Goal: Task Accomplishment & Management: Manage account settings

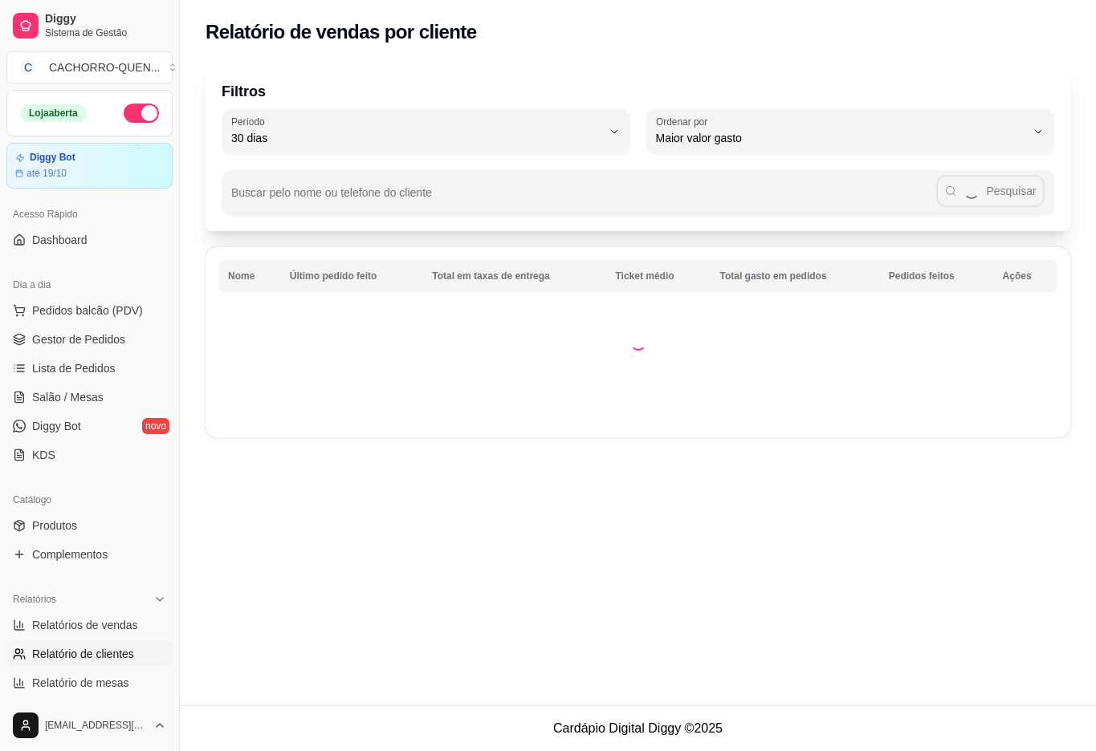
select select "30"
select select "HIGHEST_TOTAL_SPENT_WITH_ORDERS"
click at [63, 338] on span "Gestor de Pedidos" at bounding box center [78, 339] width 93 height 16
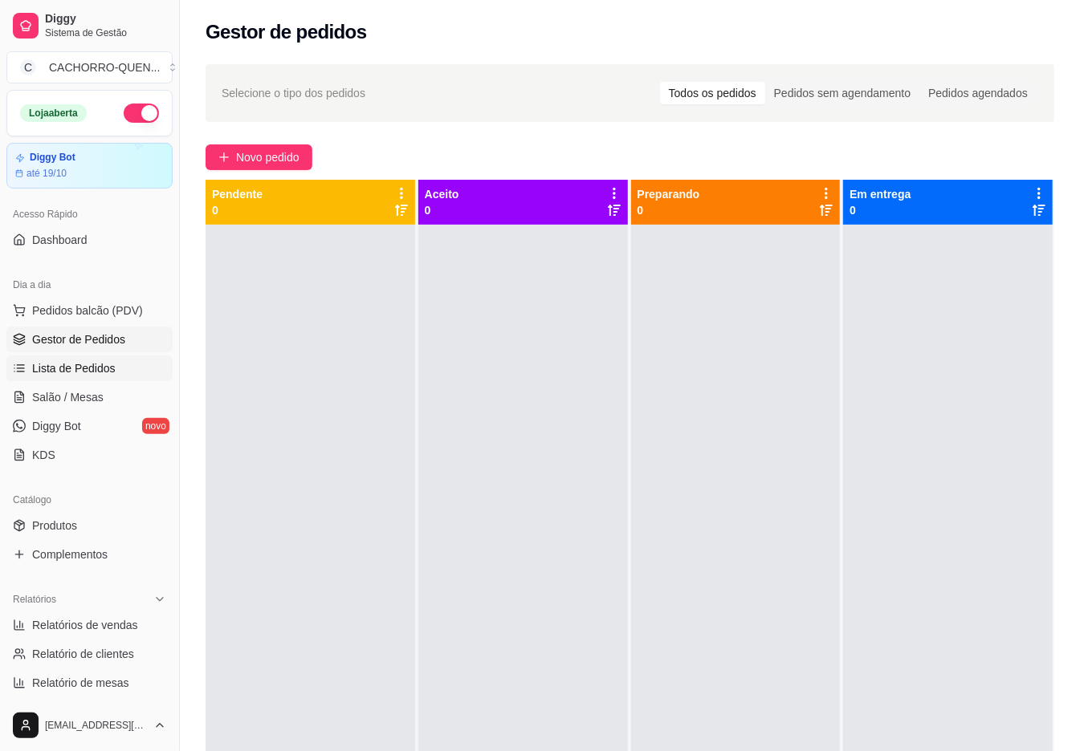
click at [104, 367] on span "Lista de Pedidos" at bounding box center [73, 368] width 83 height 16
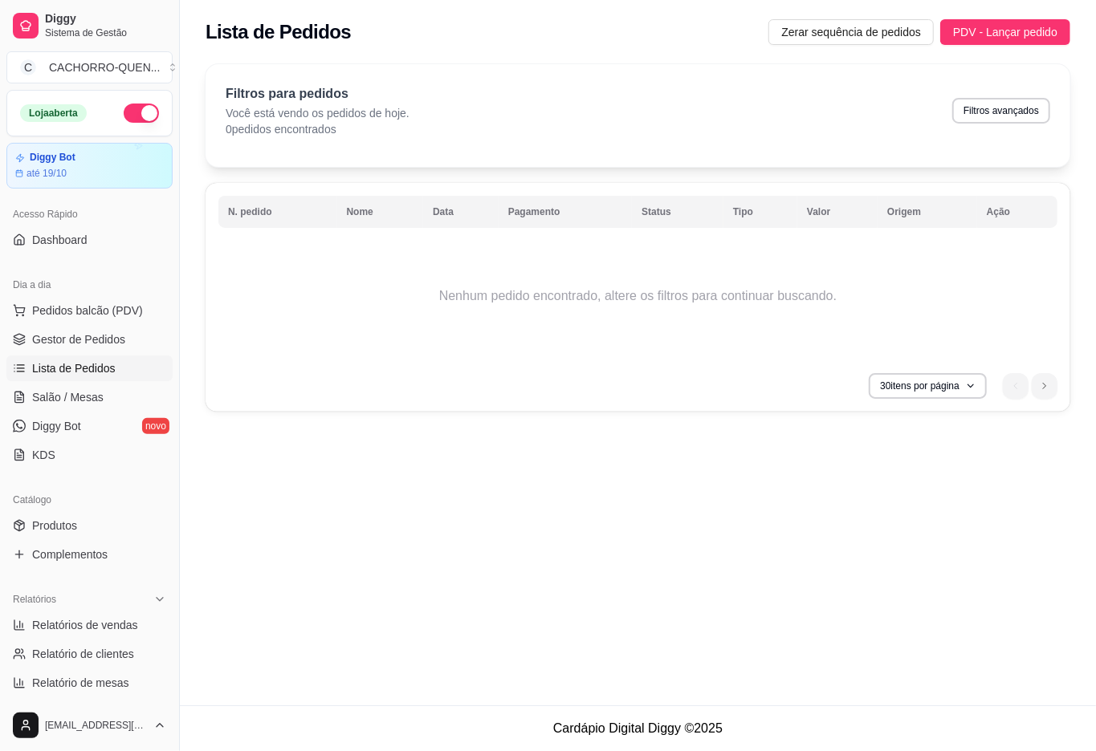
select select "0"
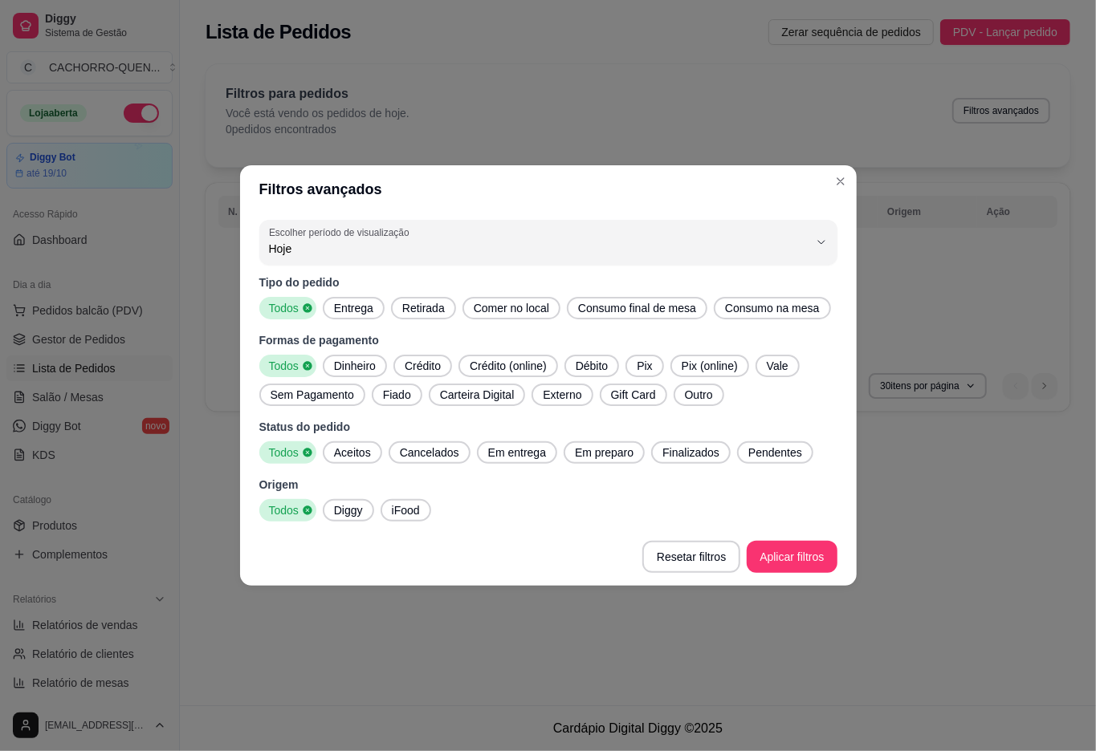
click at [395, 226] on label "Escolher período de visualização" at bounding box center [341, 233] width 145 height 14
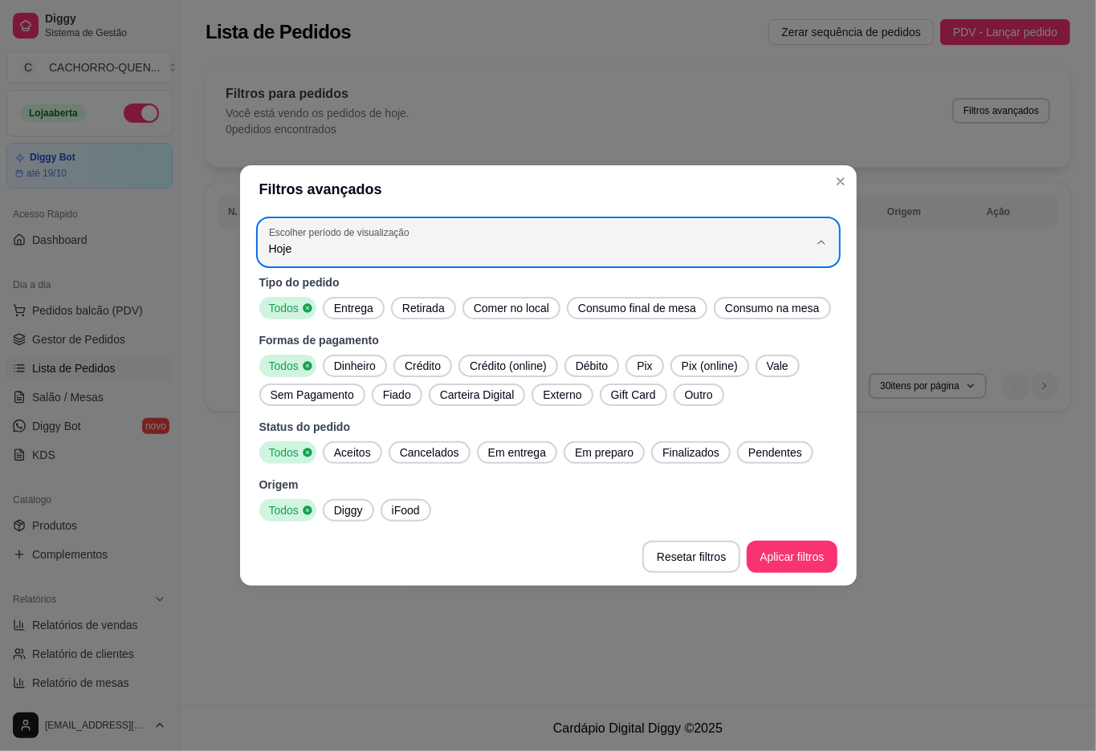
click at [383, 306] on span "Ontem" at bounding box center [540, 298] width 514 height 15
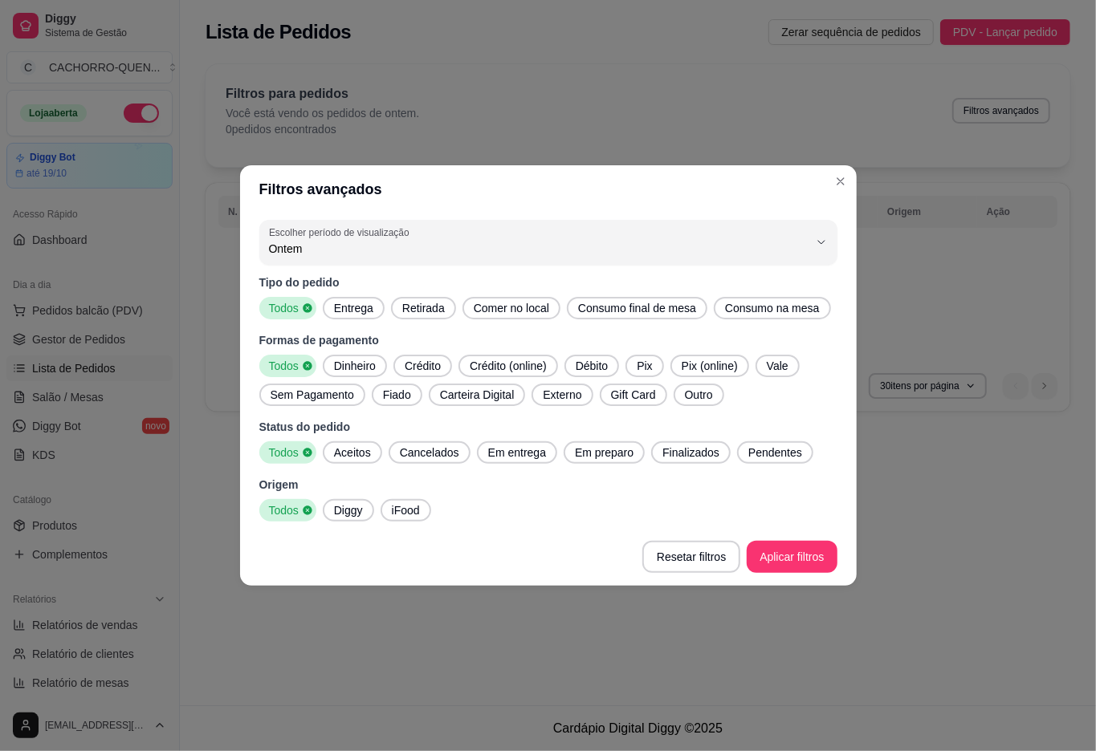
type input "1"
select select "1"
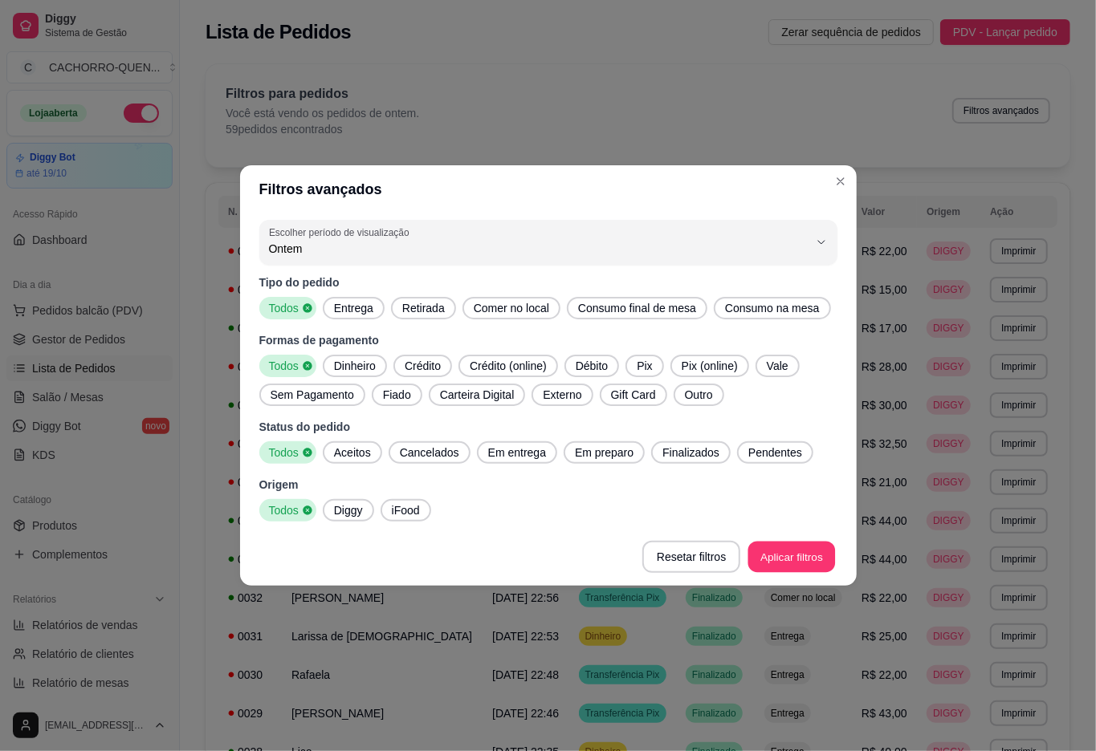
click at [794, 563] on td "Entrega" at bounding box center [802, 559] width 97 height 39
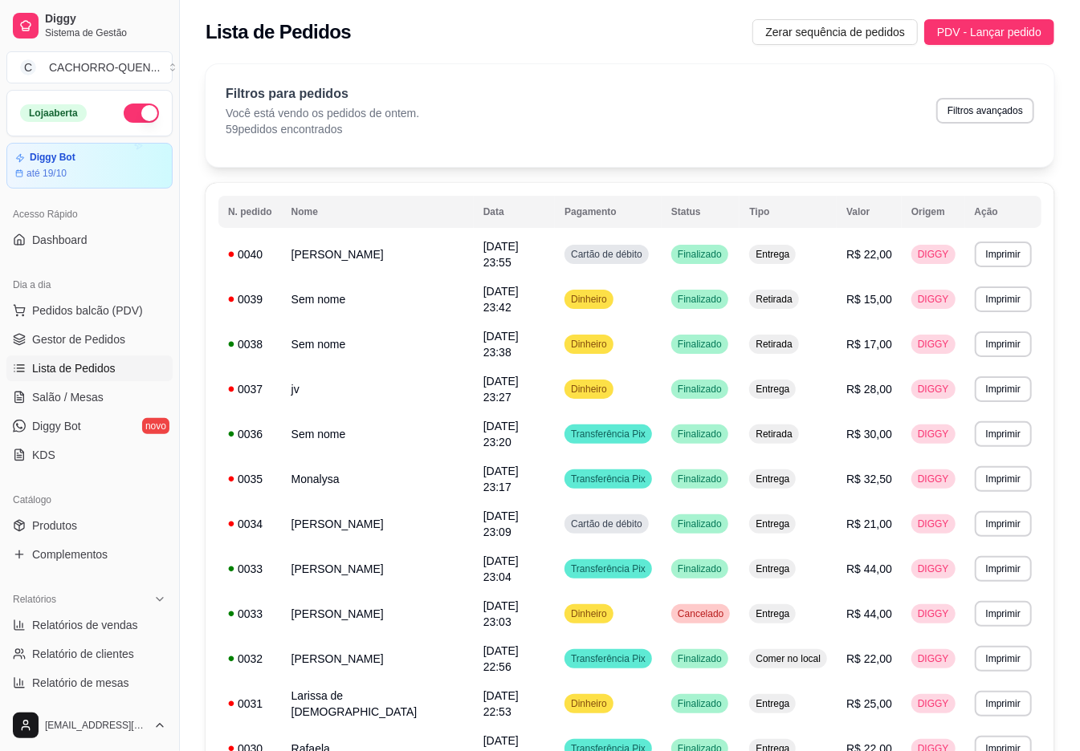
click at [474, 226] on th "Data" at bounding box center [514, 212] width 81 height 32
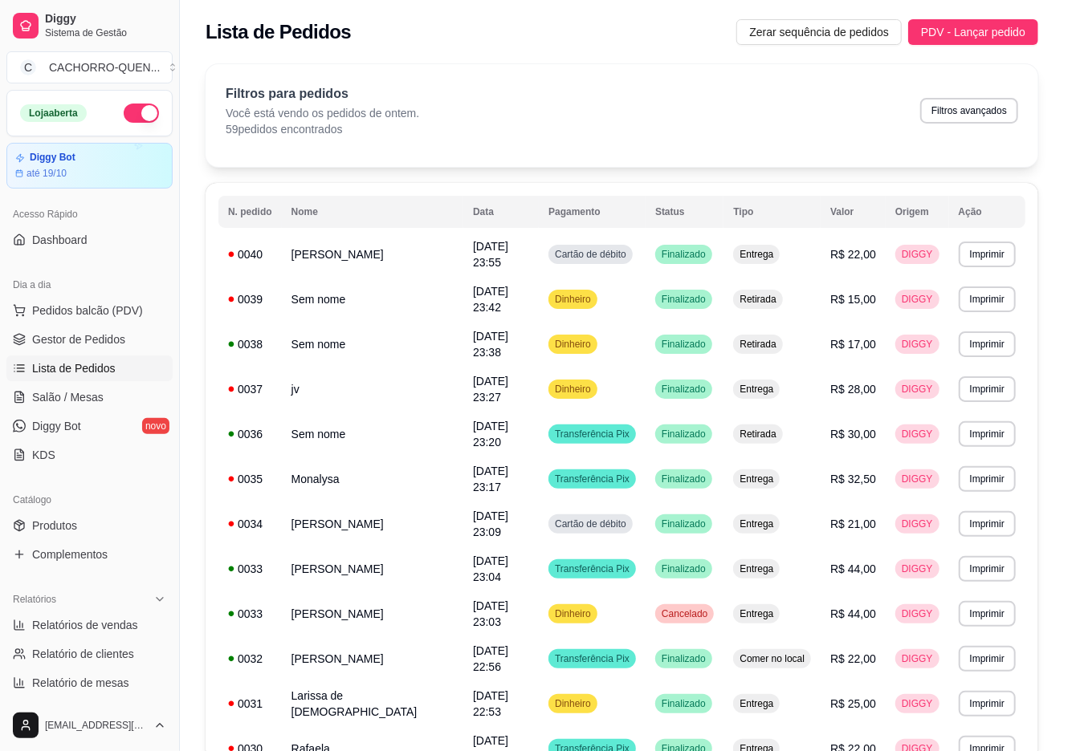
click at [451, 247] on button "Enviar pedido ao WhatsApp" at bounding box center [540, 231] width 432 height 33
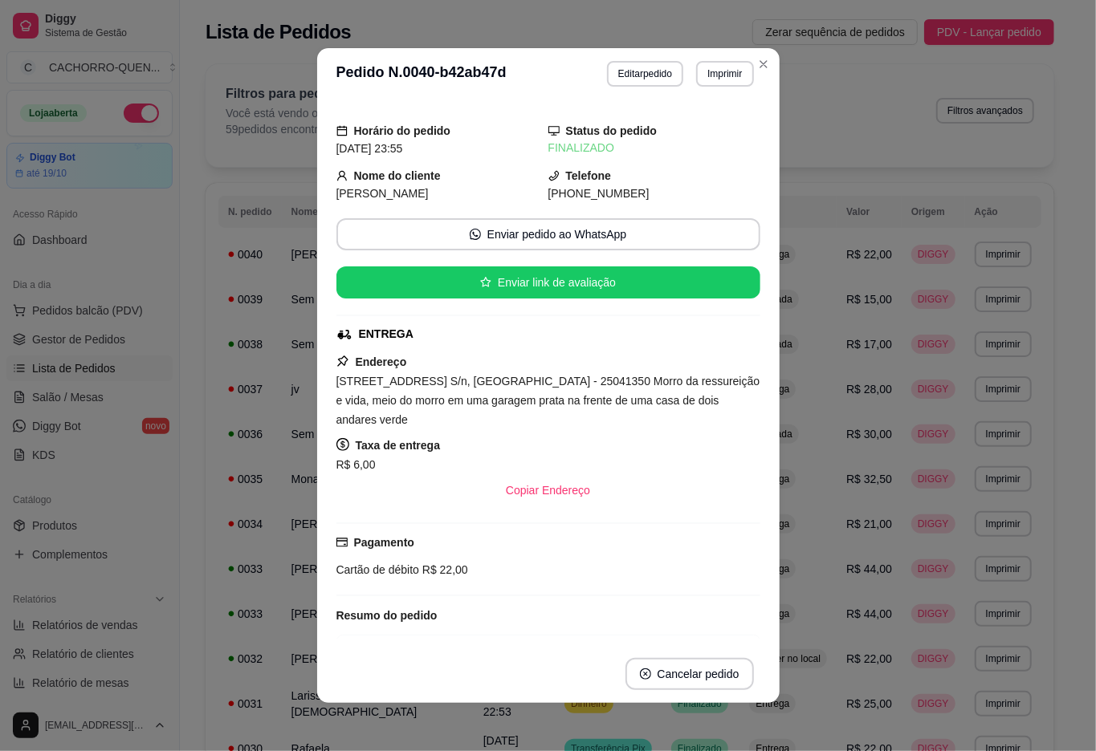
click at [913, 97] on div "Filtros para pedidos Você está vendo os pedidos de ontem. 59 pedidos encontrado…" at bounding box center [630, 110] width 808 height 53
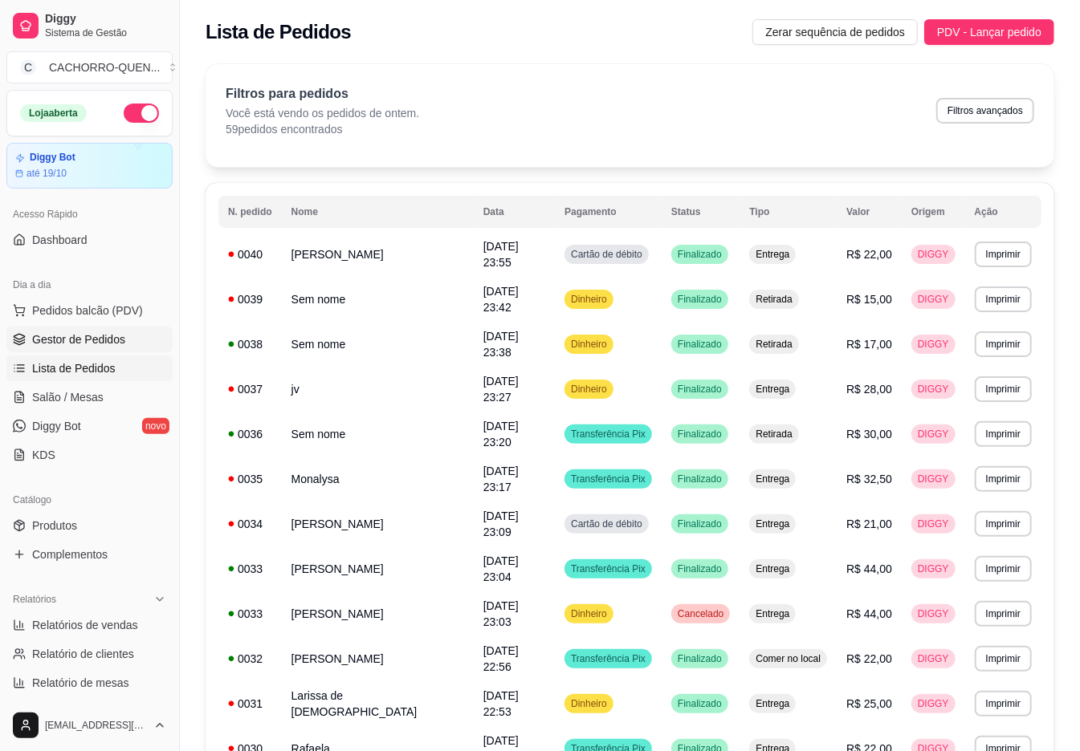
click at [61, 338] on span "Gestor de Pedidos" at bounding box center [78, 339] width 93 height 16
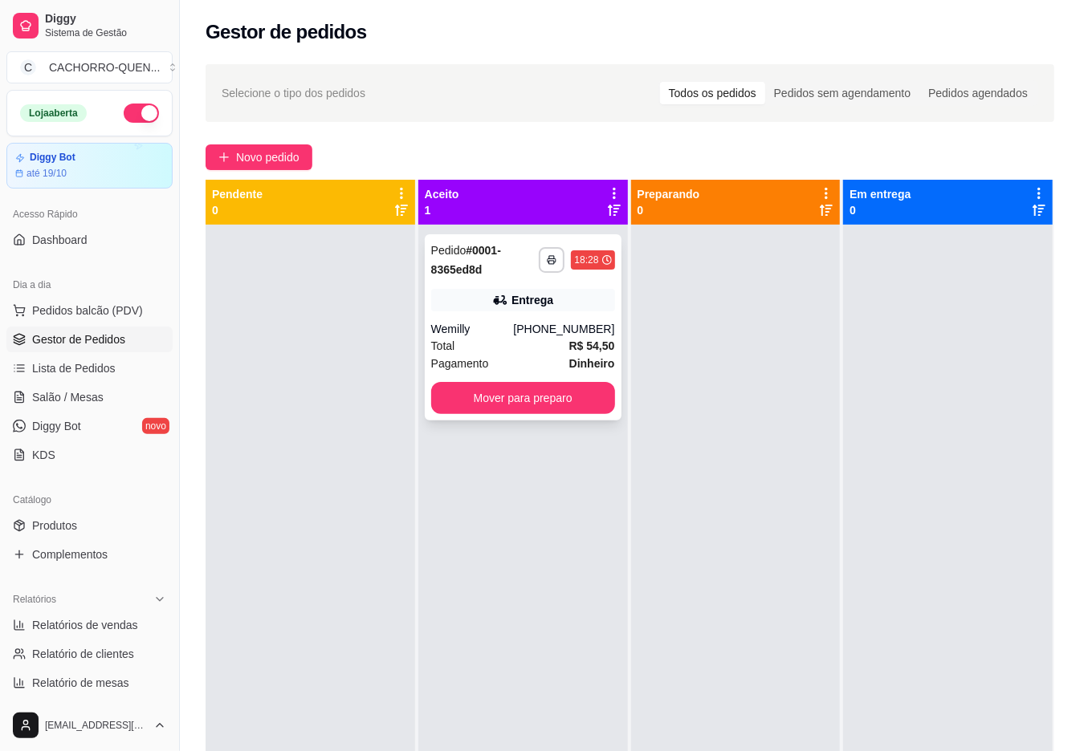
click at [492, 324] on div "Wemilly" at bounding box center [472, 329] width 83 height 16
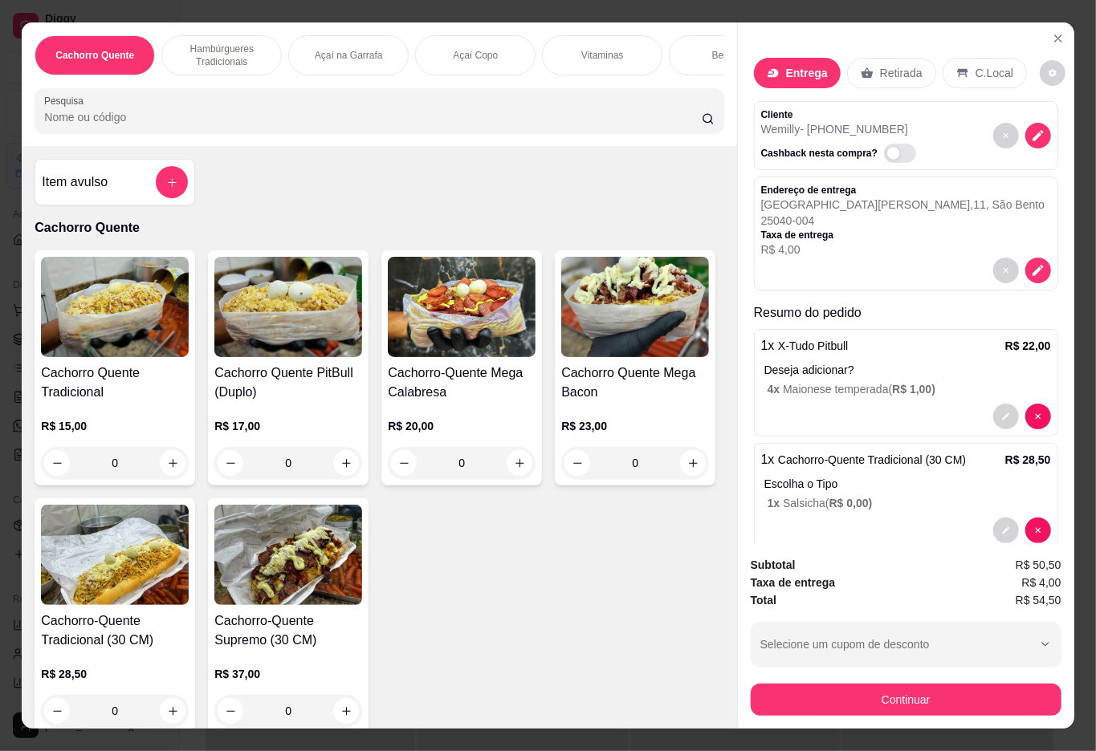
click at [852, 408] on div at bounding box center [906, 417] width 290 height 26
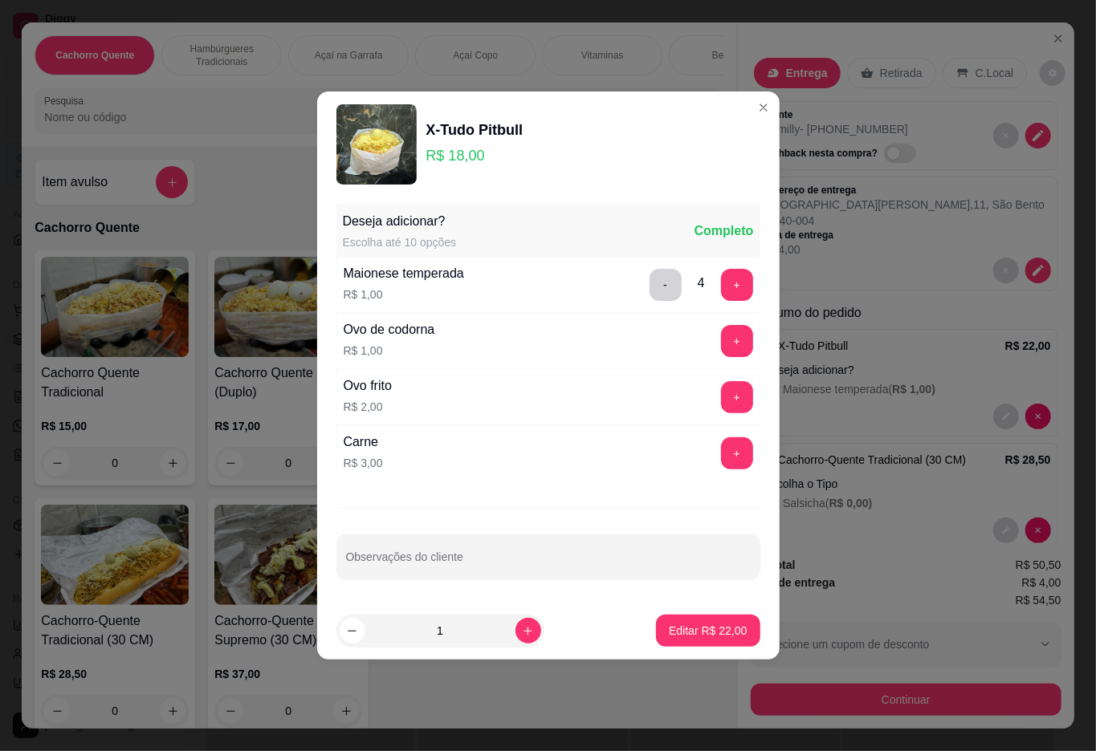
click at [570, 571] on input "Observações do cliente" at bounding box center [548, 563] width 405 height 16
type input "sem bacon"
click at [704, 636] on p "Editar R$ 22,00" at bounding box center [707, 630] width 75 height 15
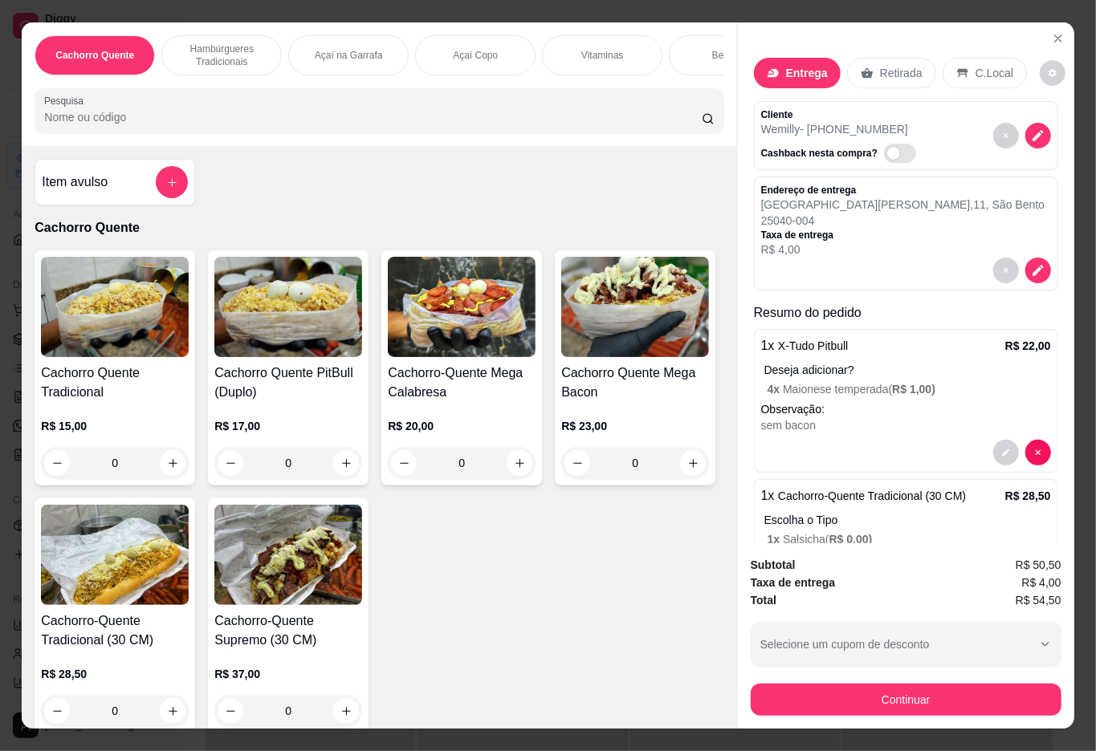
scroll to position [84, 0]
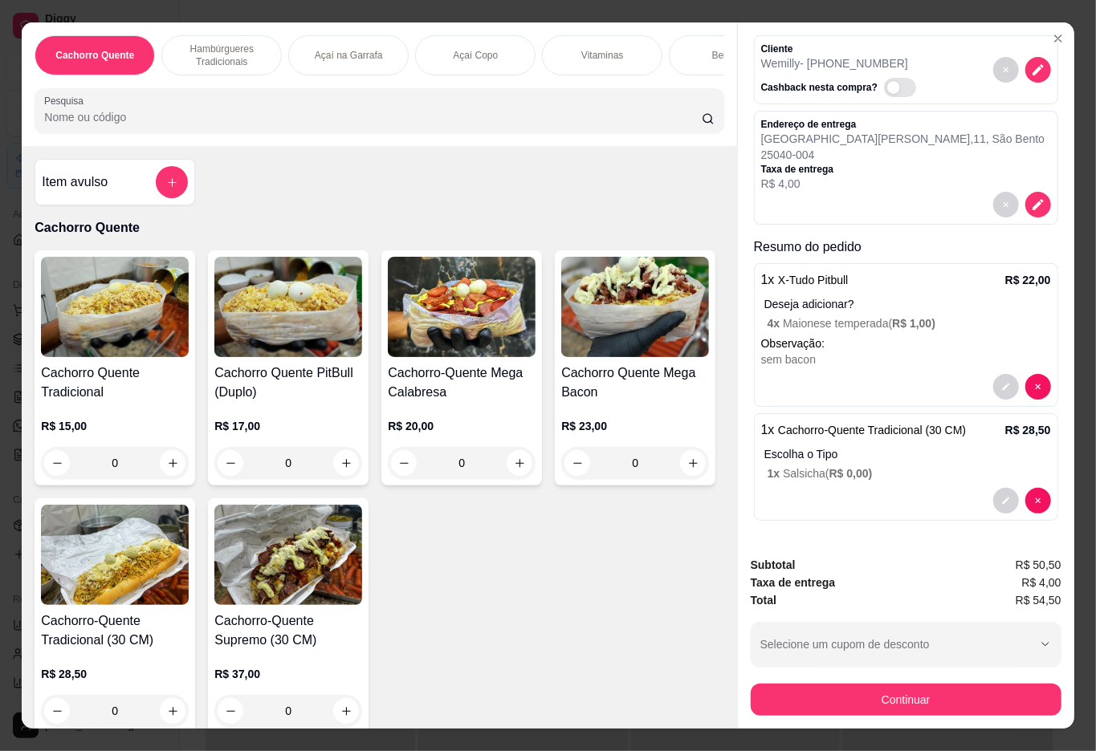
click at [799, 488] on div at bounding box center [906, 501] width 290 height 26
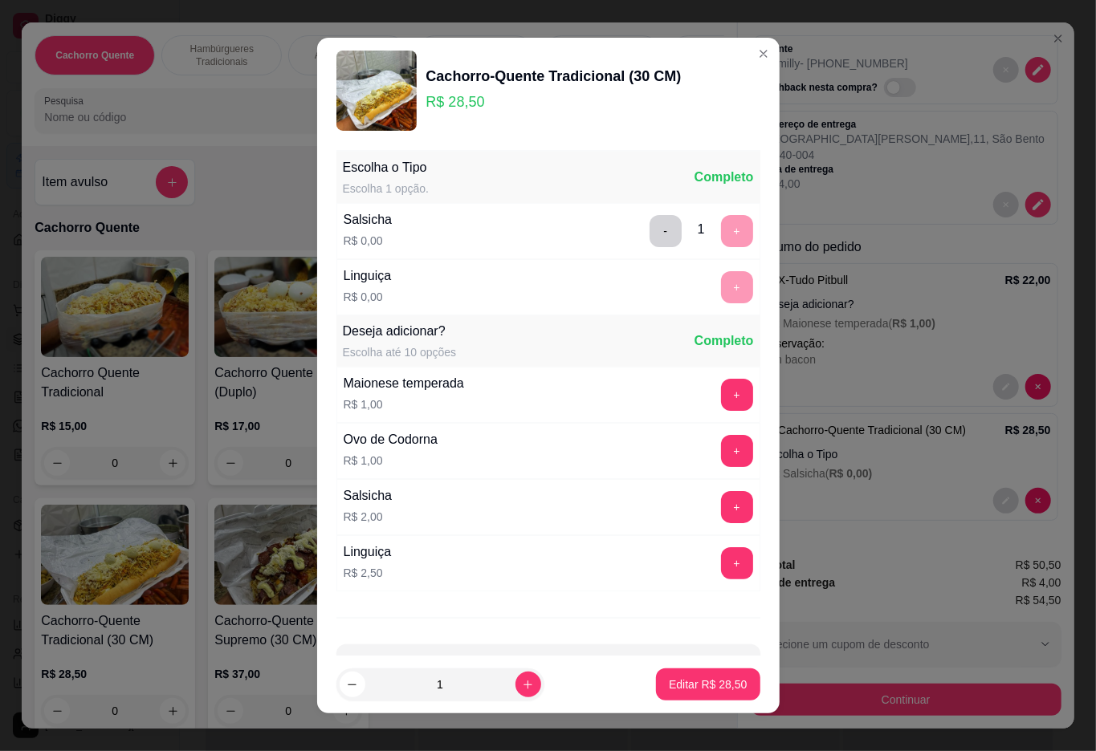
click at [489, 630] on div "Escolha o Tipo Escolha 1 opção. Completo Salsicha R$ 0,00 - 1 + Linguiça R$ 0,0…" at bounding box center [548, 400] width 462 height 512
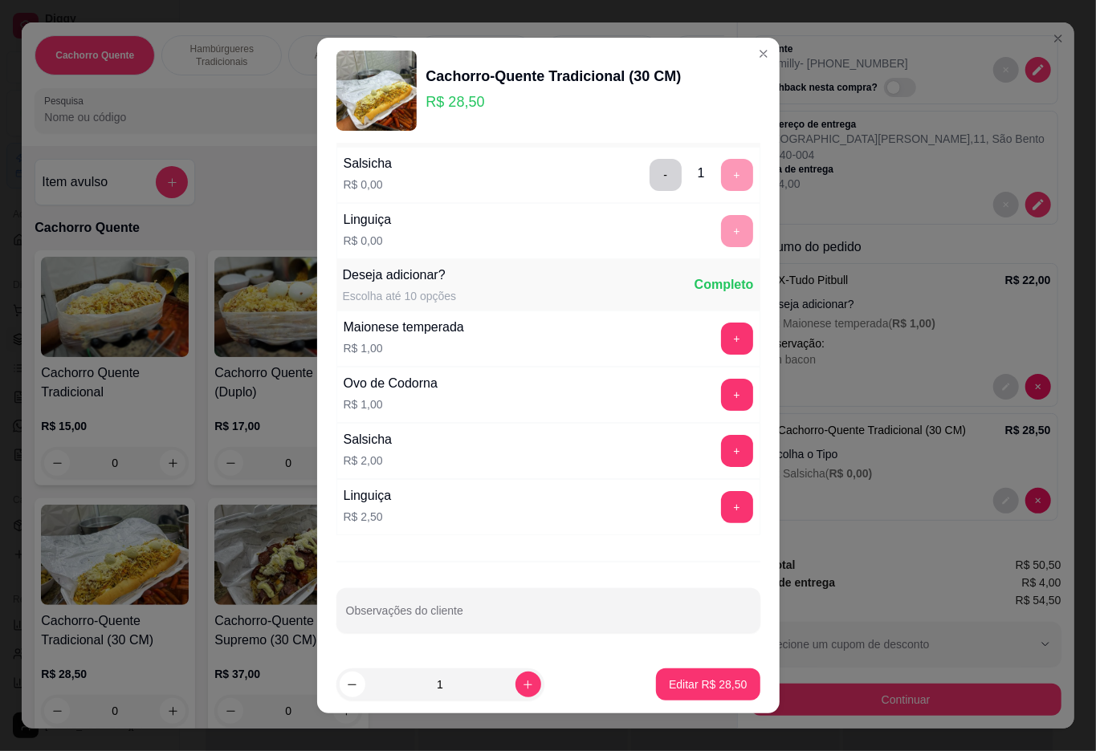
click at [451, 618] on input "Observações do cliente" at bounding box center [548, 617] width 405 height 16
type input "sem todos os molhos"
click at [703, 690] on p "Editar R$ 28,50" at bounding box center [708, 685] width 78 height 16
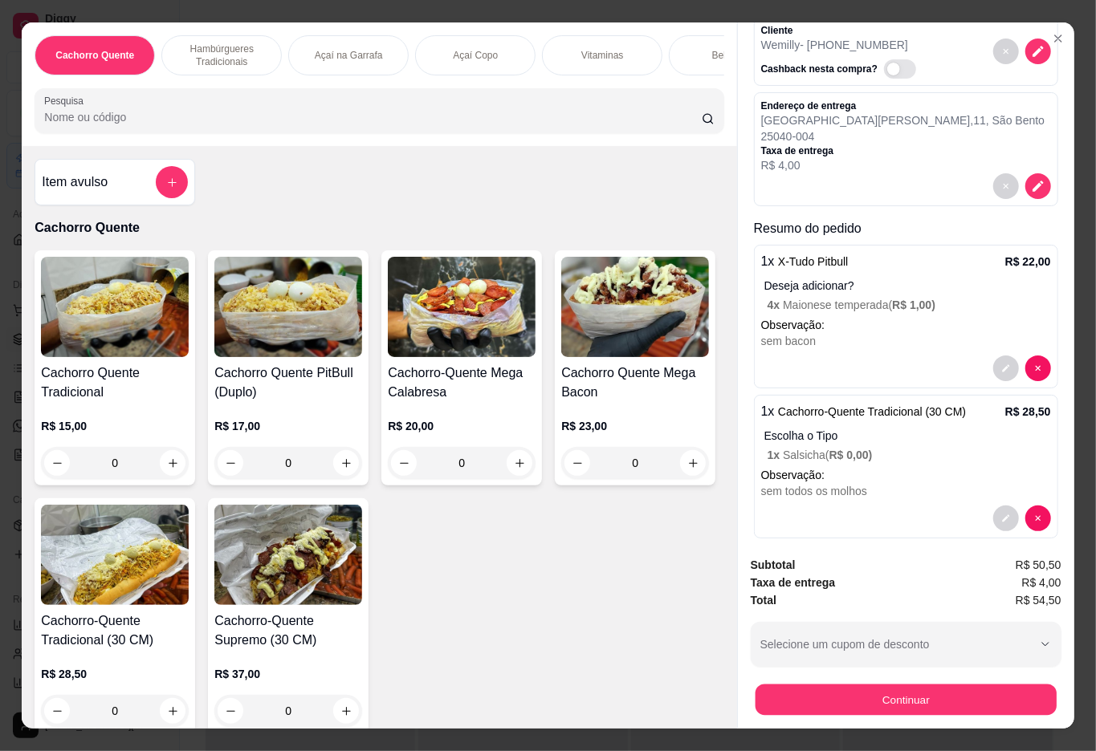
click at [912, 700] on button "Continuar" at bounding box center [904, 700] width 301 height 31
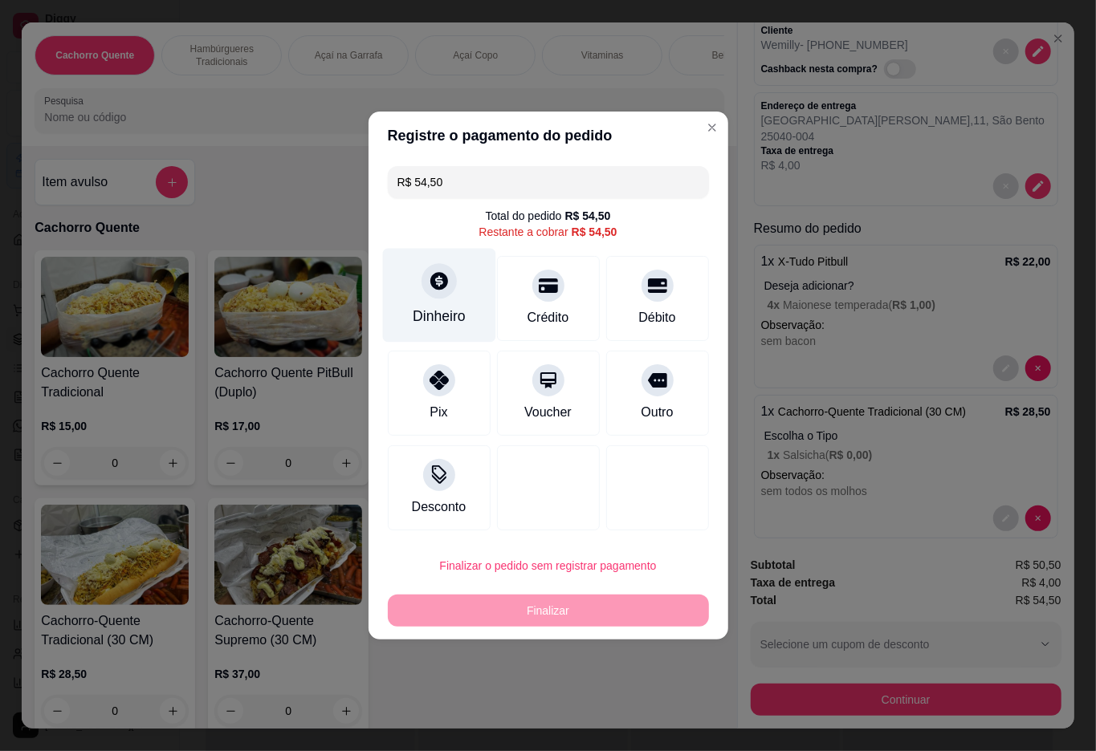
click at [412, 294] on div "Dinheiro" at bounding box center [438, 296] width 113 height 94
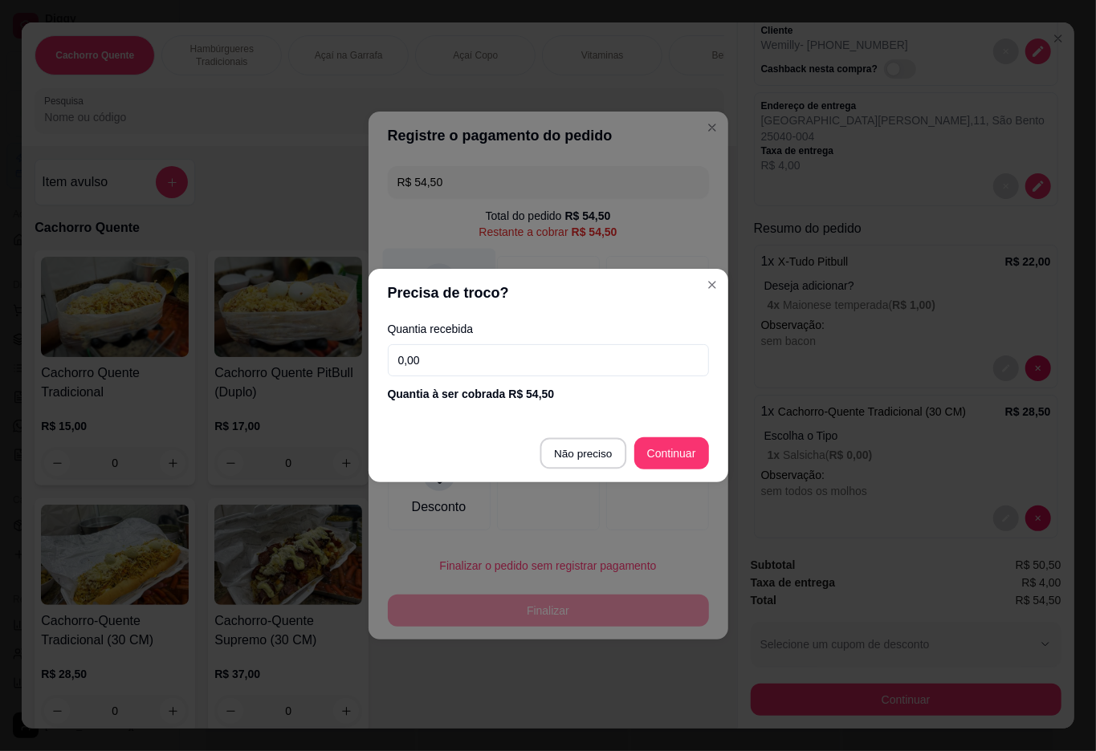
click at [544, 464] on button "Não preciso" at bounding box center [583, 453] width 86 height 31
click at [557, 451] on div at bounding box center [548, 487] width 103 height 85
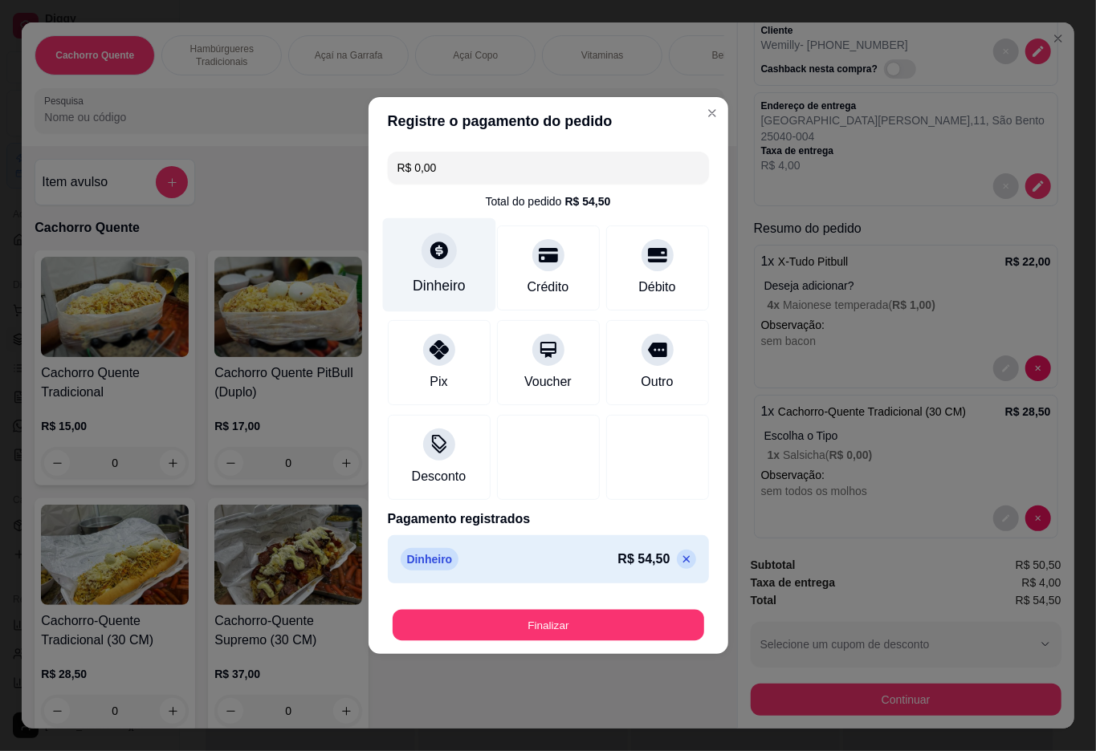
click at [531, 630] on button "Finalizar" at bounding box center [547, 625] width 311 height 31
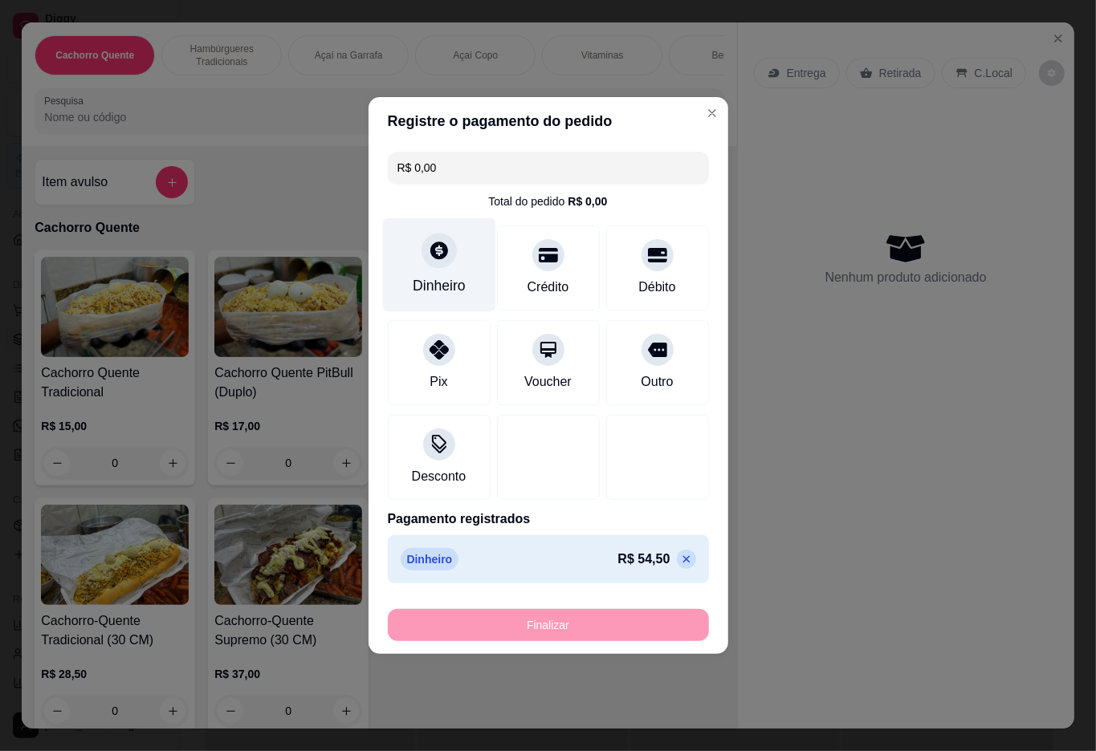
type input "-R$ 54,50"
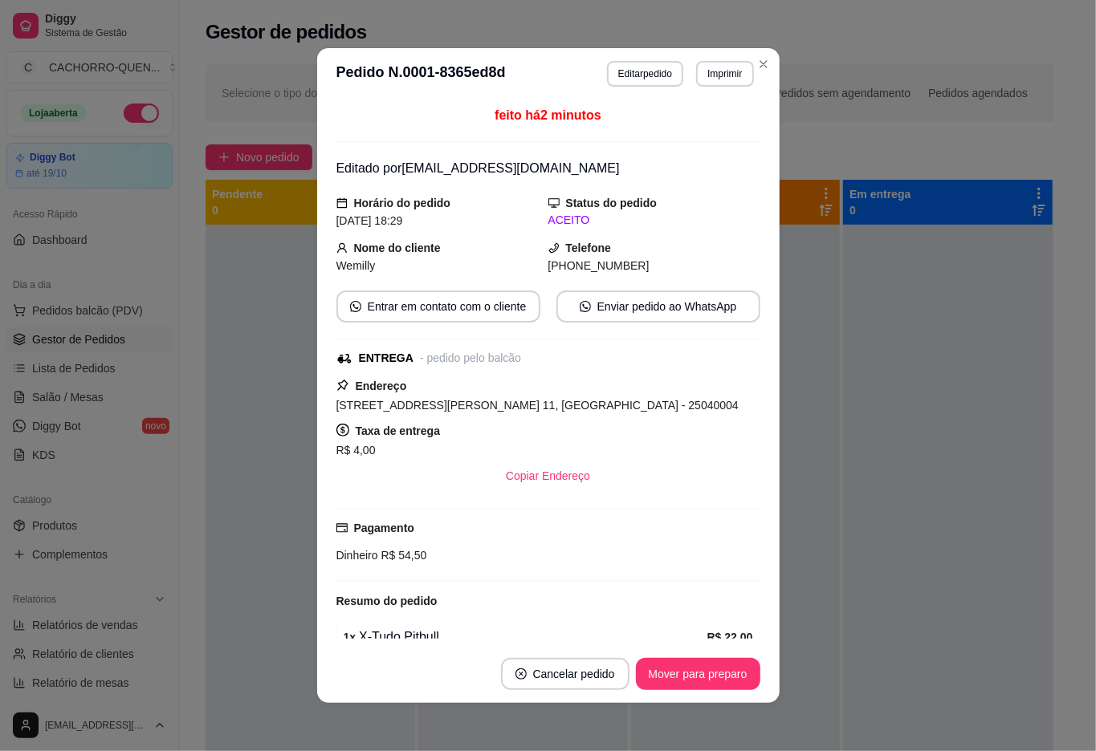
click at [977, 551] on div at bounding box center [947, 600] width 209 height 751
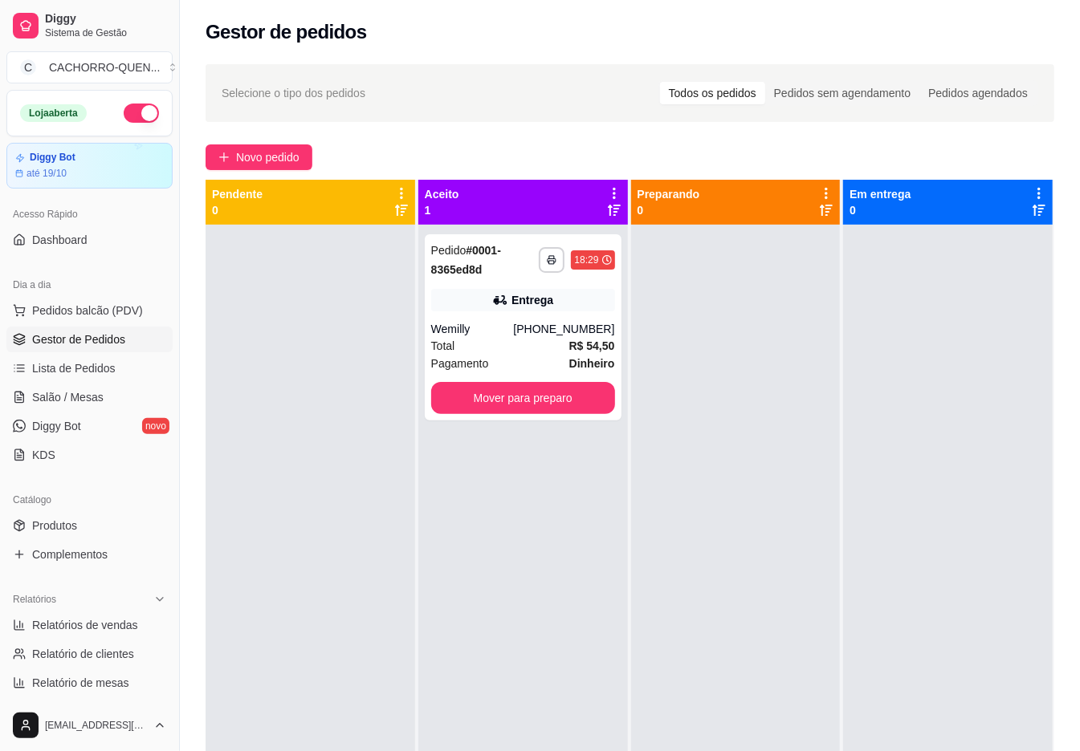
click at [528, 405] on button "Mover para preparo" at bounding box center [523, 398] width 184 height 32
click at [502, 409] on button "Mover para preparo" at bounding box center [522, 398] width 178 height 31
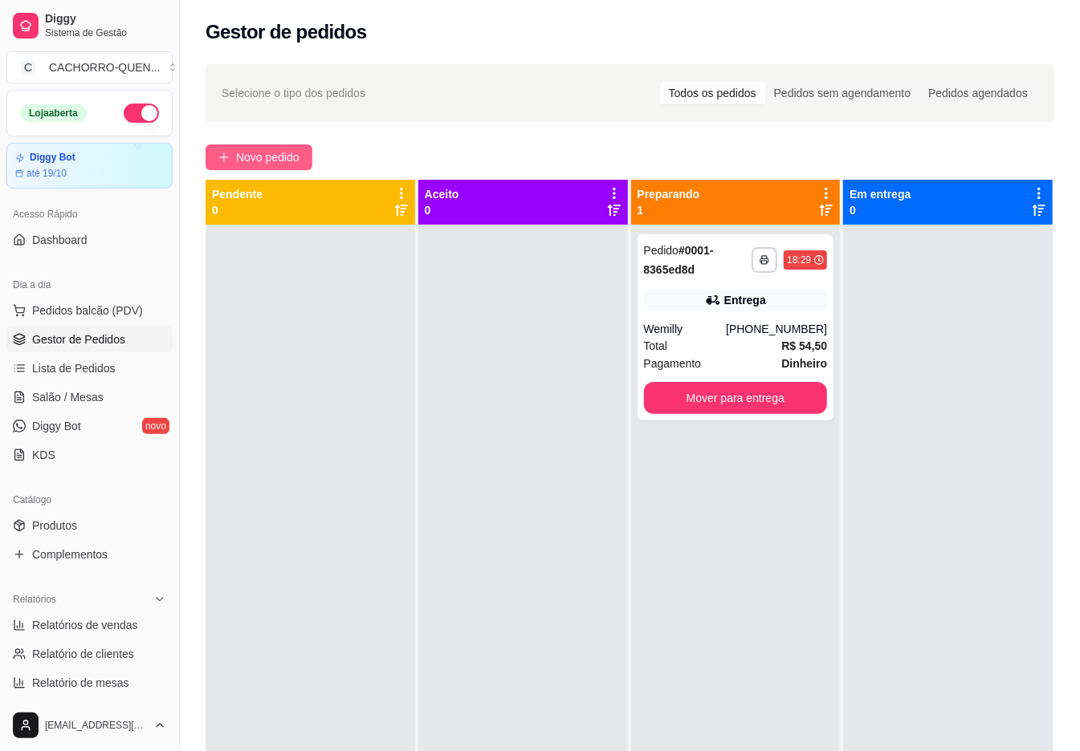
click at [299, 162] on span "Novo pedido" at bounding box center [267, 157] width 63 height 18
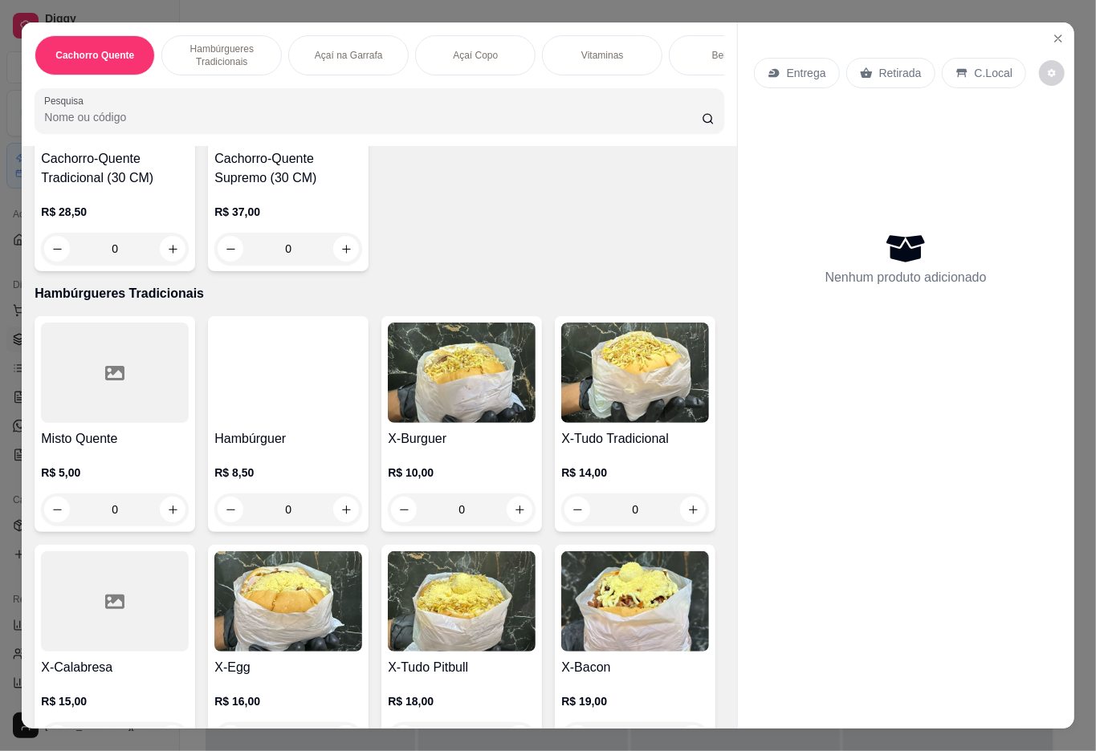
scroll to position [494, 0]
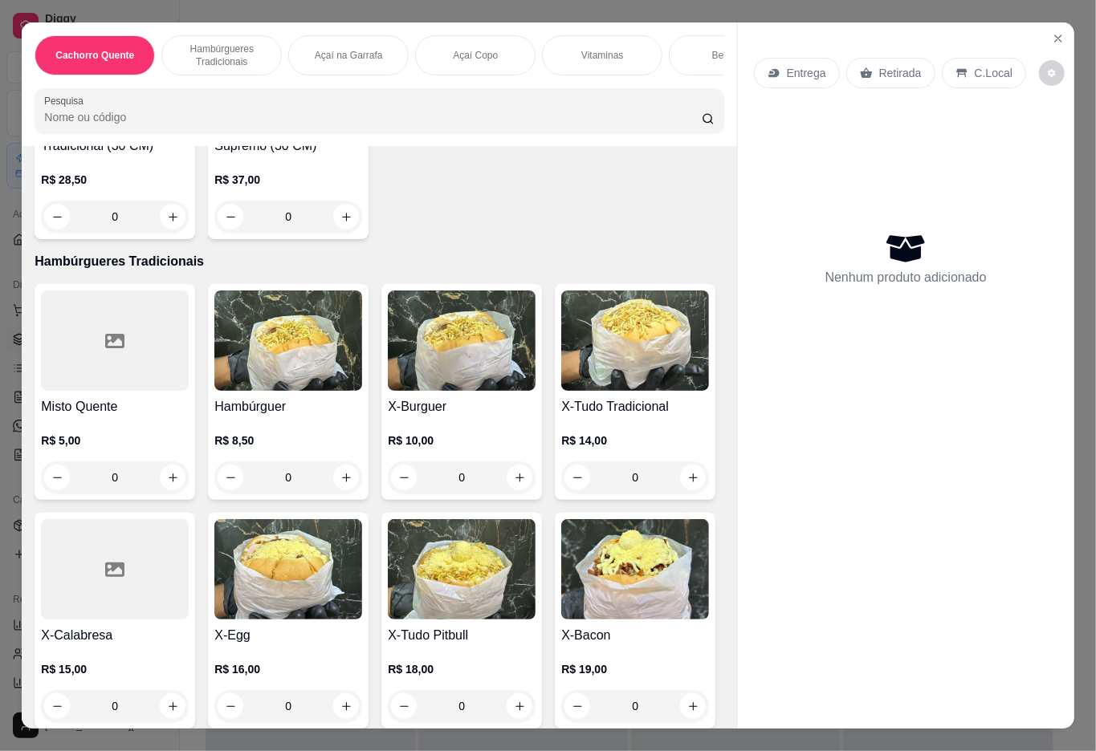
click at [561, 391] on img at bounding box center [635, 341] width 148 height 100
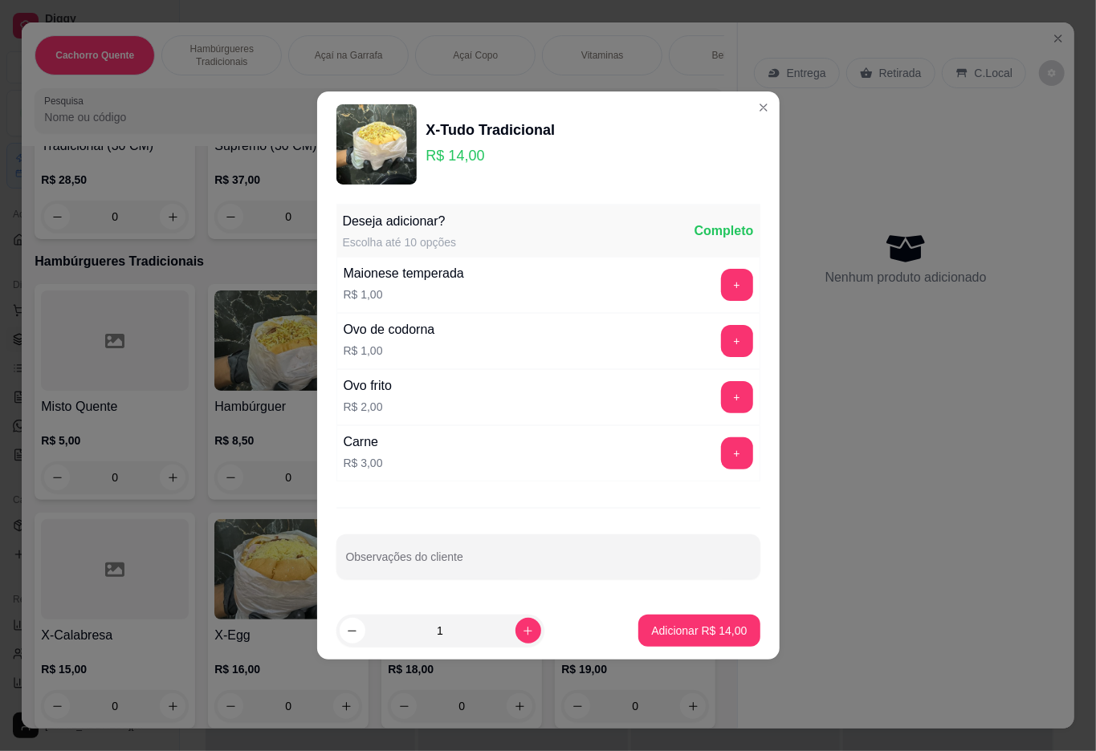
click at [673, 637] on p "Adicionar R$ 14,00" at bounding box center [699, 631] width 96 height 16
type input "1"
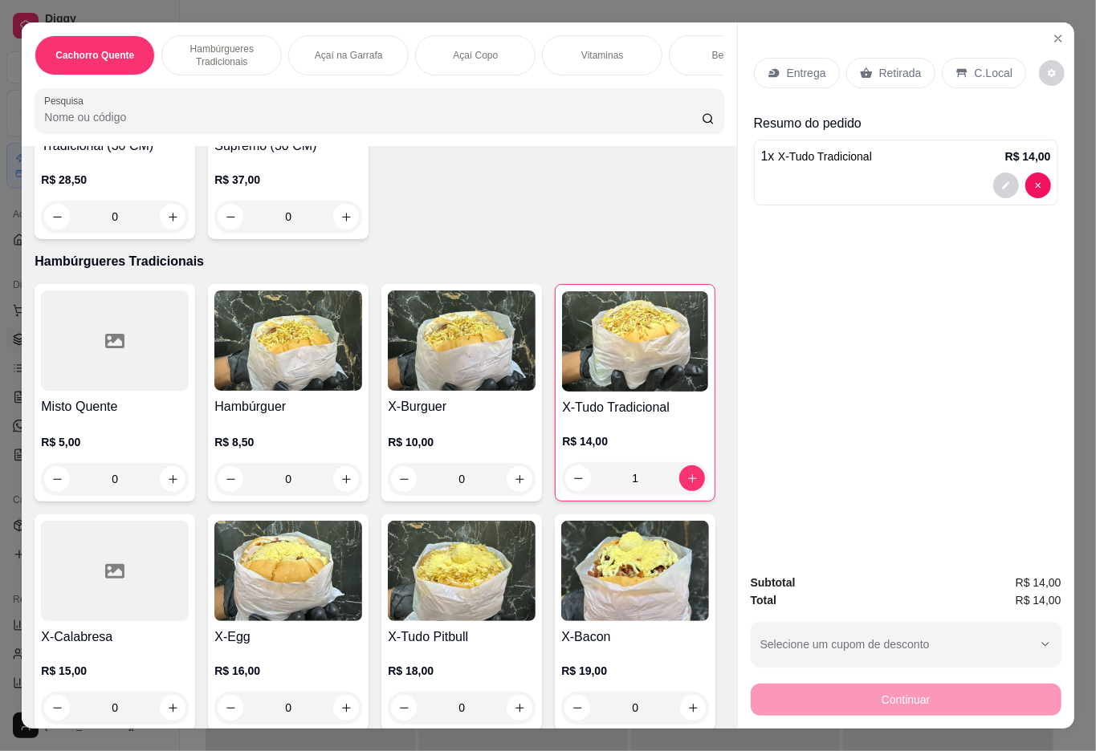
click at [700, 62] on div "Bebidas" at bounding box center [729, 55] width 120 height 40
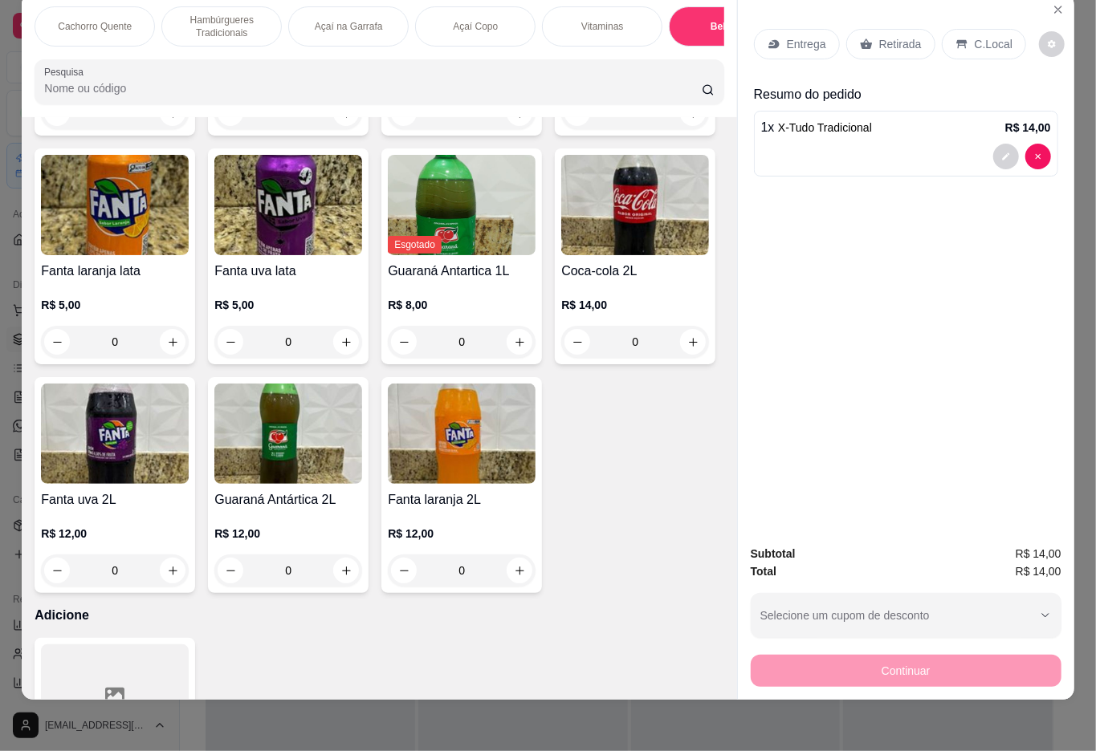
type input "1"
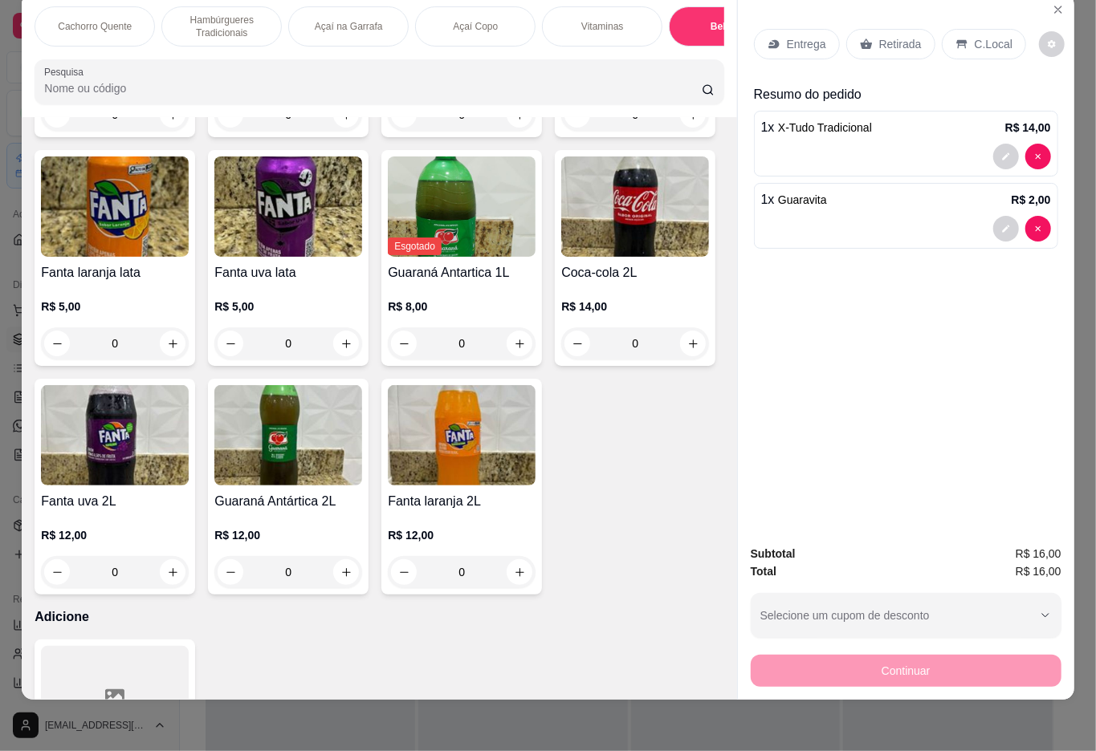
click at [809, 123] on div "1 x X-Tudo Tradicional R$ 14,00" at bounding box center [906, 144] width 304 height 66
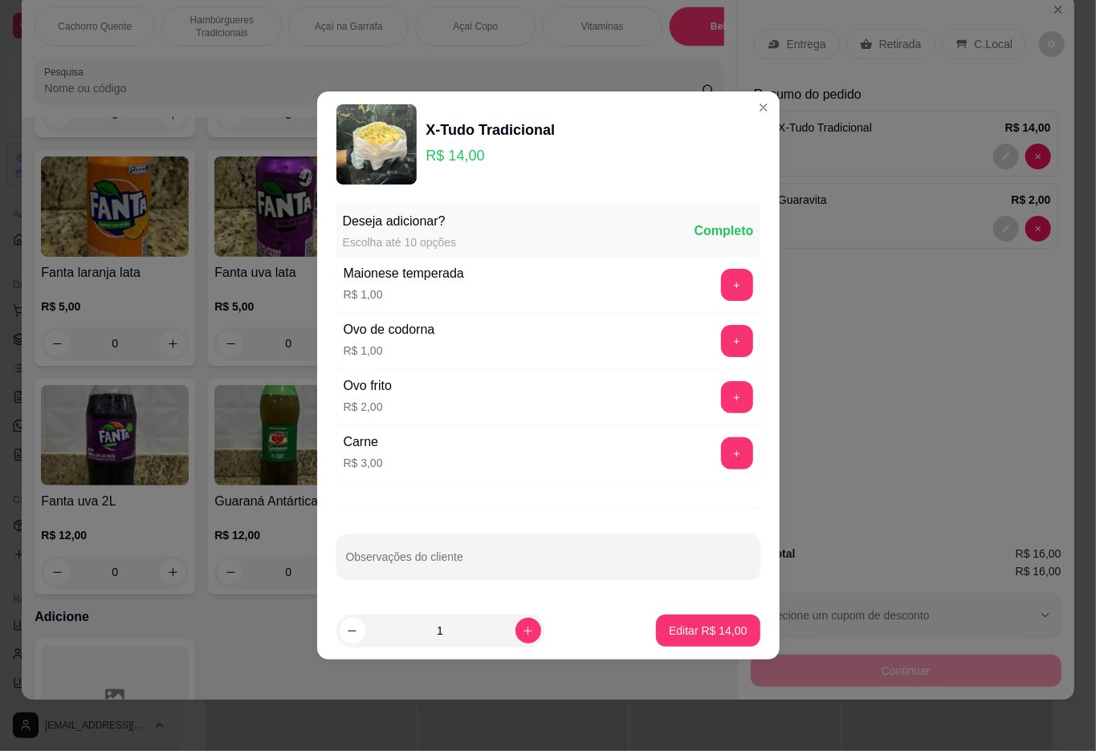
click at [554, 566] on input "Observações do cliente" at bounding box center [548, 563] width 405 height 16
type input "sem batata"
click at [674, 632] on p "Editar R$ 14,00" at bounding box center [707, 630] width 75 height 15
type input "0"
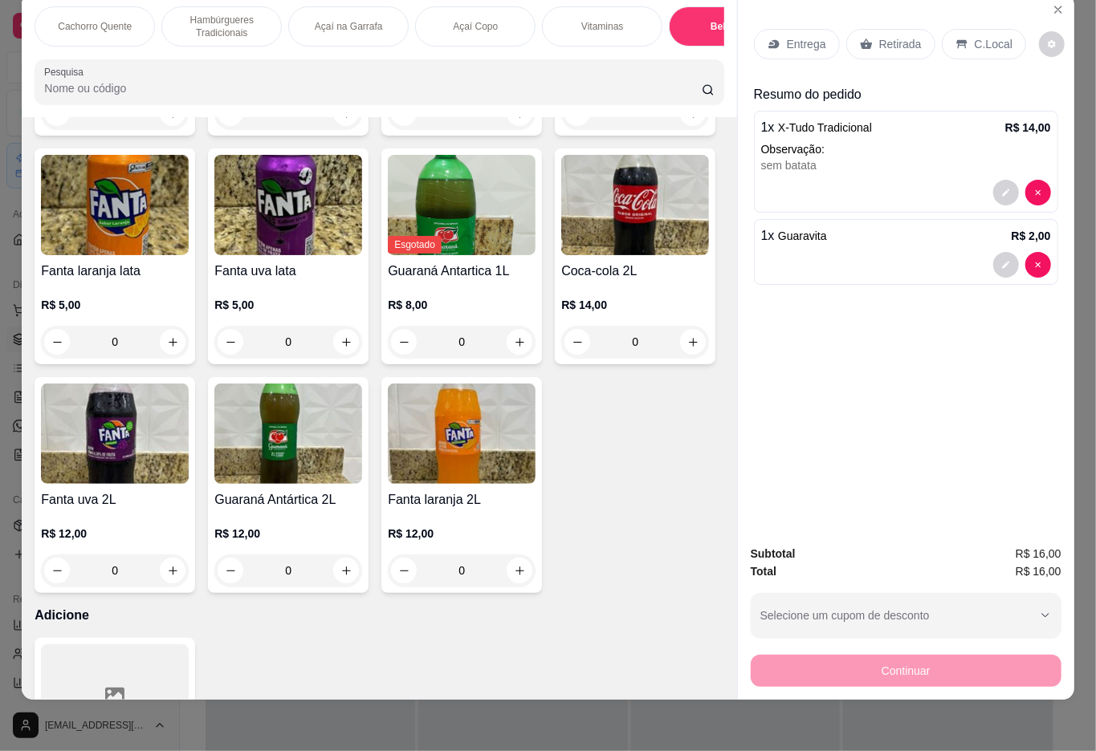
scroll to position [2787, 0]
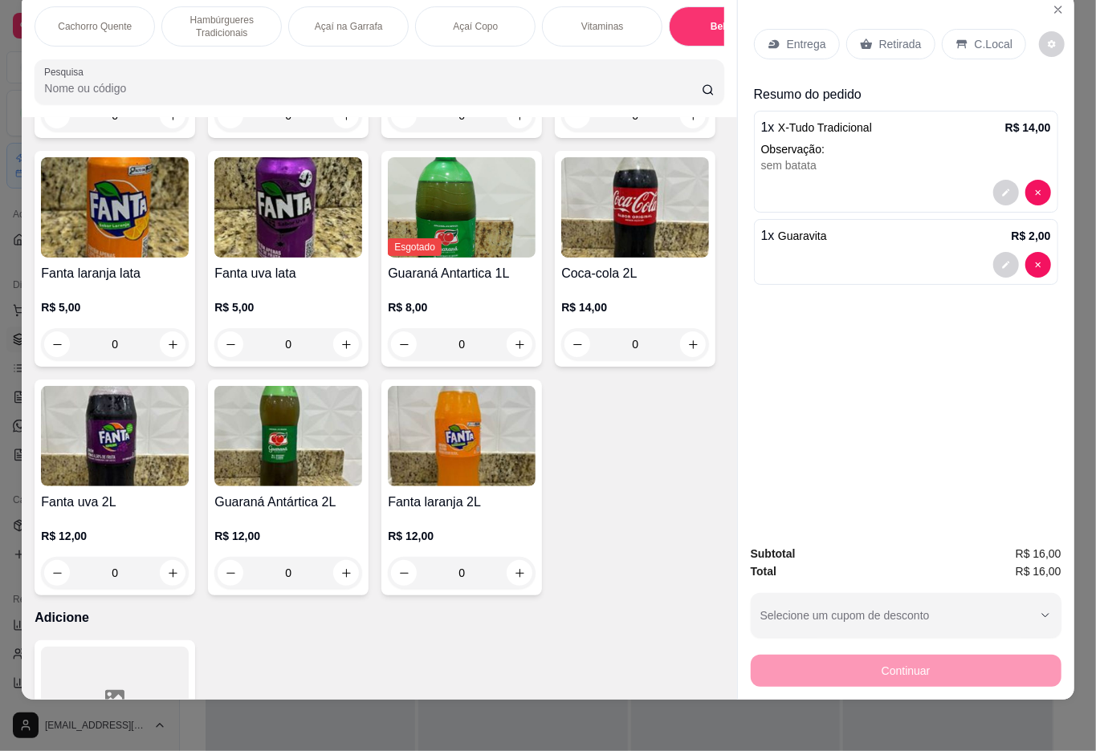
click at [990, 36] on p "C.Local" at bounding box center [993, 44] width 38 height 16
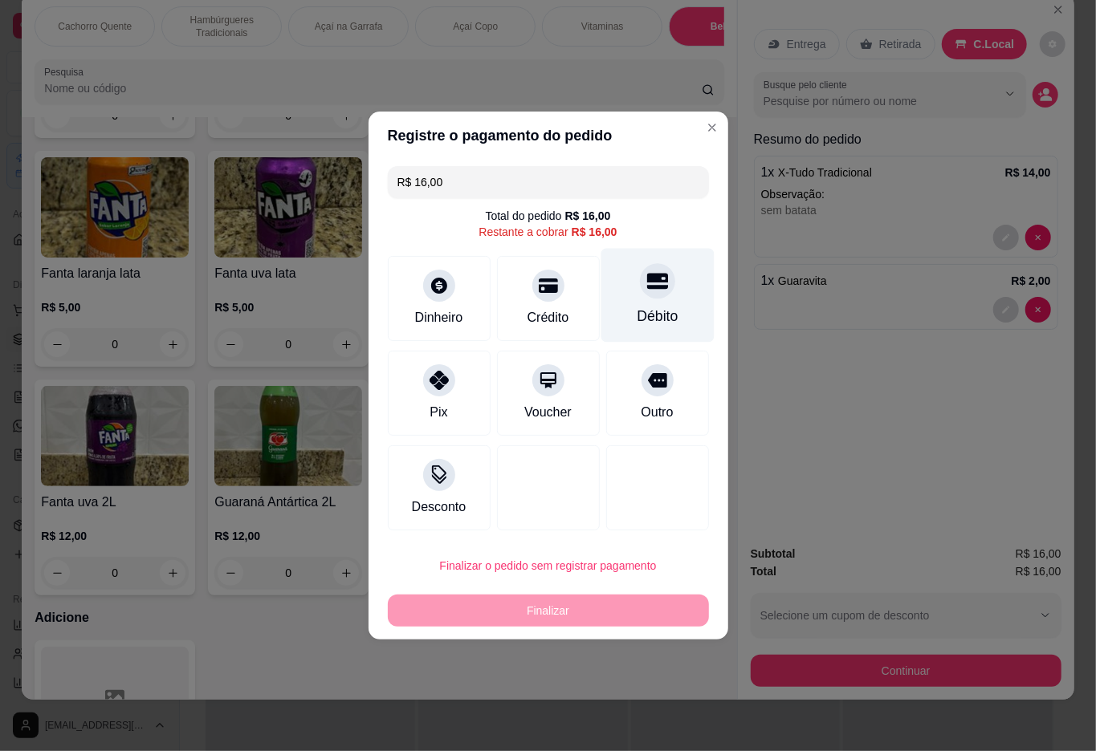
click at [646, 287] on icon at bounding box center [656, 280] width 21 height 21
type input "R$ 0,00"
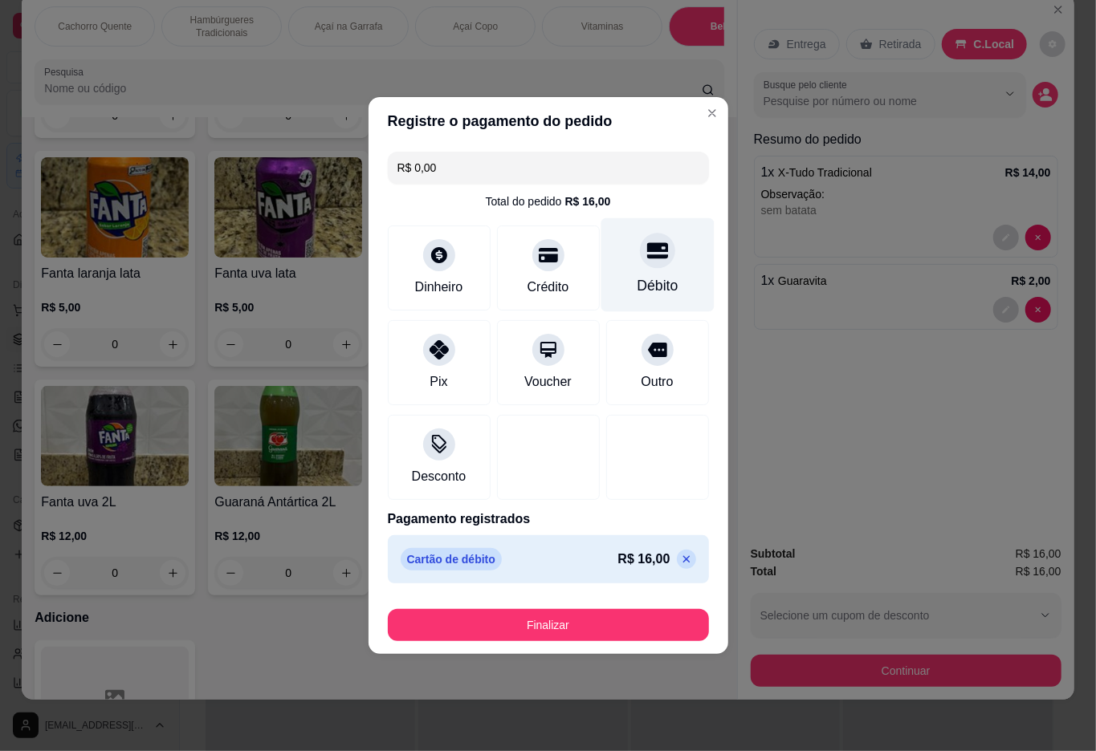
click at [575, 639] on button "Finalizar" at bounding box center [548, 625] width 321 height 32
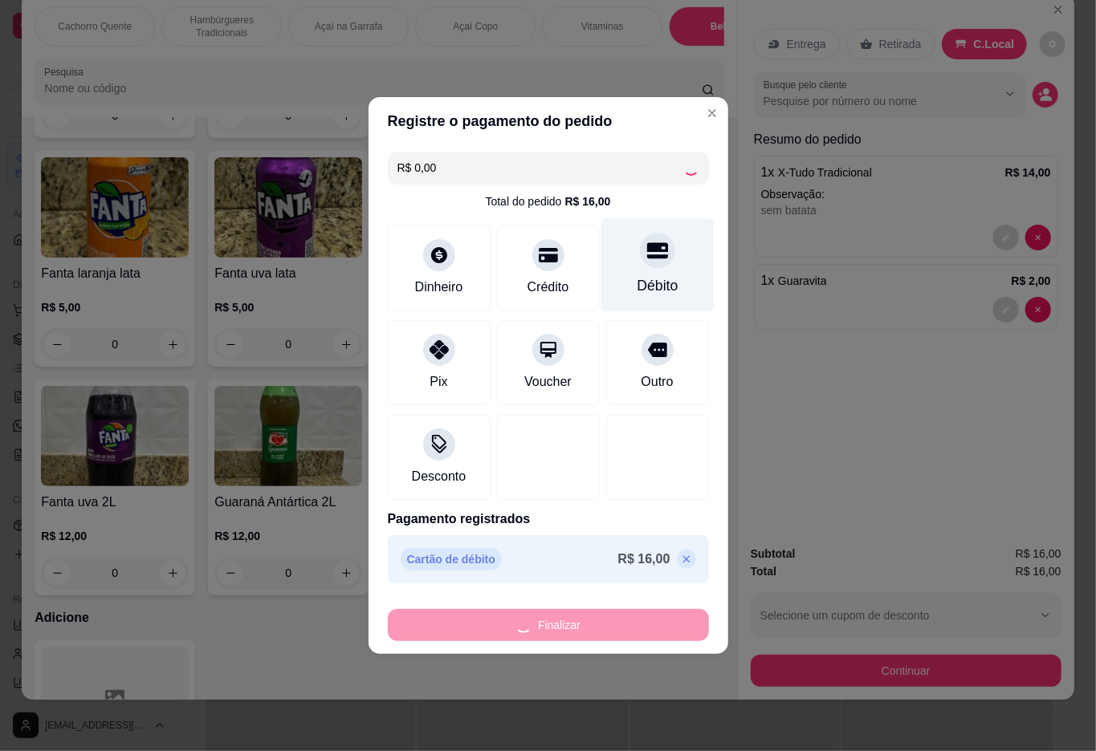
type input "0"
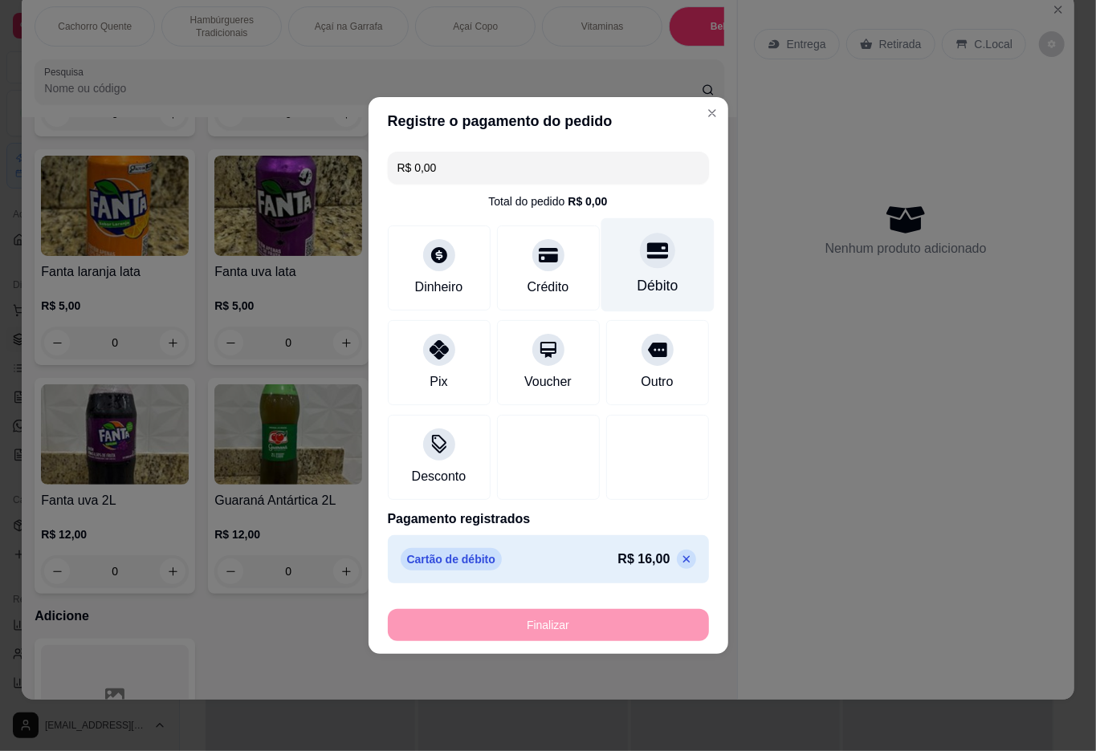
type input "-R$ 16,00"
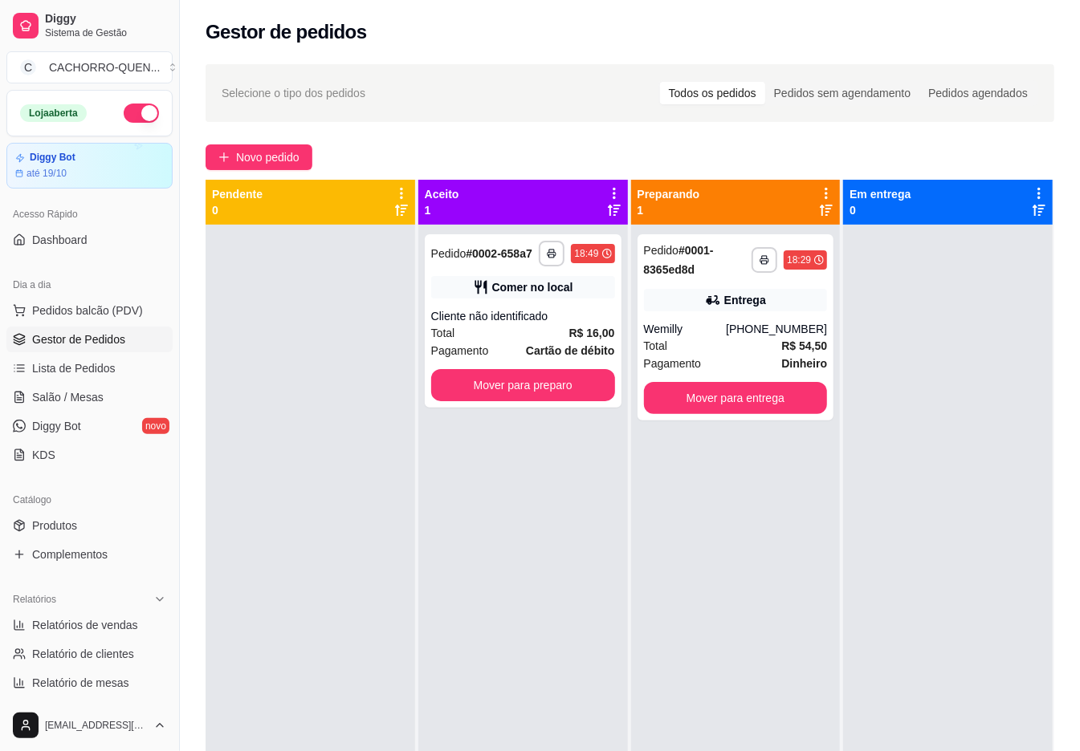
click at [533, 393] on button "Mover para preparo" at bounding box center [523, 385] width 184 height 32
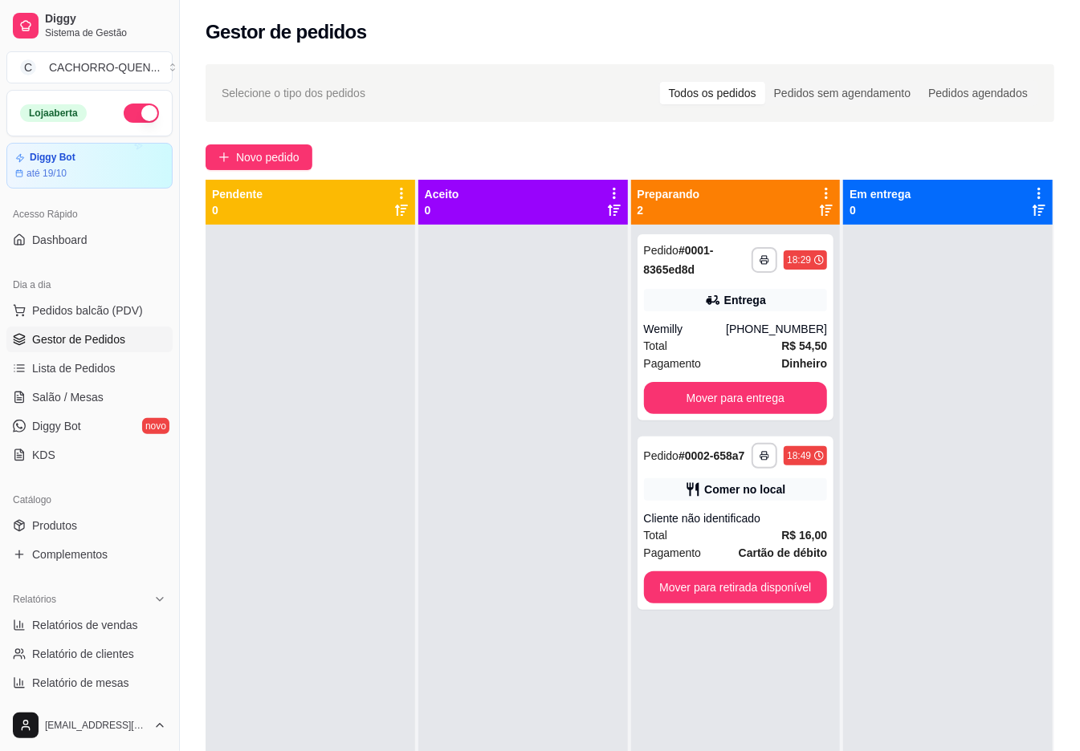
click at [724, 571] on button "Mover para retirada disponível" at bounding box center [736, 587] width 184 height 32
click at [775, 588] on button "Mover para retirada disponível" at bounding box center [736, 587] width 184 height 32
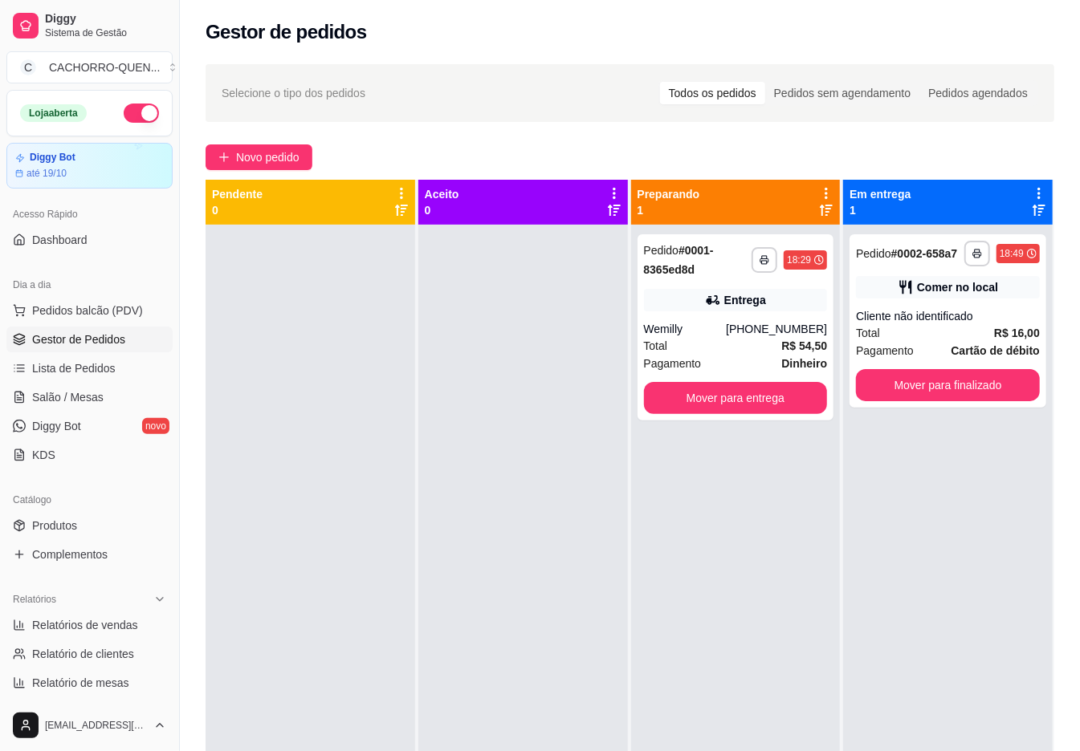
click at [750, 399] on button "Mover para entrega" at bounding box center [736, 398] width 184 height 32
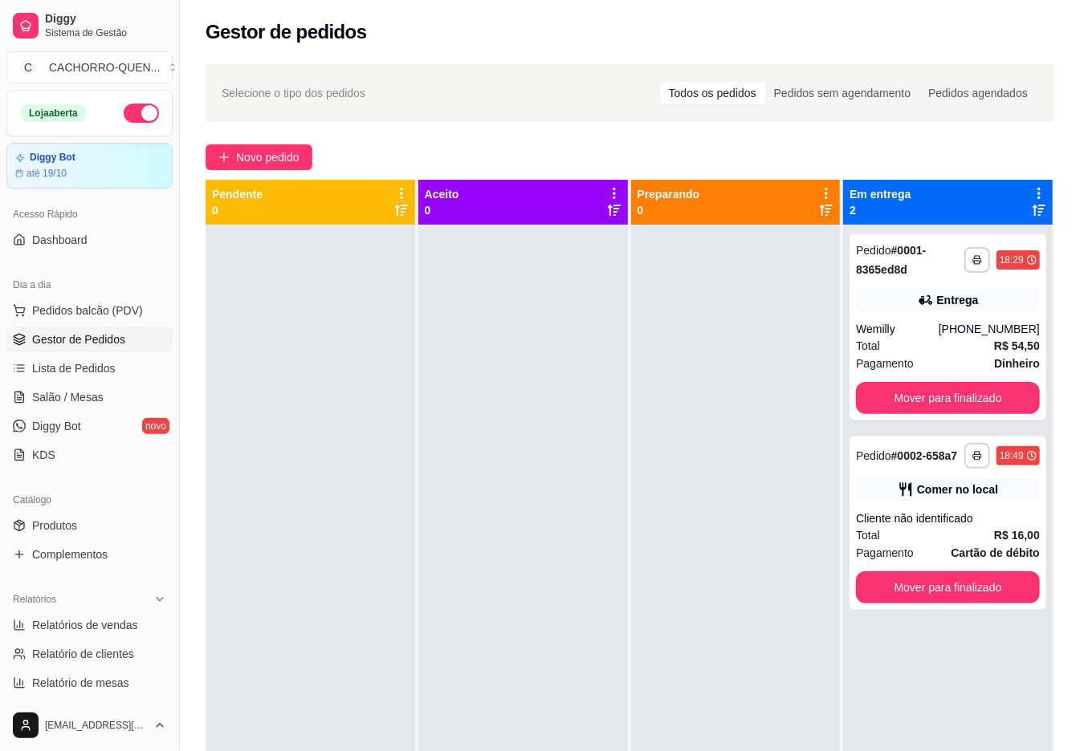
click at [941, 604] on button "Mover para finalizado" at bounding box center [948, 587] width 184 height 32
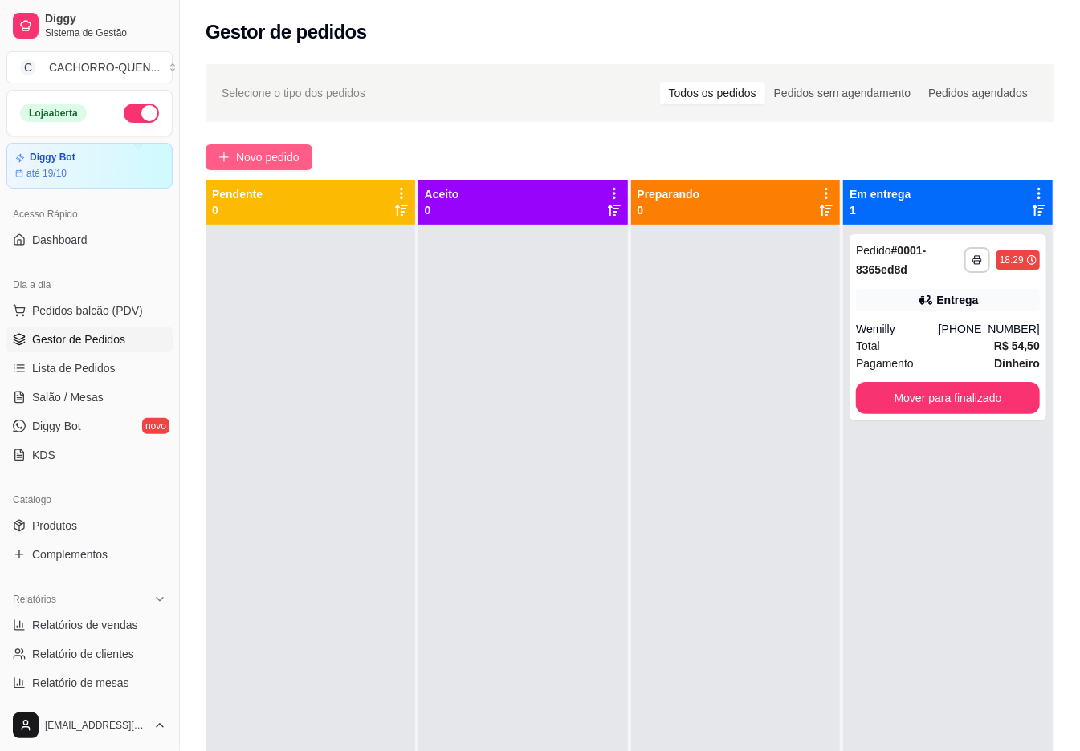
click at [252, 162] on span "Novo pedido" at bounding box center [267, 157] width 63 height 18
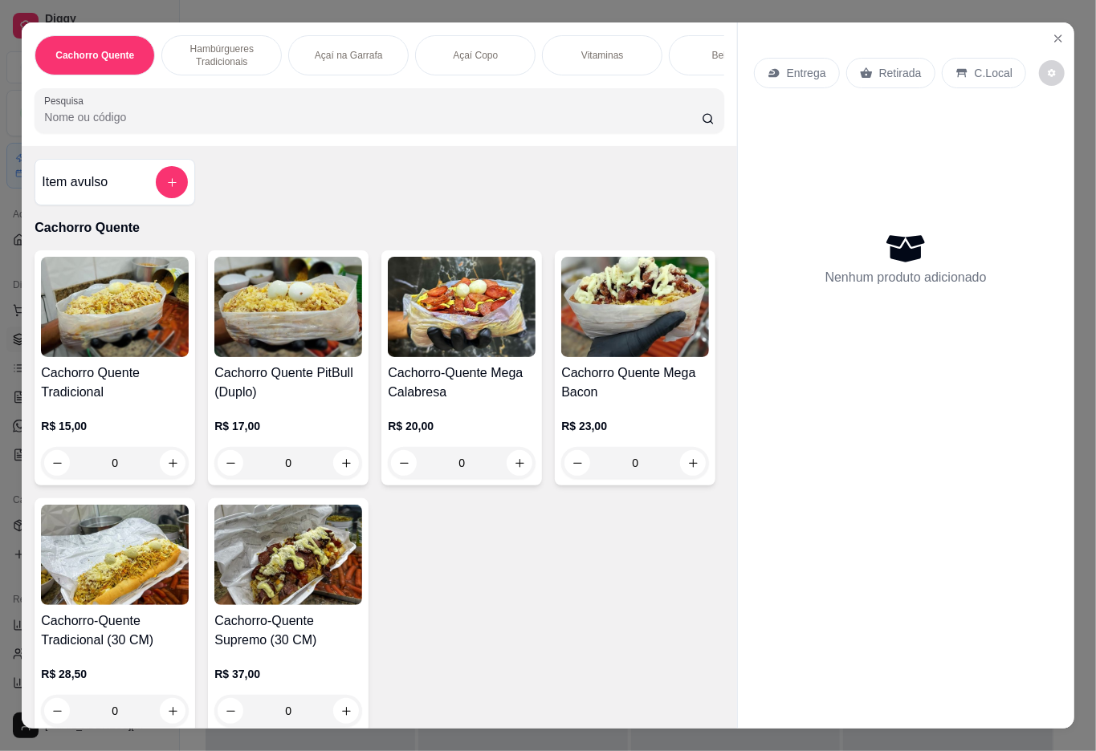
click at [344, 49] on p "Açaí na Garrafa" at bounding box center [349, 55] width 68 height 13
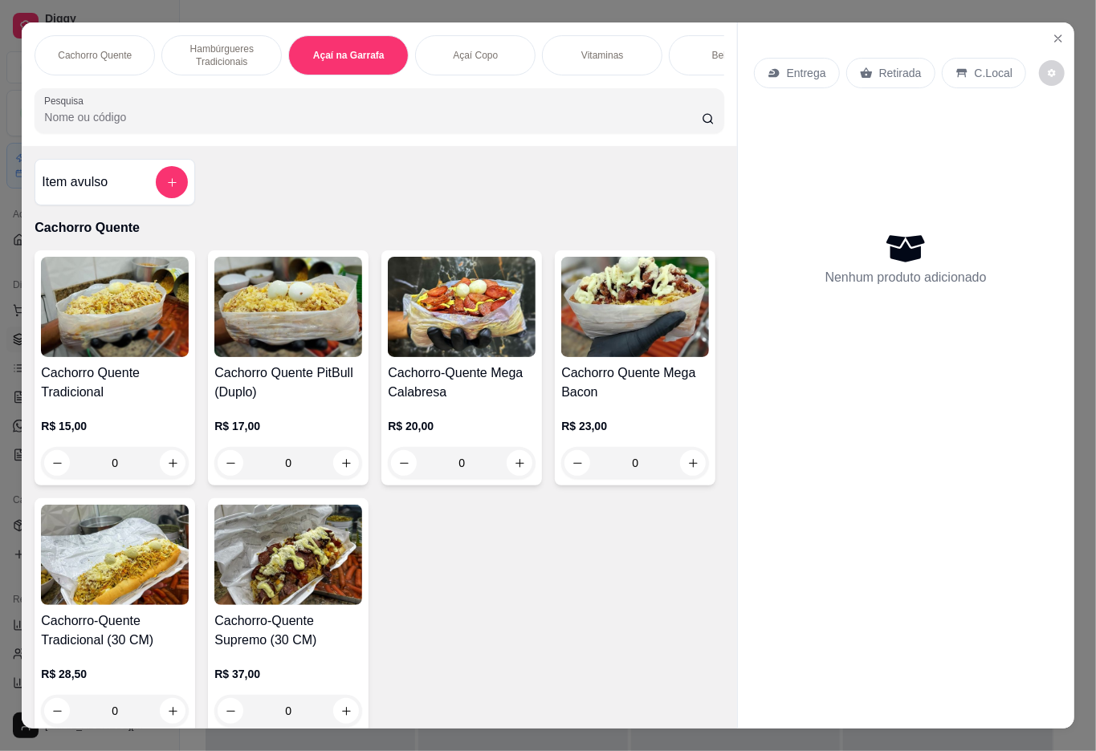
scroll to position [36, 0]
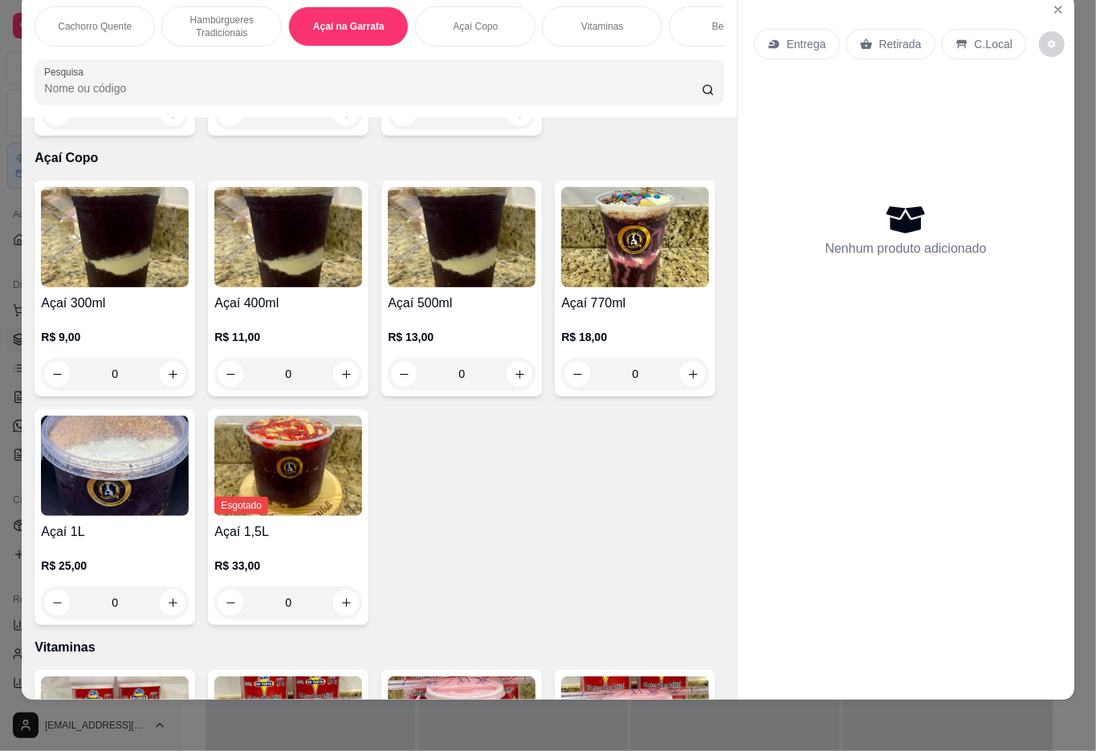
click at [71, 129] on div "R$ 12,00 0" at bounding box center [115, 90] width 148 height 77
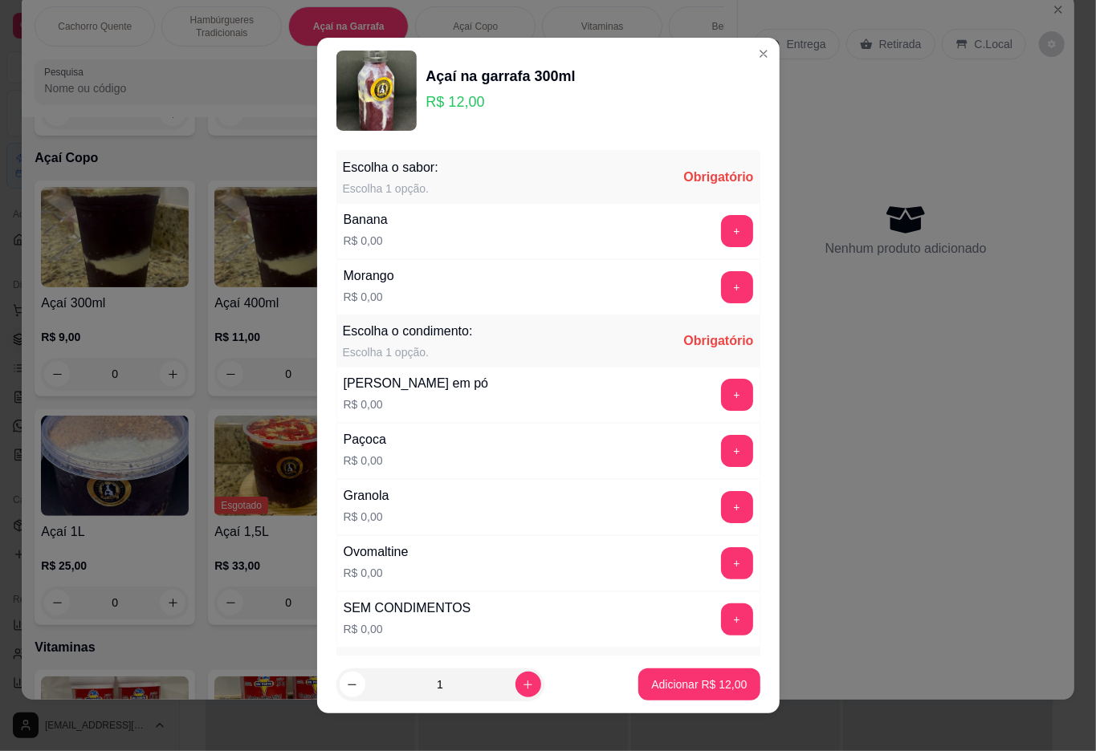
click at [721, 284] on button "+" at bounding box center [737, 287] width 32 height 32
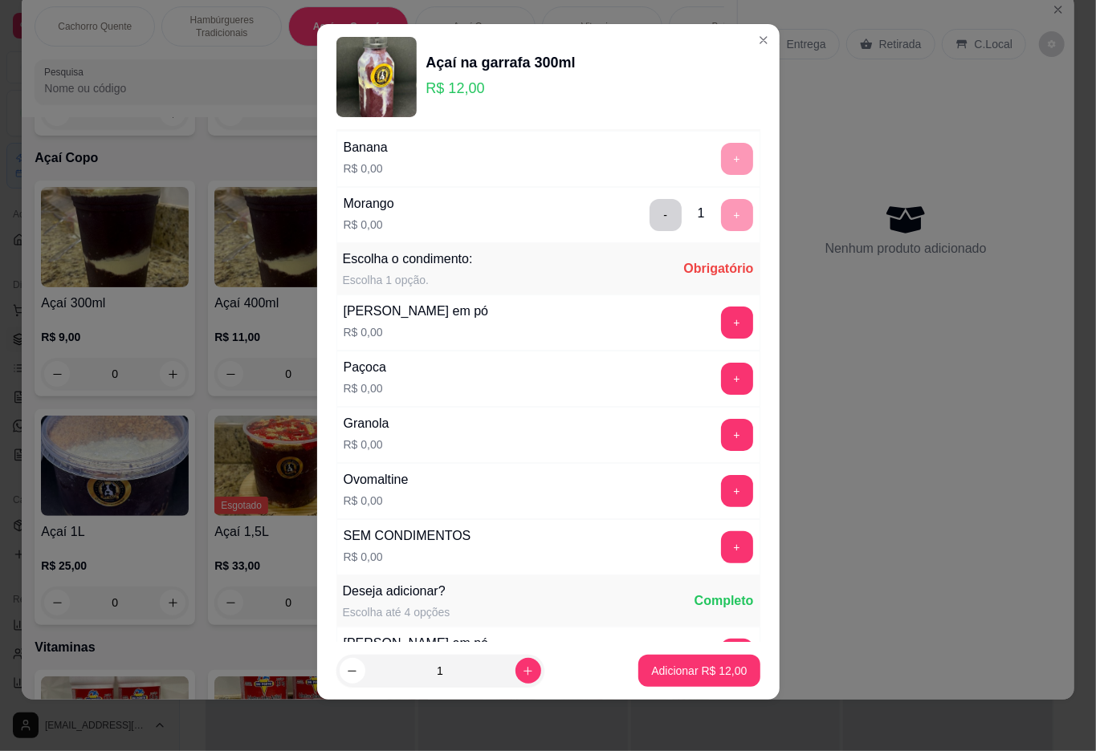
scroll to position [30, 0]
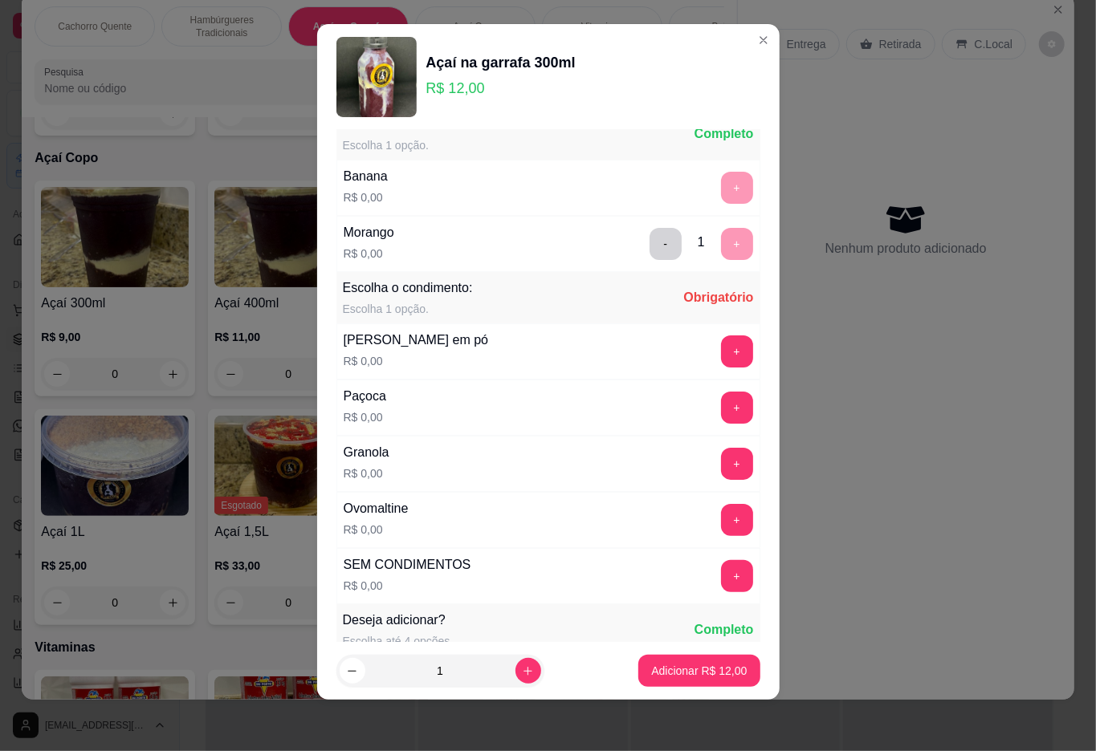
click at [643, 229] on div "- 1 +" at bounding box center [701, 244] width 116 height 32
click at [714, 184] on div "+" at bounding box center [736, 188] width 45 height 32
click at [649, 245] on button "-" at bounding box center [665, 244] width 32 height 32
click at [721, 188] on button "+" at bounding box center [737, 188] width 32 height 32
click at [714, 563] on div "+" at bounding box center [736, 576] width 45 height 32
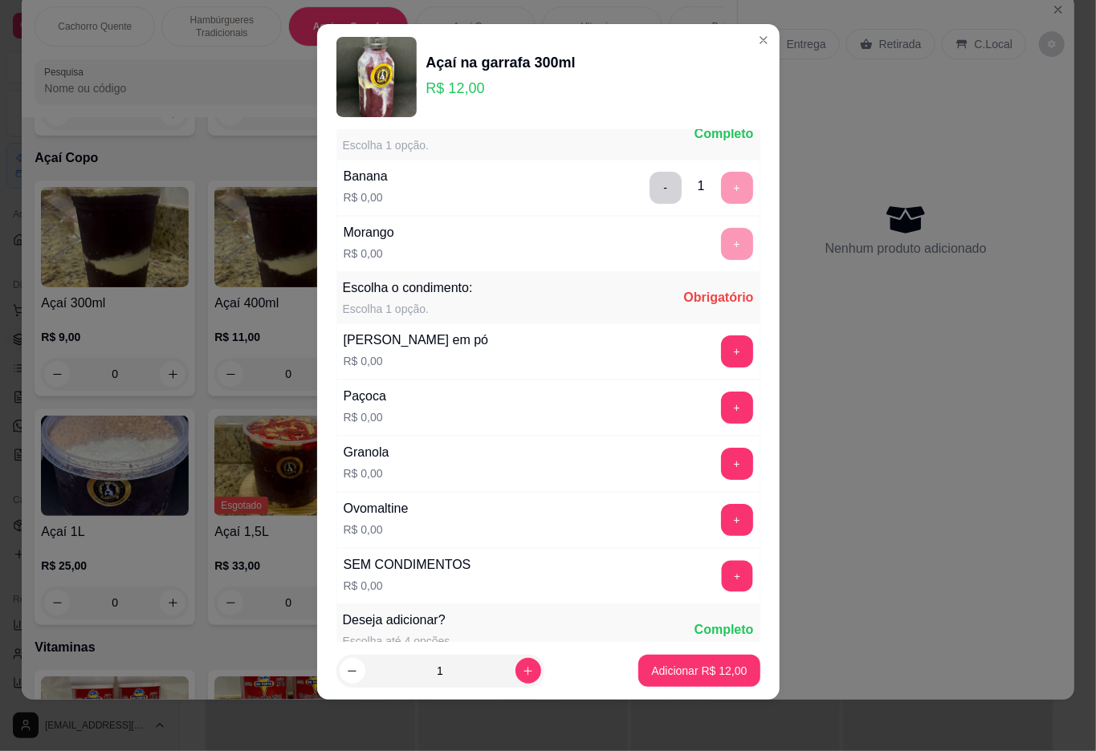
click at [721, 579] on button "+" at bounding box center [736, 575] width 31 height 31
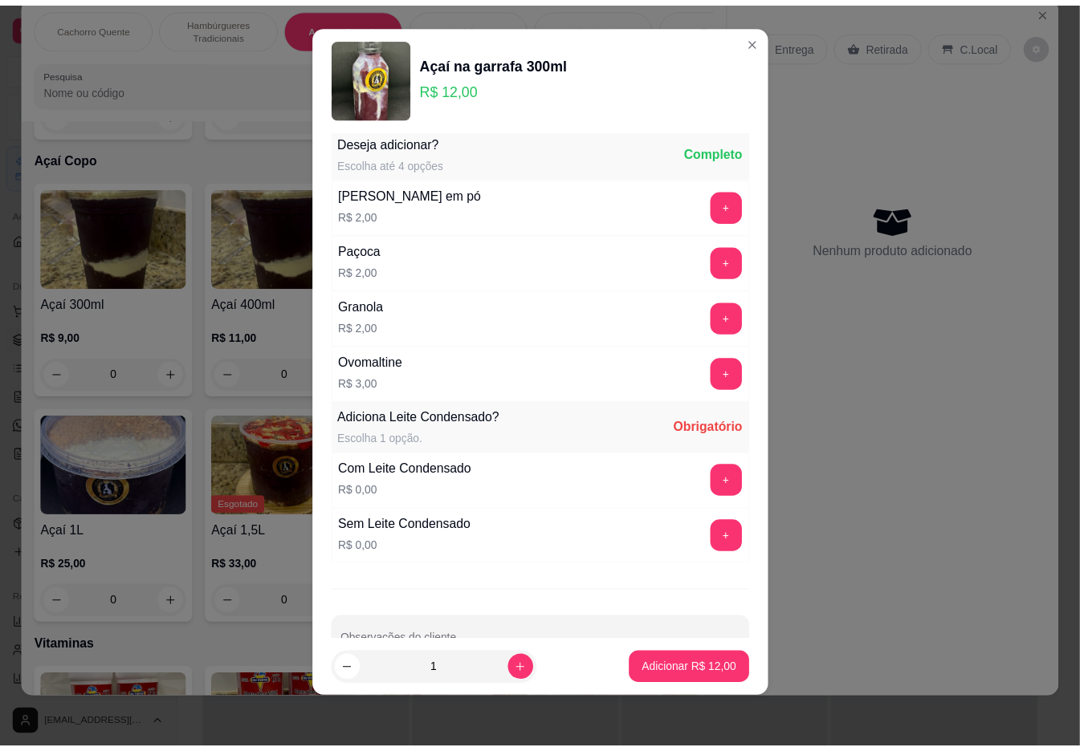
scroll to position [559, 0]
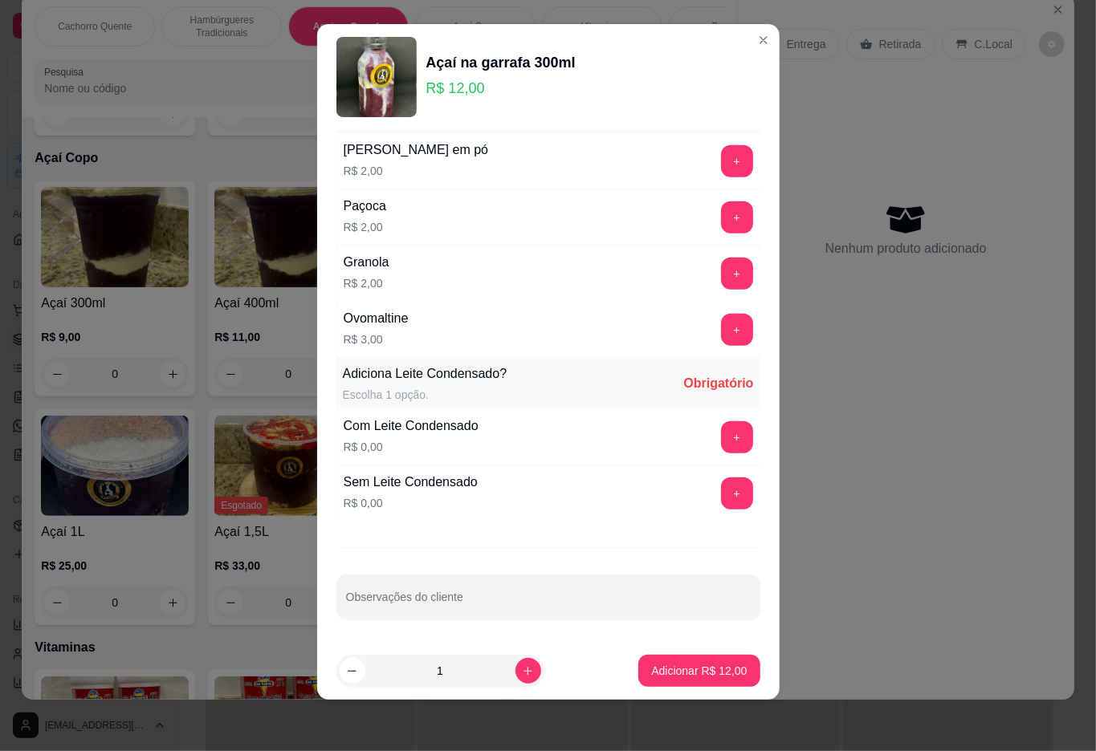
click at [681, 541] on div "Escolha o sabor: Escolha 1 opção. Completo Banana R$ 0,00 - 1 + Morango R$ 0,00…" at bounding box center [548, 386] width 462 height 512
click at [721, 493] on button "+" at bounding box center [737, 494] width 32 height 32
click at [681, 676] on p "Adicionar R$ 12,00" at bounding box center [699, 671] width 96 height 16
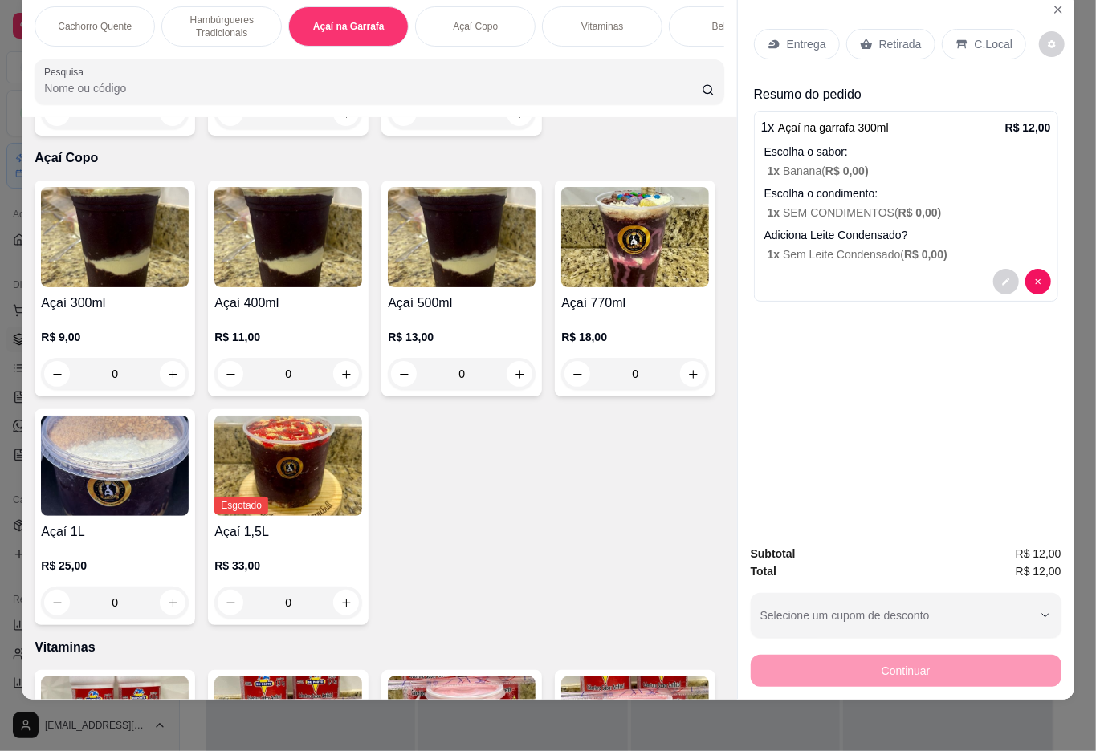
click at [929, 34] on div "Retirada" at bounding box center [890, 44] width 89 height 30
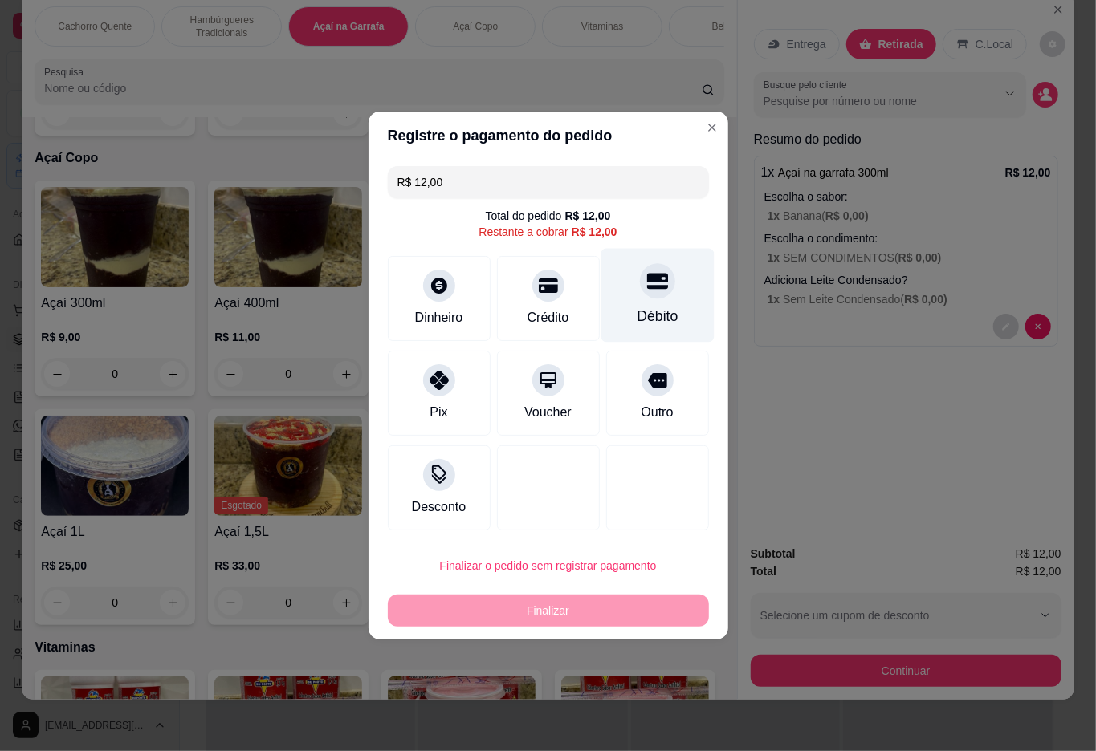
click at [657, 283] on div at bounding box center [657, 280] width 35 height 35
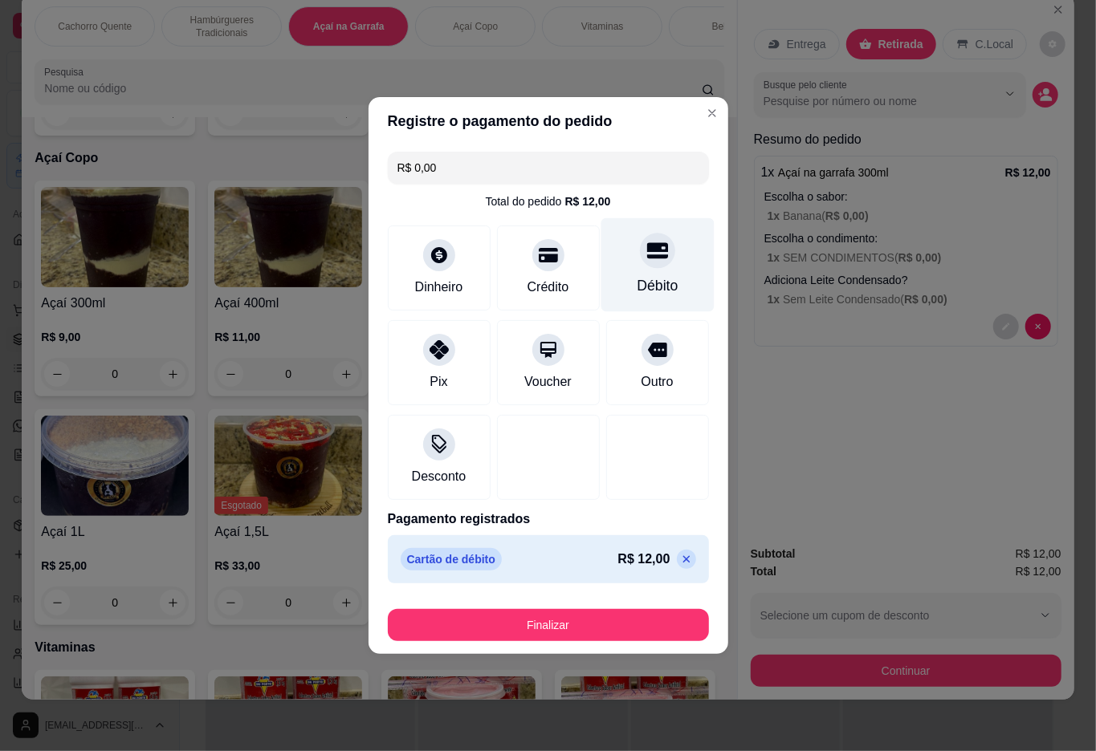
click at [578, 636] on button "Finalizar" at bounding box center [548, 625] width 321 height 32
click at [578, 636] on button "Finalizar" at bounding box center [547, 625] width 311 height 31
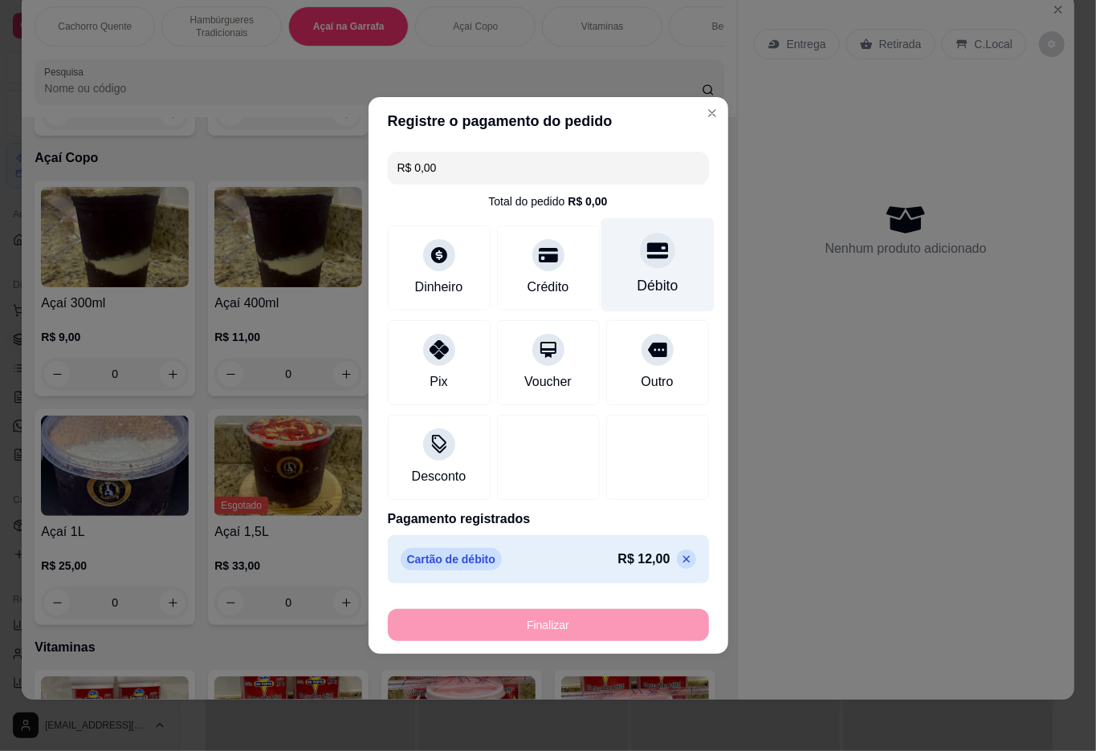
type input "-R$ 12,00"
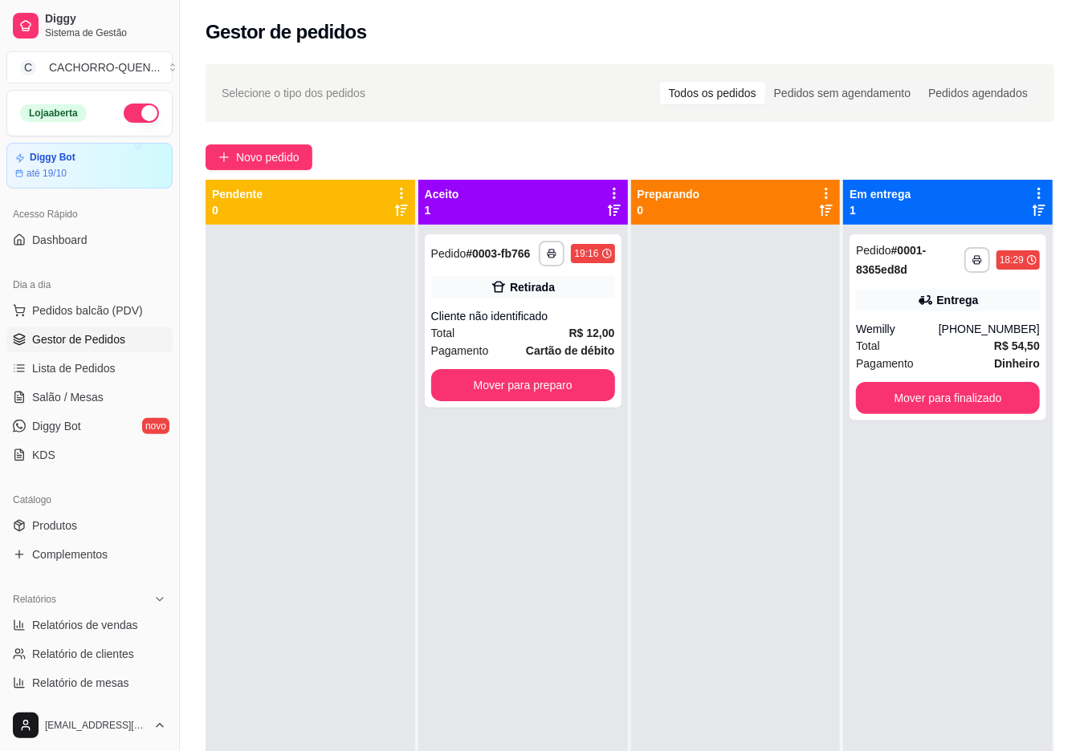
click at [531, 398] on button "Mover para preparo" at bounding box center [523, 385] width 184 height 32
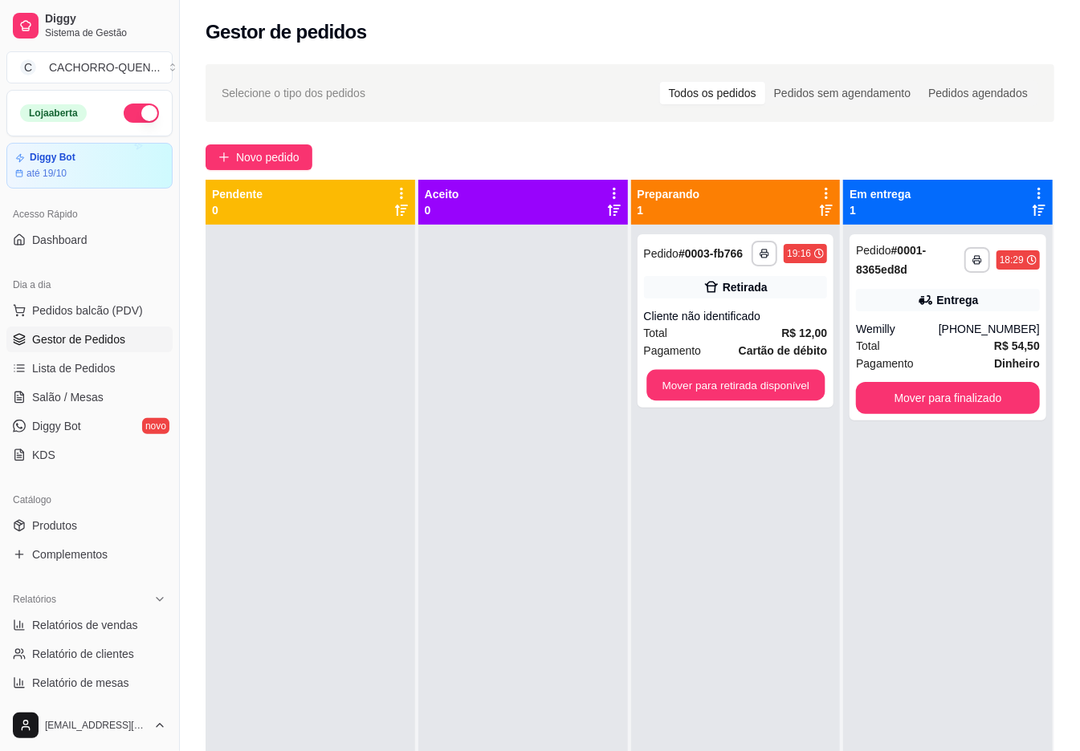
click at [711, 385] on button "Mover para retirada disponível" at bounding box center [735, 385] width 178 height 31
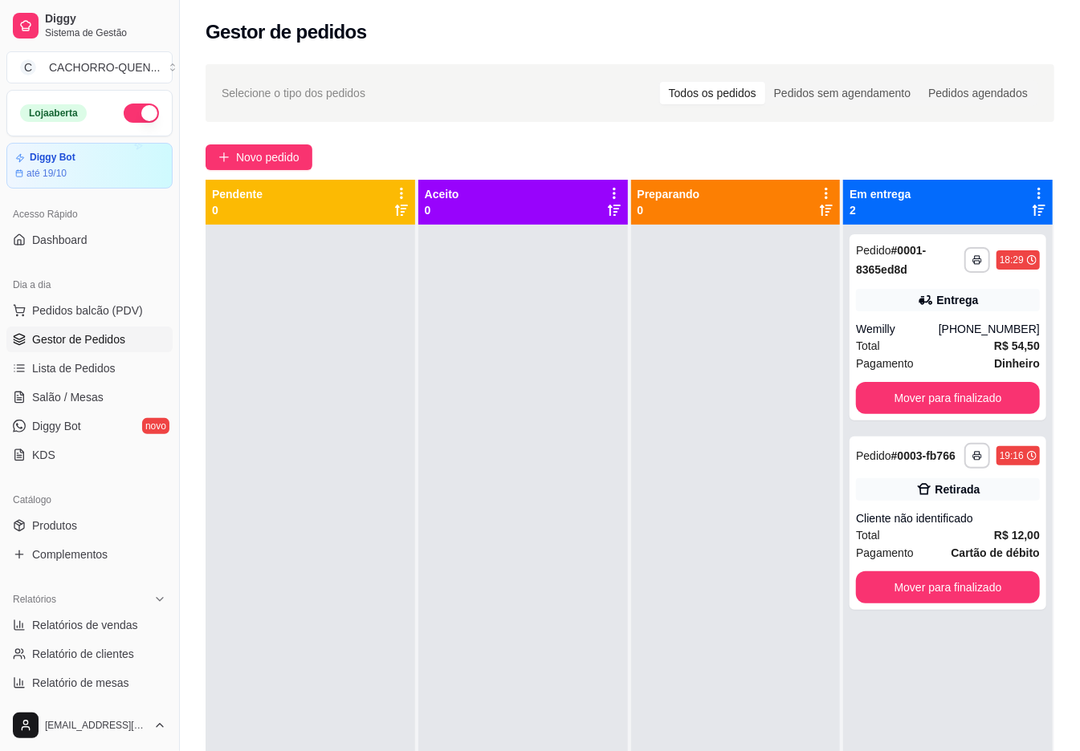
click at [961, 600] on button "Mover para finalizado" at bounding box center [948, 587] width 184 height 32
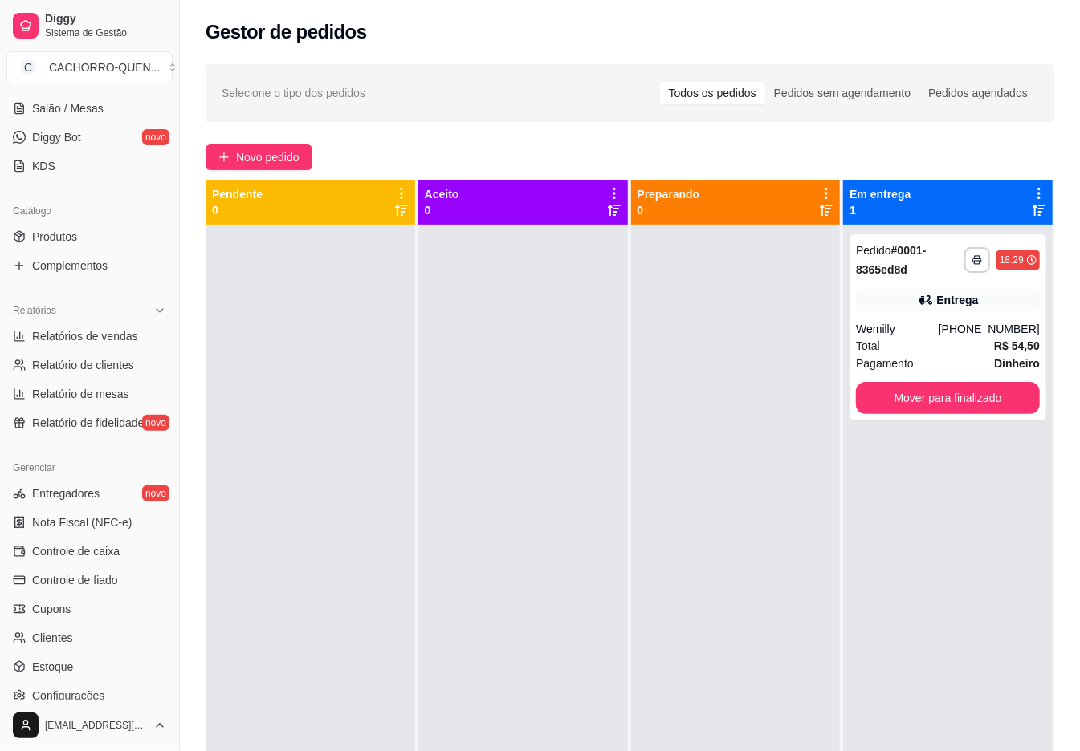
scroll to position [331, 0]
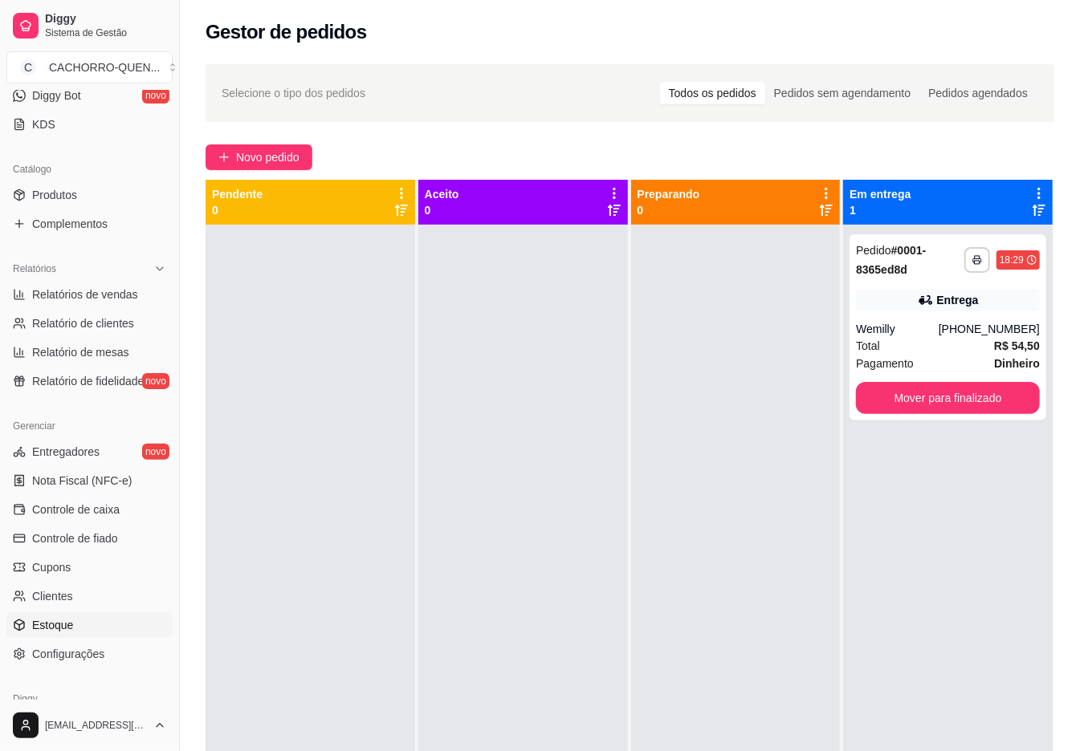
click at [109, 618] on link "Estoque" at bounding box center [89, 625] width 166 height 26
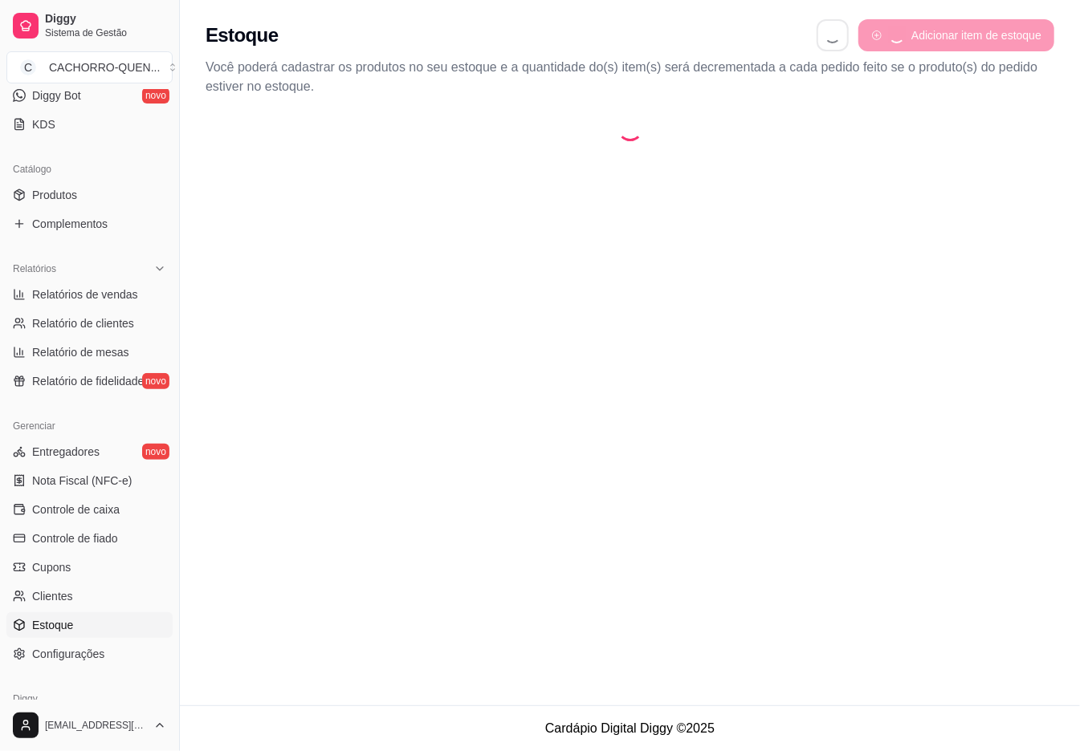
select select "QUANTITY_ORDER"
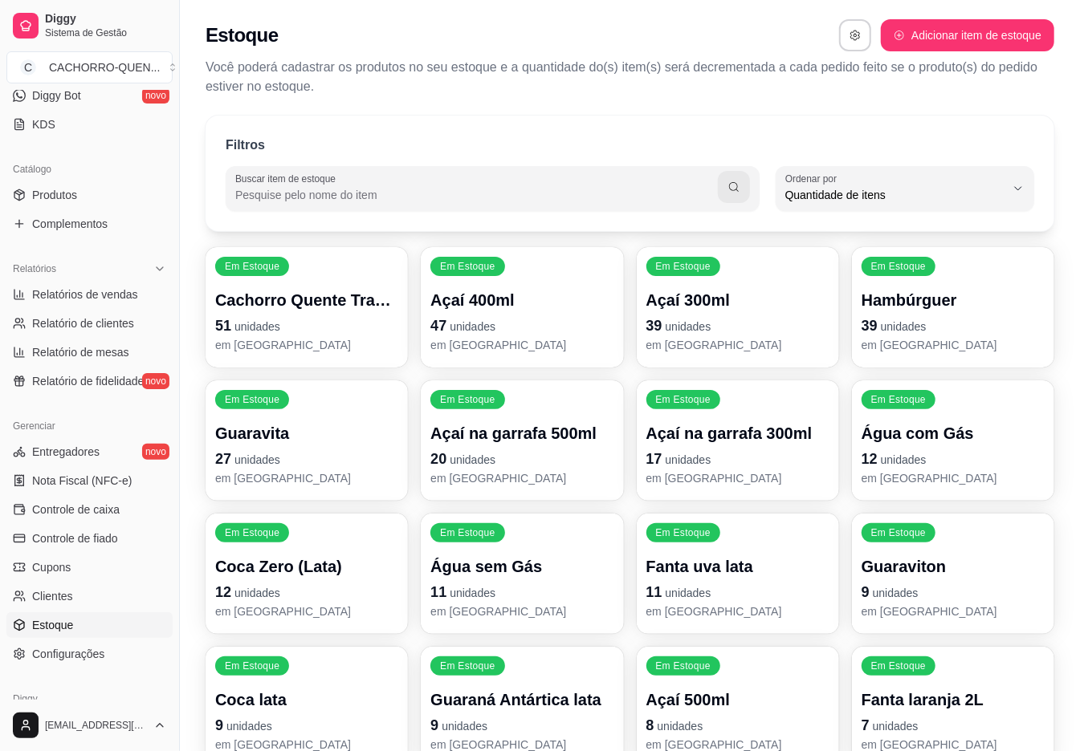
scroll to position [14, 0]
click at [957, 190] on span "Quantidade de itens" at bounding box center [895, 195] width 220 height 16
click at [923, 197] on span "Quantidade de itens" at bounding box center [895, 195] width 220 height 16
click at [964, 186] on div "Quantidade de itens" at bounding box center [895, 189] width 220 height 32
click at [941, 233] on span "Ordem alfabética" at bounding box center [897, 233] width 208 height 15
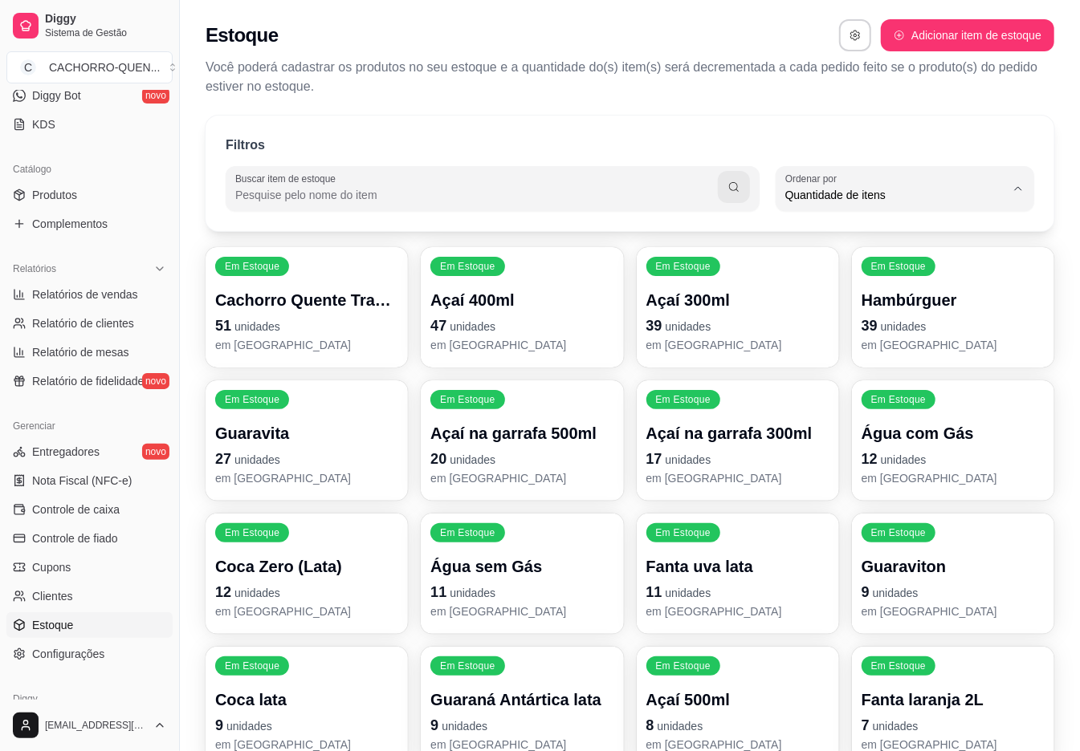
type input "ALPHABETICAL_ORDER"
select select "ALPHABETICAL_ORDER"
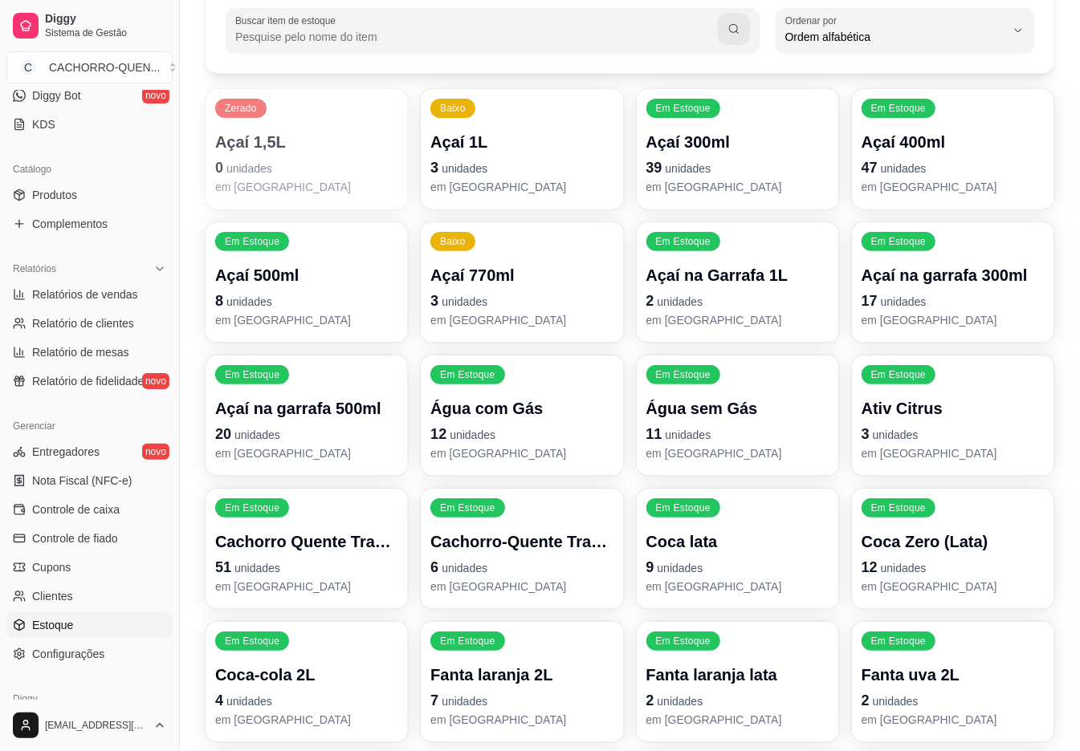
scroll to position [482, 0]
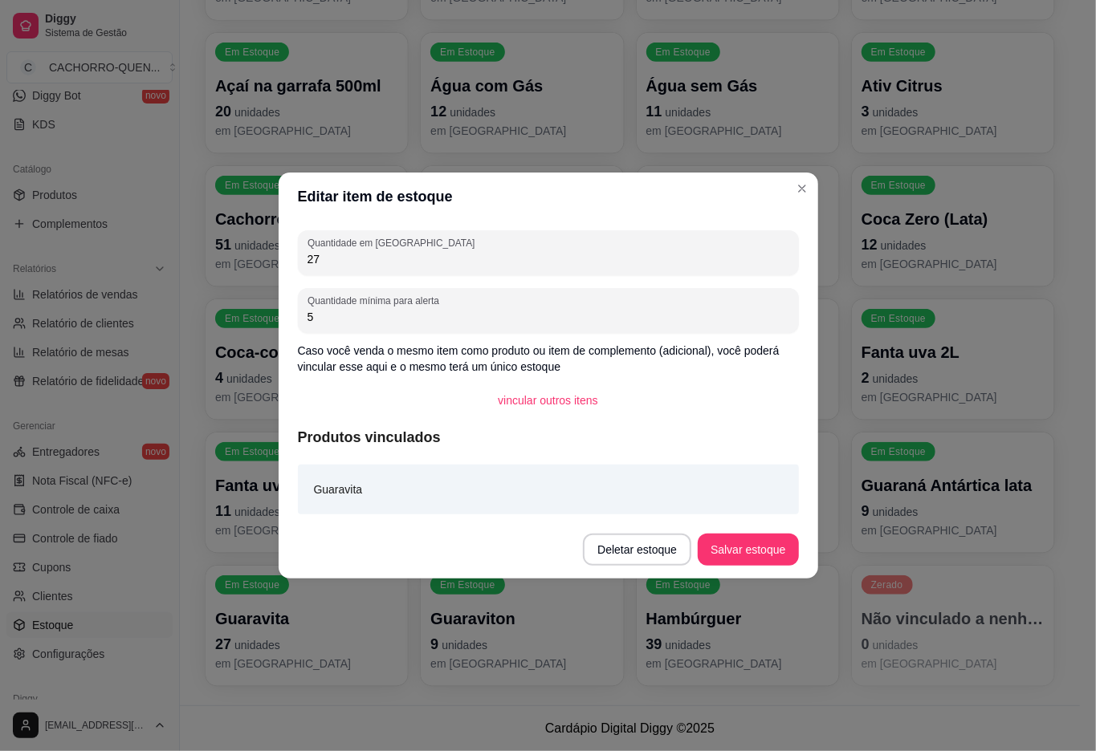
click at [512, 257] on input "27" at bounding box center [548, 259] width 482 height 16
type input "26"
click at [730, 544] on button "Salvar estoque" at bounding box center [747, 550] width 100 height 32
click at [740, 724] on footer "Cardápio Digital Diggy © 2025" at bounding box center [630, 728] width 900 height 46
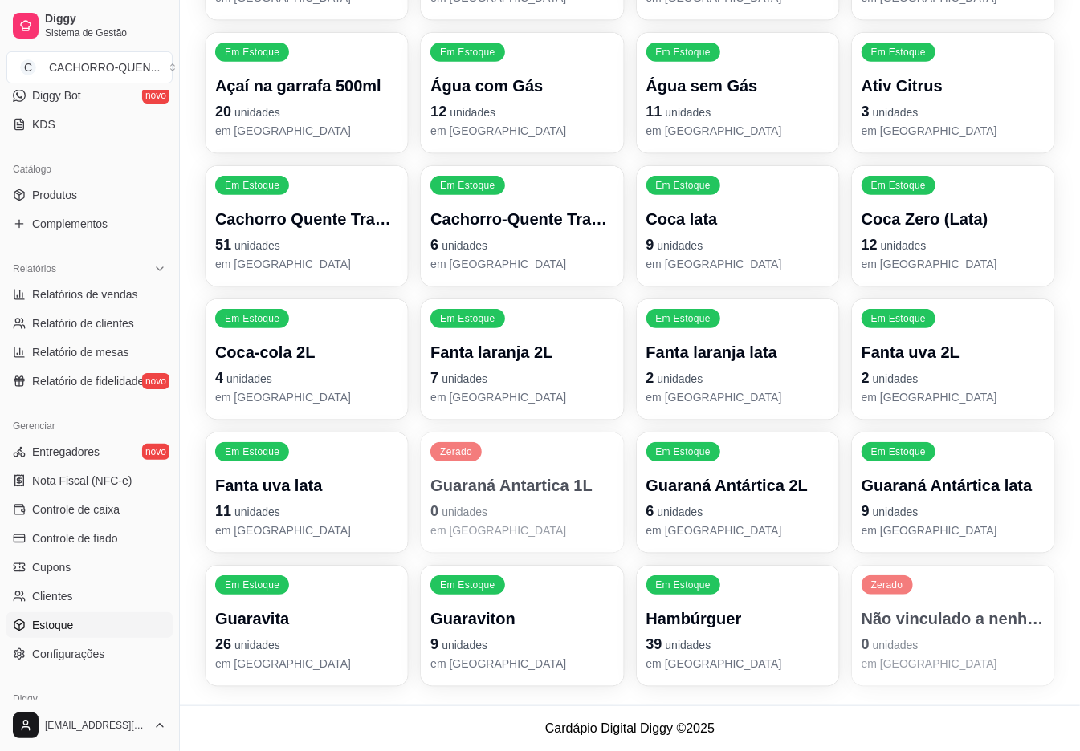
scroll to position [0, 0]
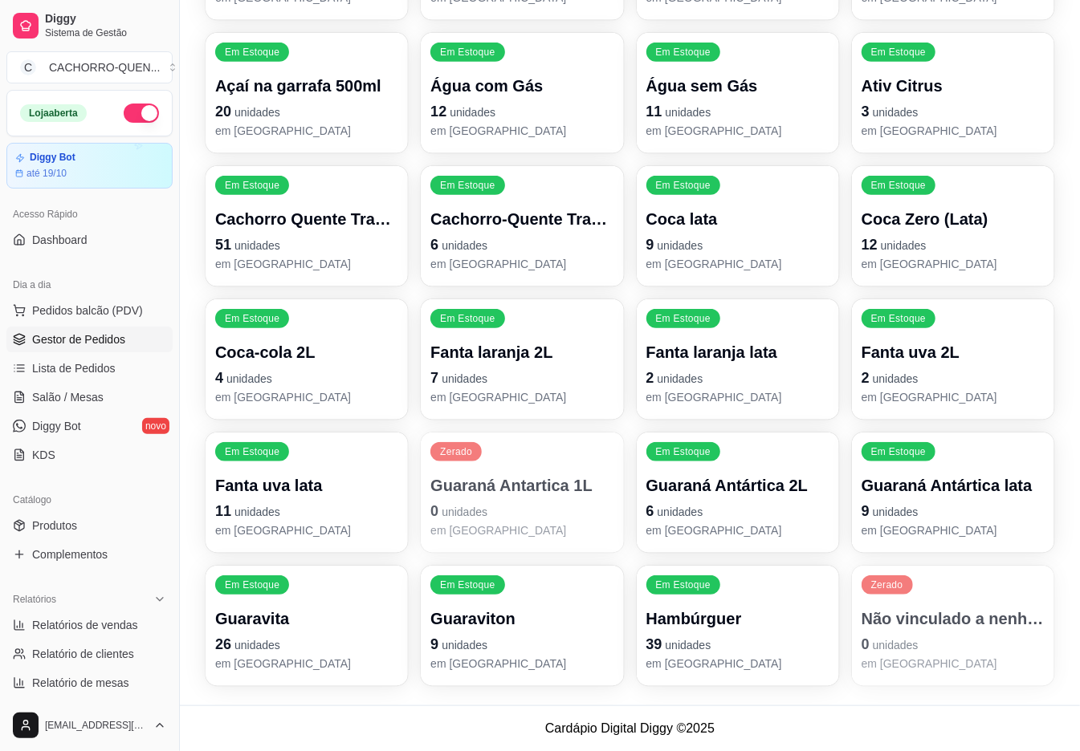
click at [75, 344] on span "Gestor de Pedidos" at bounding box center [78, 339] width 93 height 16
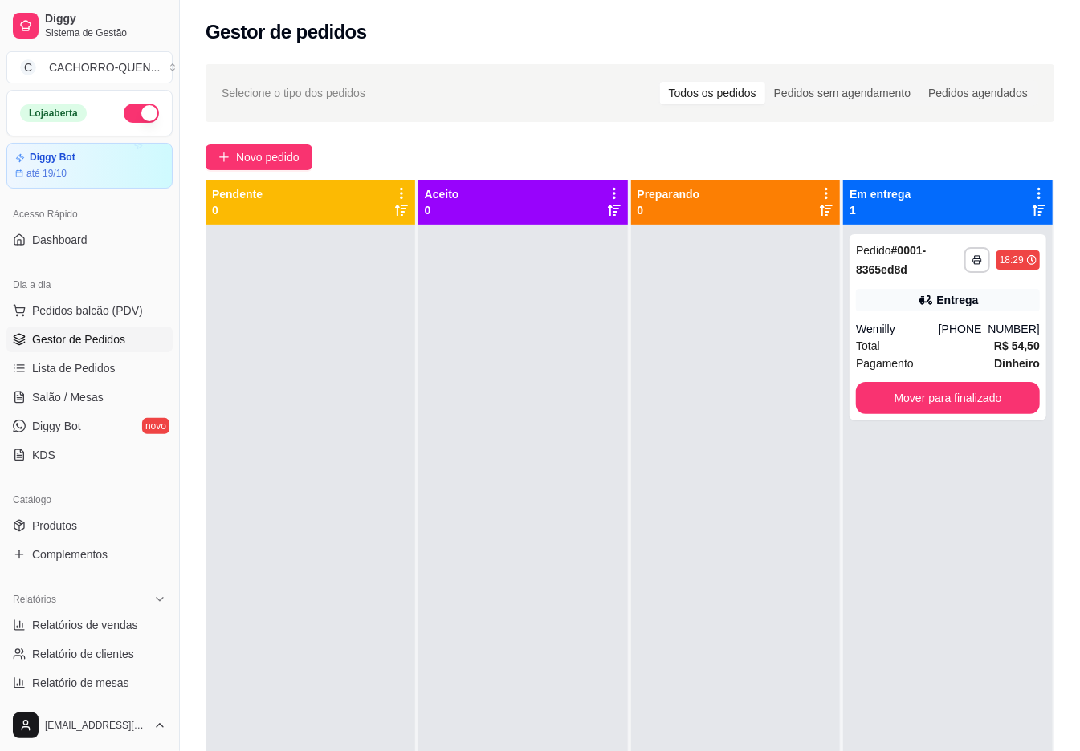
click at [941, 399] on button "Mover para finalizado" at bounding box center [948, 398] width 184 height 32
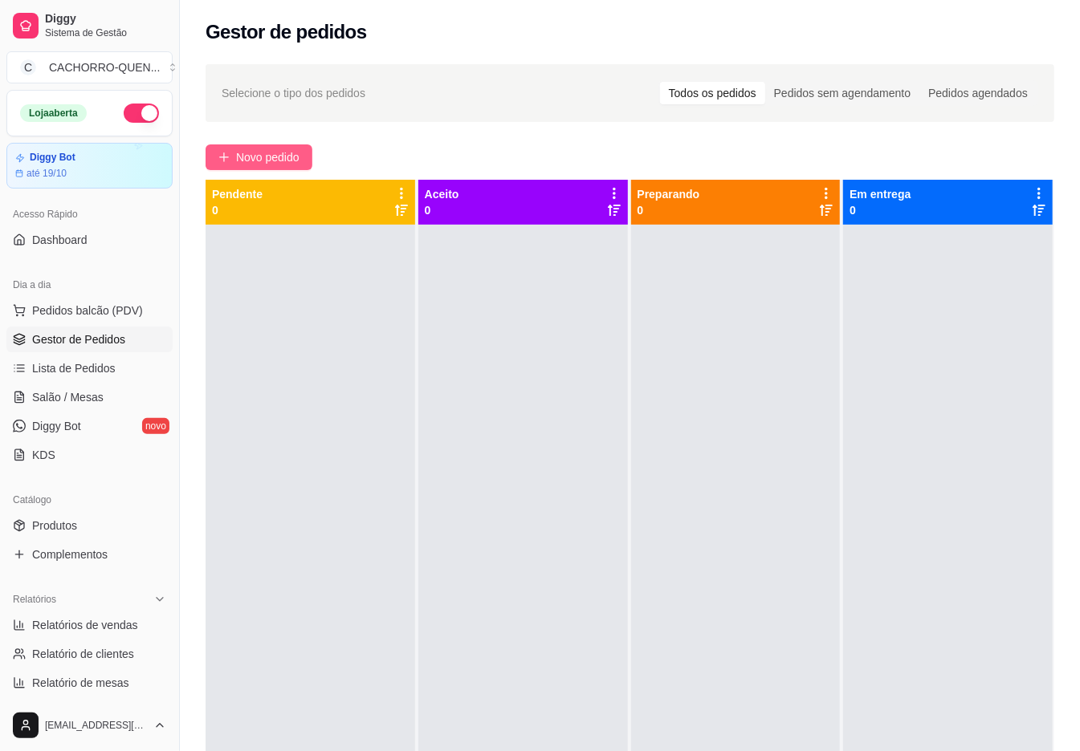
click at [280, 159] on span "Novo pedido" at bounding box center [267, 157] width 63 height 18
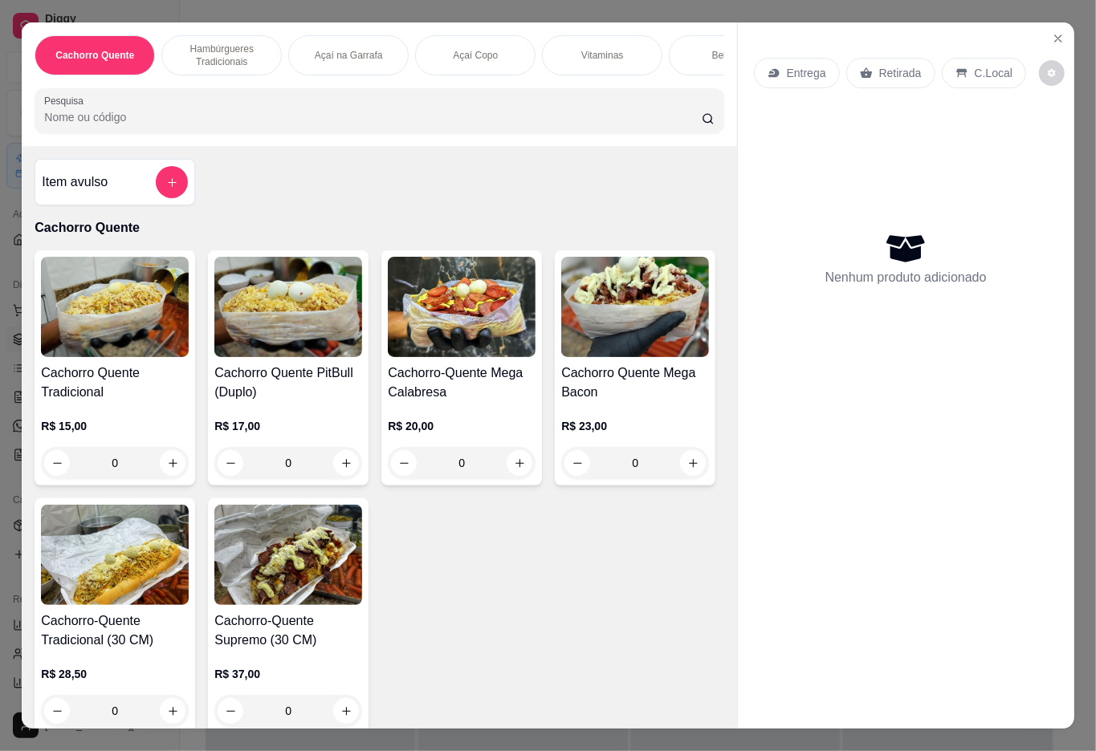
click at [334, 49] on p "Açaí na Garrafa" at bounding box center [349, 55] width 68 height 13
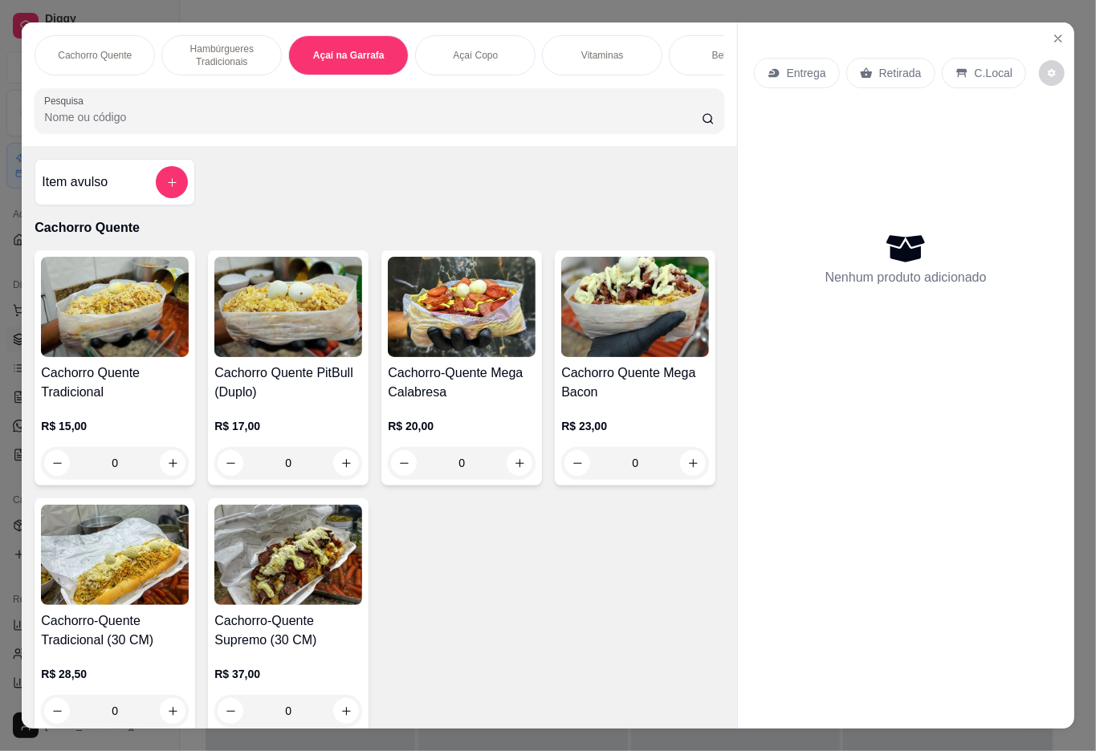
scroll to position [36, 0]
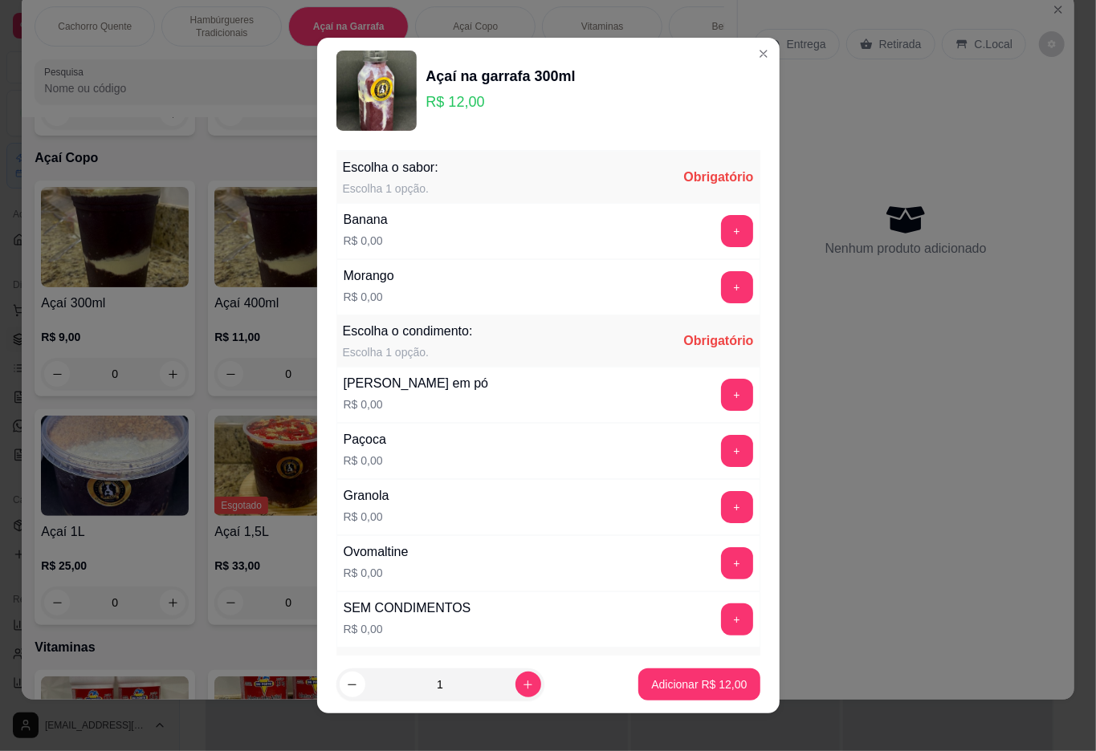
click at [721, 232] on button "+" at bounding box center [737, 231] width 32 height 32
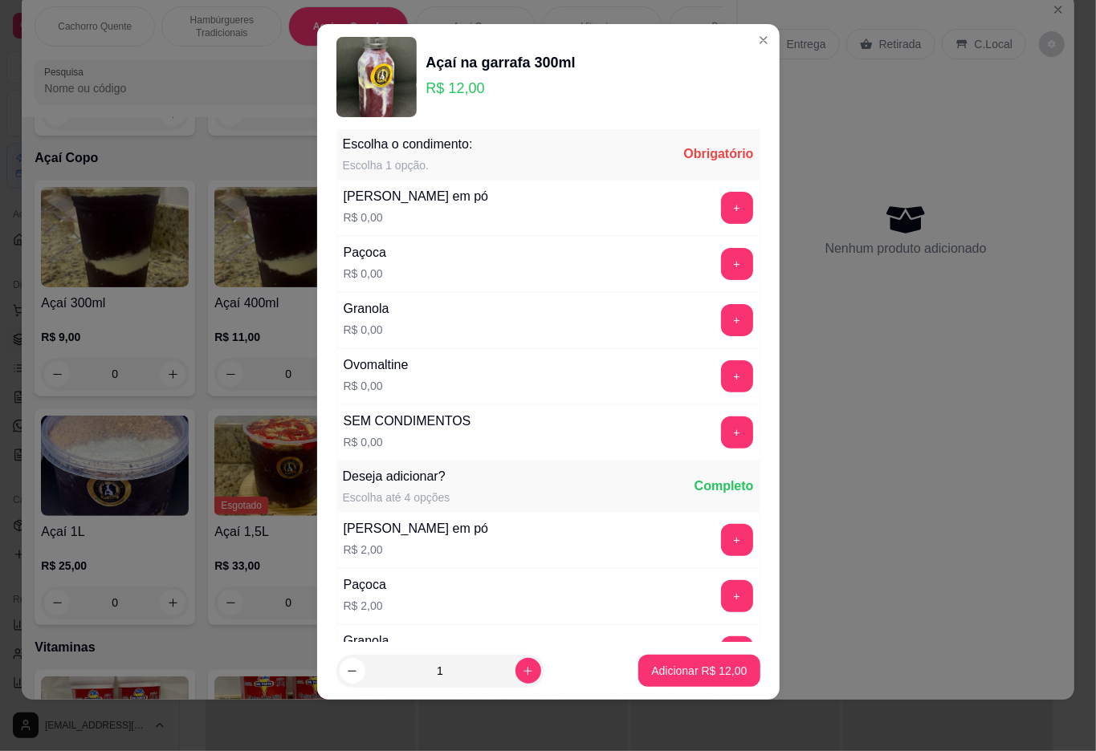
click at [721, 220] on button "+" at bounding box center [737, 208] width 32 height 32
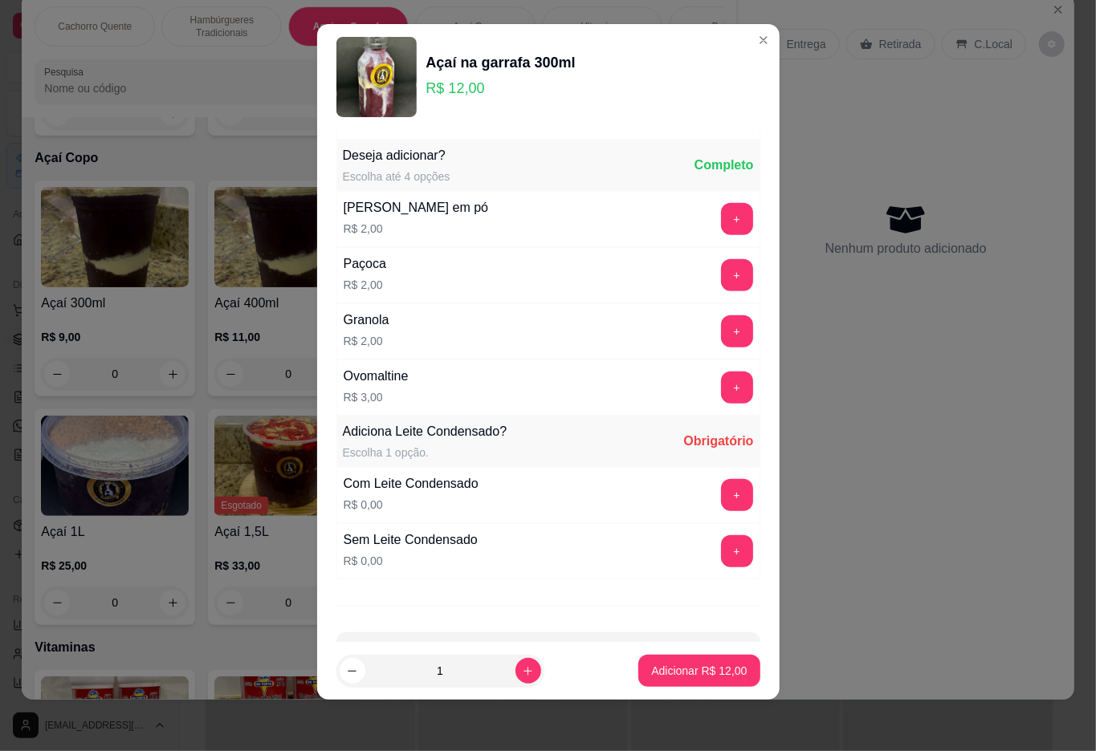
scroll to position [411, 0]
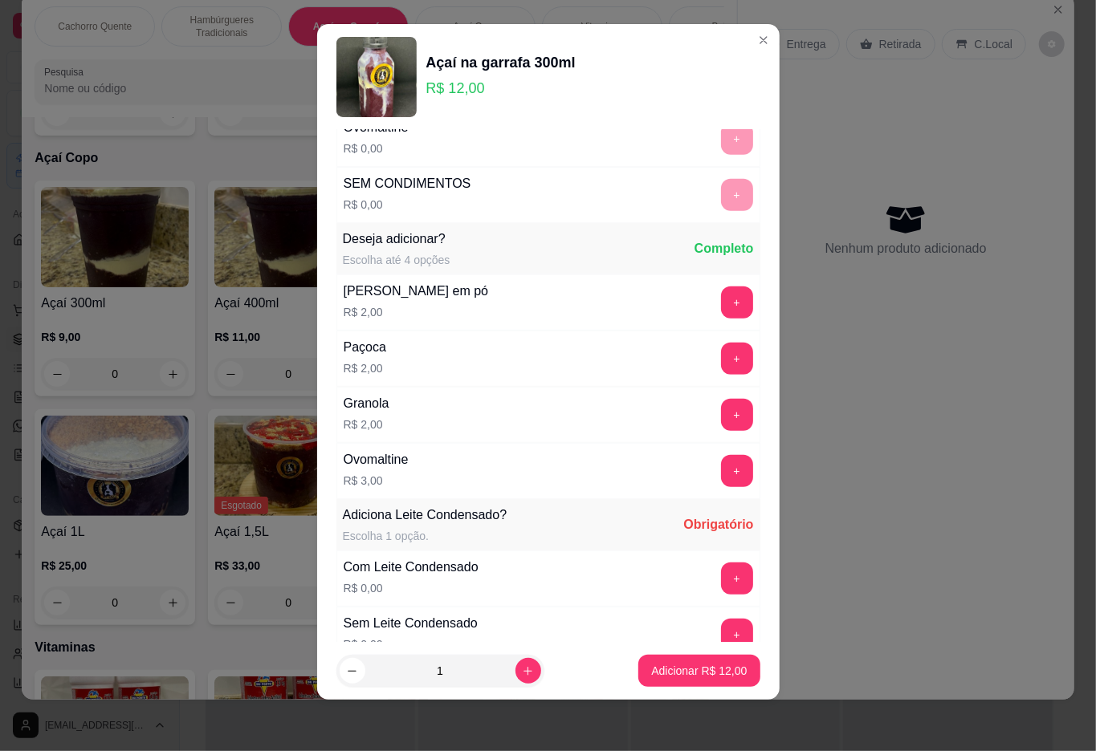
click at [721, 319] on button "+" at bounding box center [737, 303] width 32 height 32
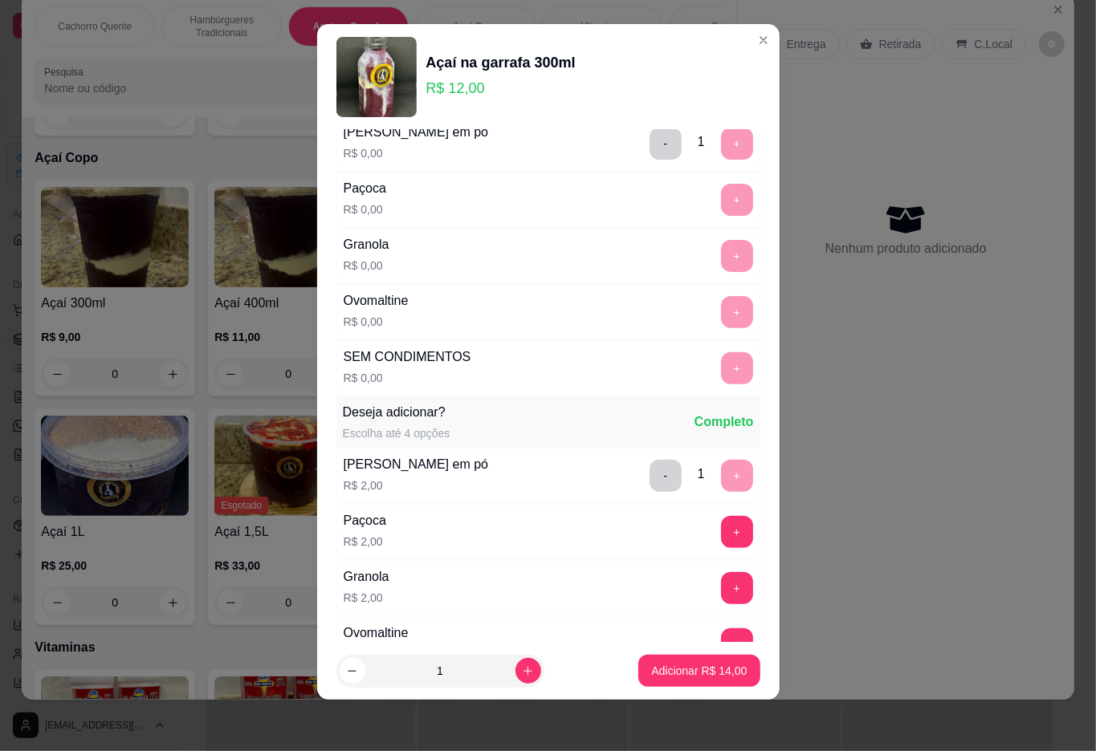
scroll to position [245, 0]
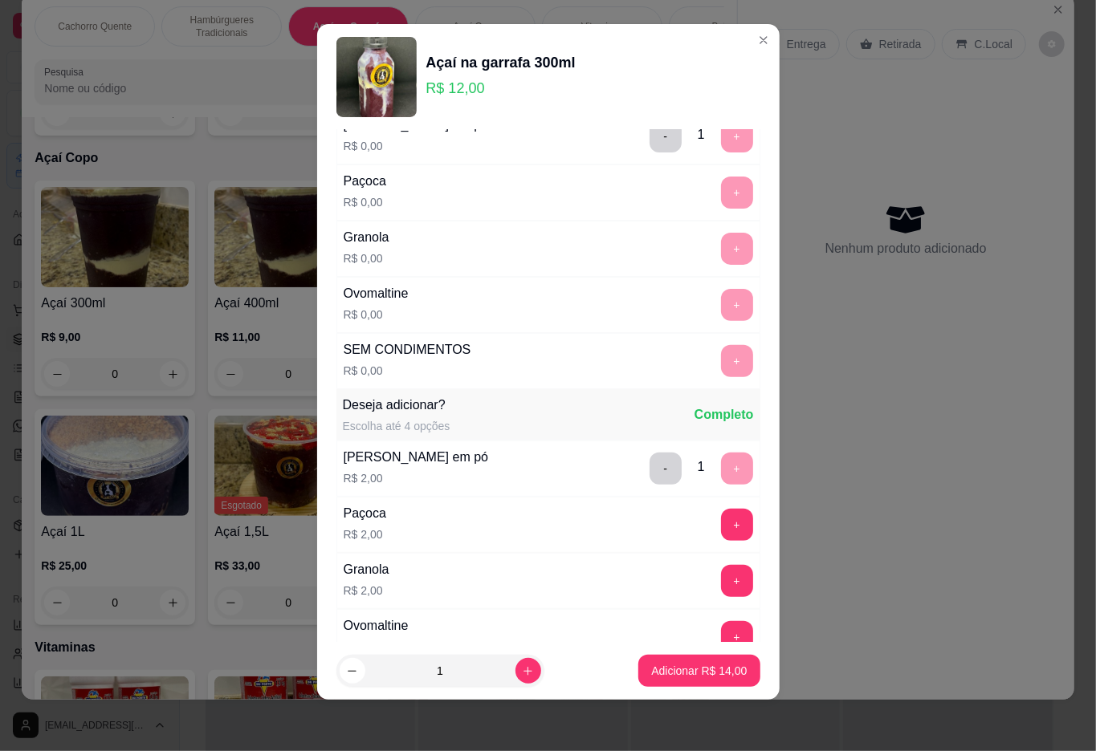
click at [649, 473] on button "-" at bounding box center [665, 469] width 32 height 32
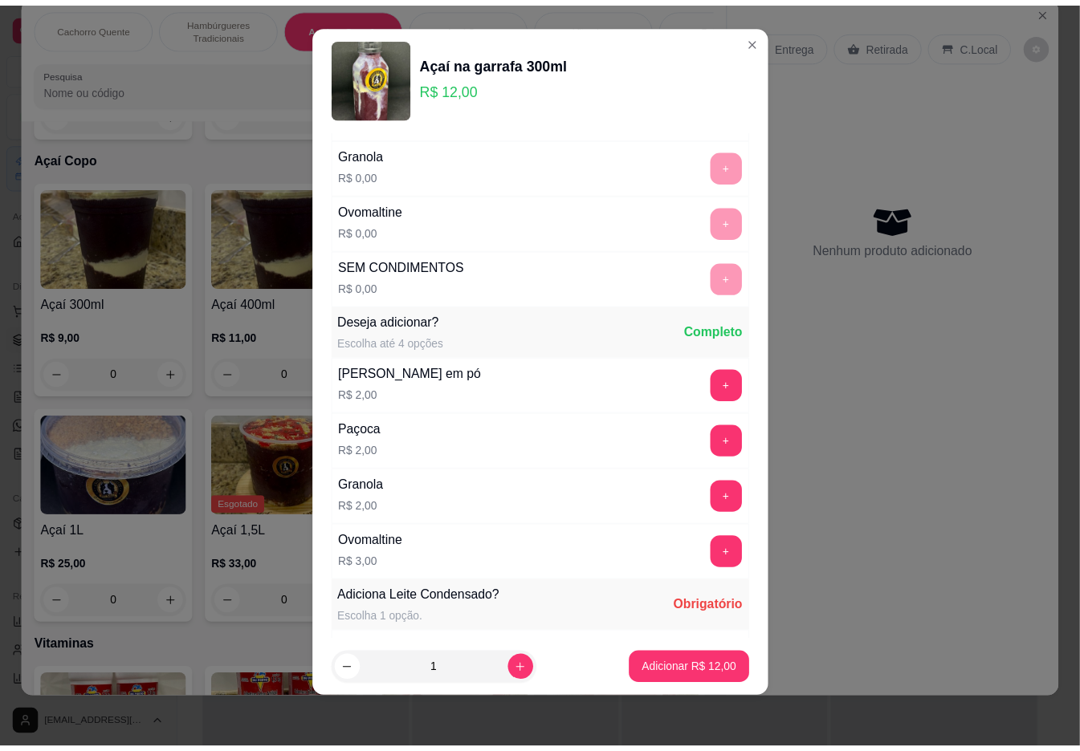
scroll to position [559, 0]
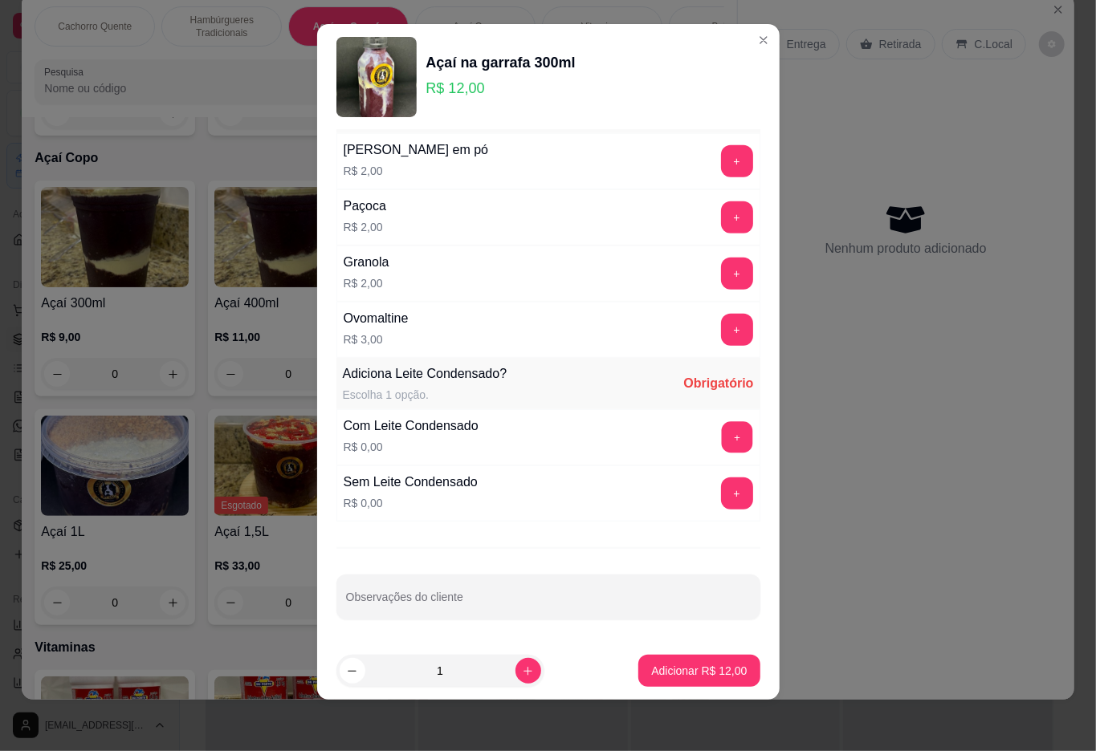
click at [721, 424] on button "+" at bounding box center [736, 436] width 31 height 31
click at [675, 669] on p "Adicionar R$ 12,00" at bounding box center [699, 671] width 96 height 16
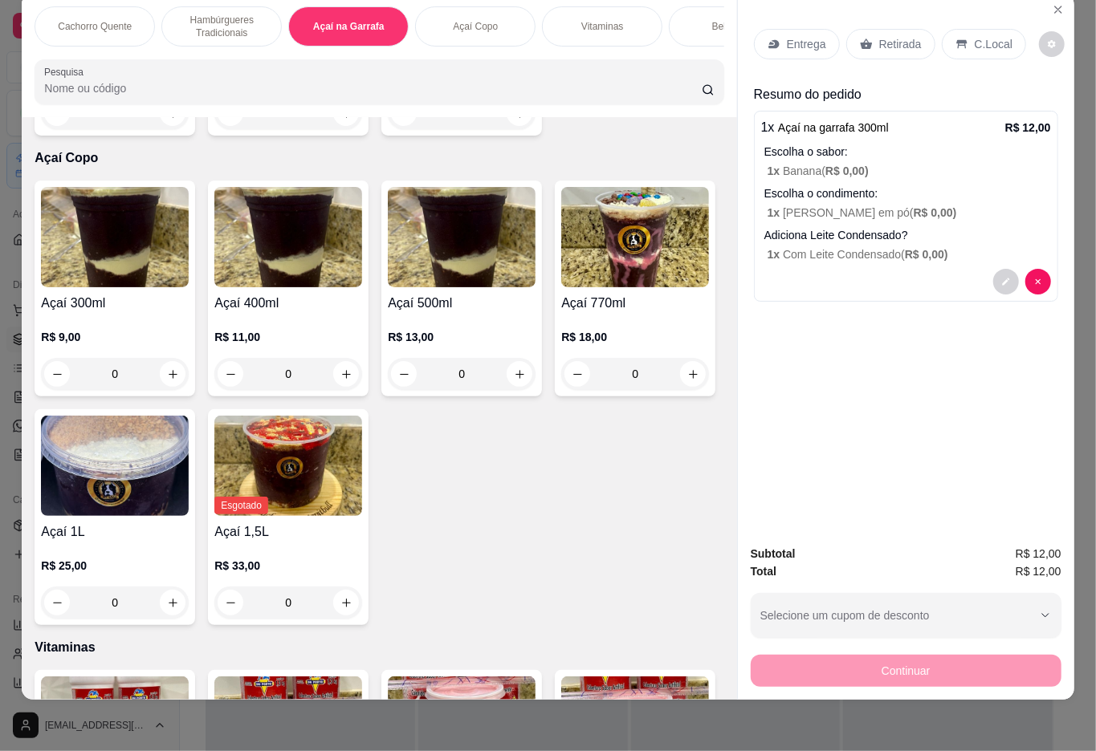
click at [877, 42] on div "Retirada" at bounding box center [890, 44] width 89 height 30
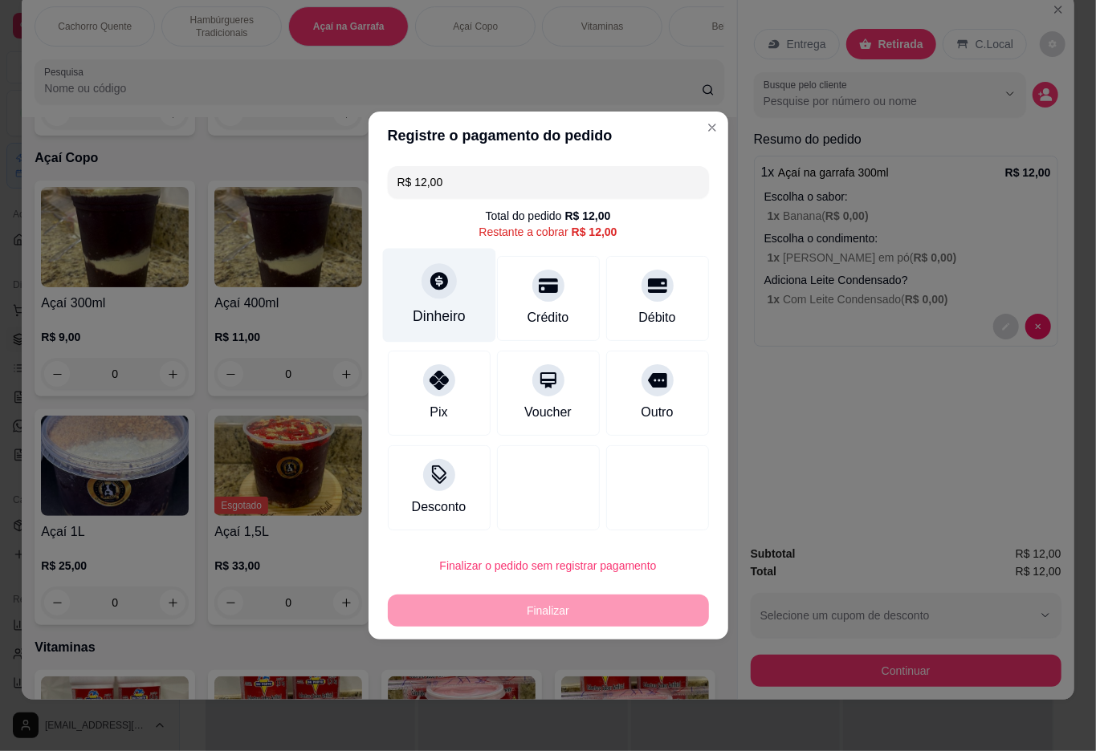
click at [422, 292] on div at bounding box center [438, 280] width 35 height 35
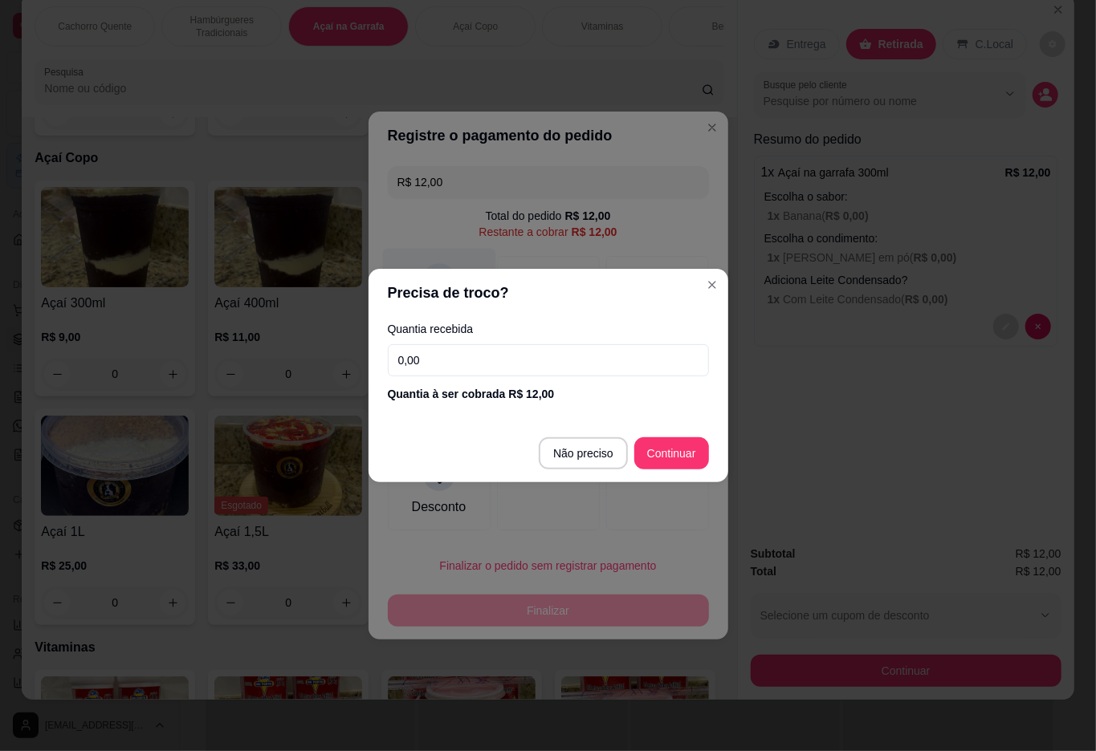
click at [573, 456] on div at bounding box center [548, 487] width 103 height 85
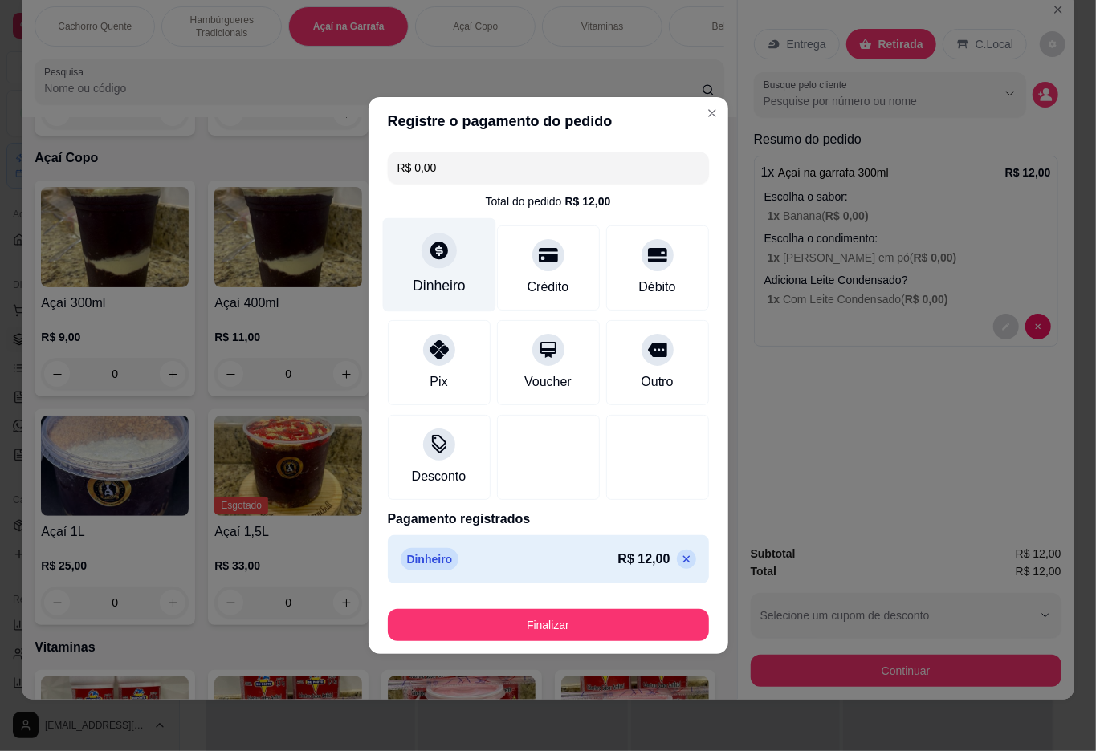
click at [514, 636] on button "Finalizar" at bounding box center [548, 625] width 321 height 32
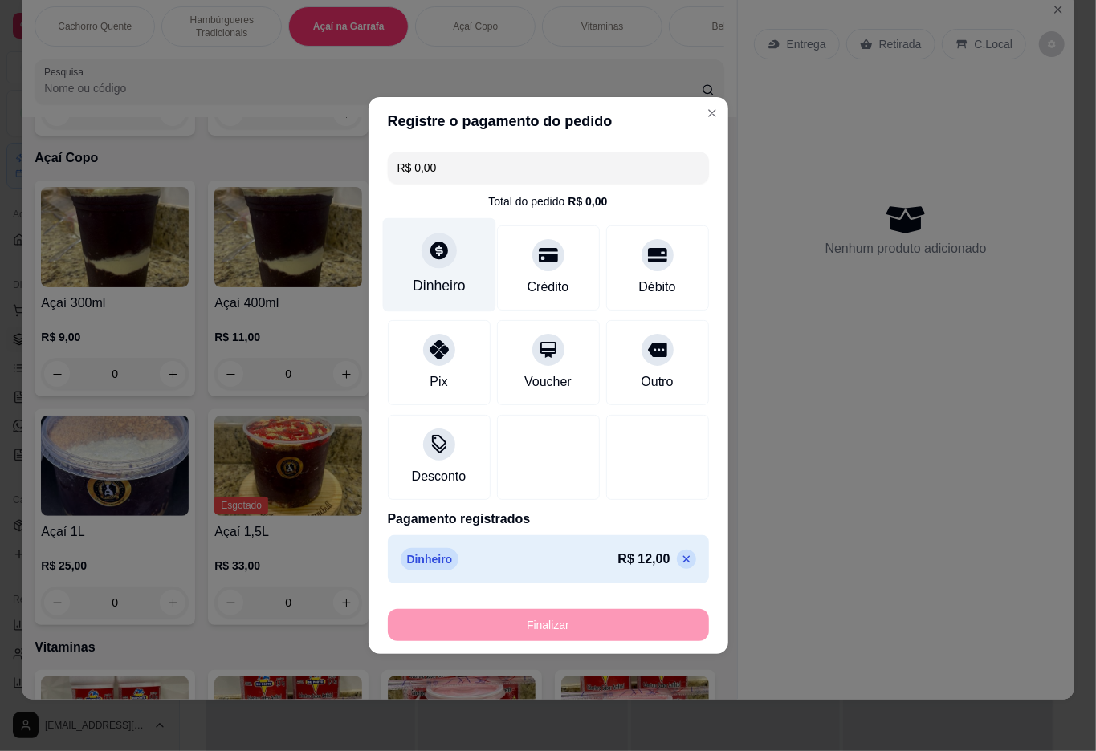
type input "-R$ 12,00"
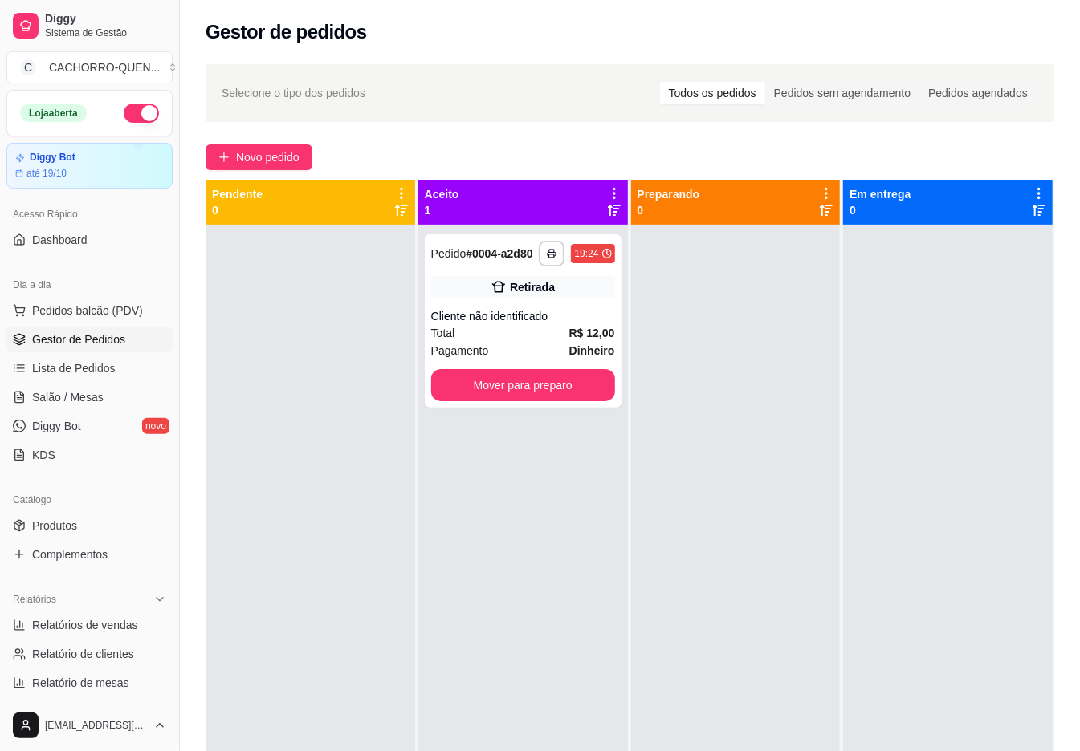
click at [490, 401] on button "Mover para preparo" at bounding box center [523, 385] width 184 height 32
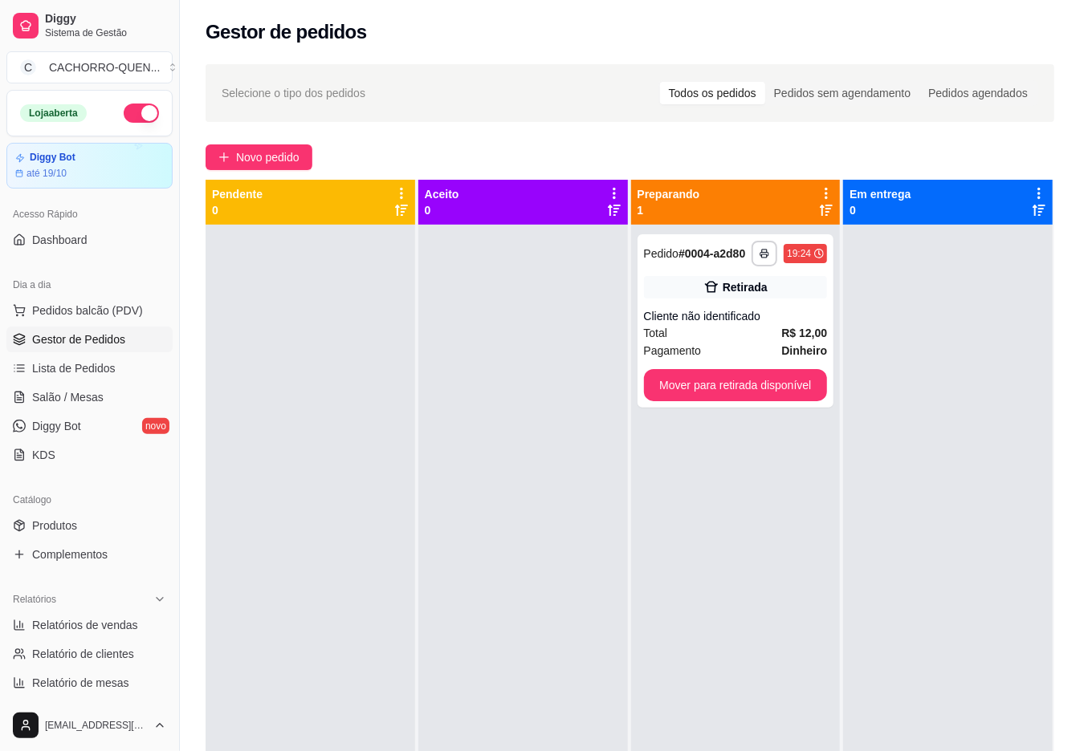
click at [711, 380] on button "Mover para retirada disponível" at bounding box center [736, 385] width 184 height 32
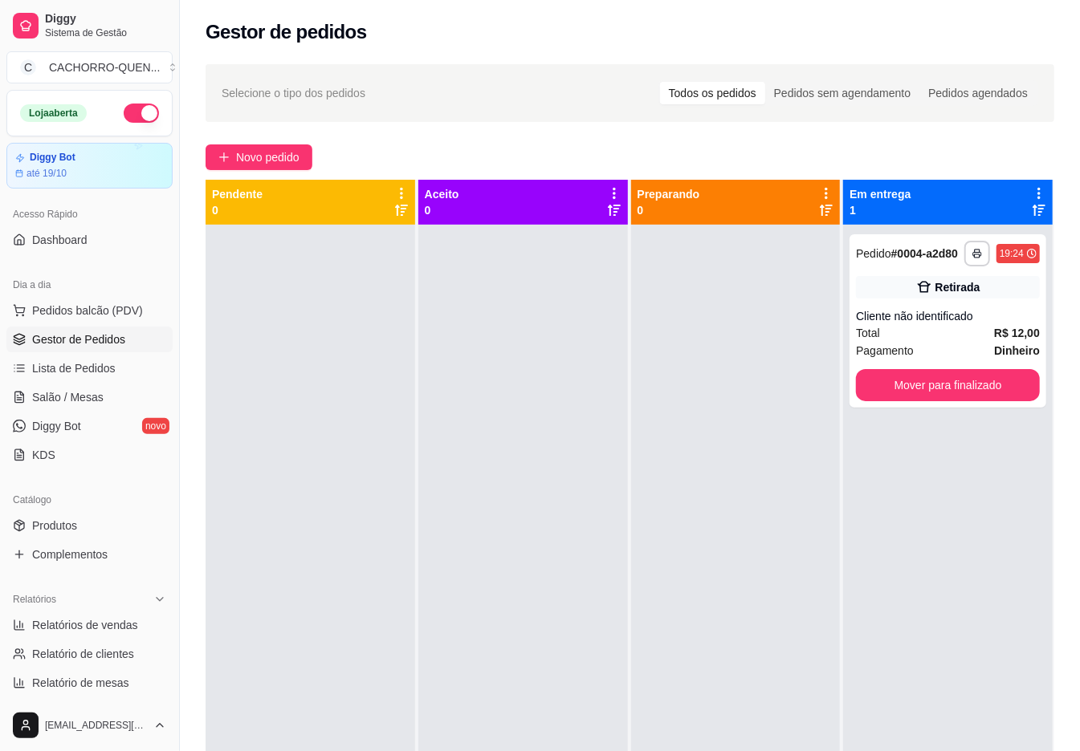
click at [958, 398] on button "Mover para finalizado" at bounding box center [948, 385] width 184 height 32
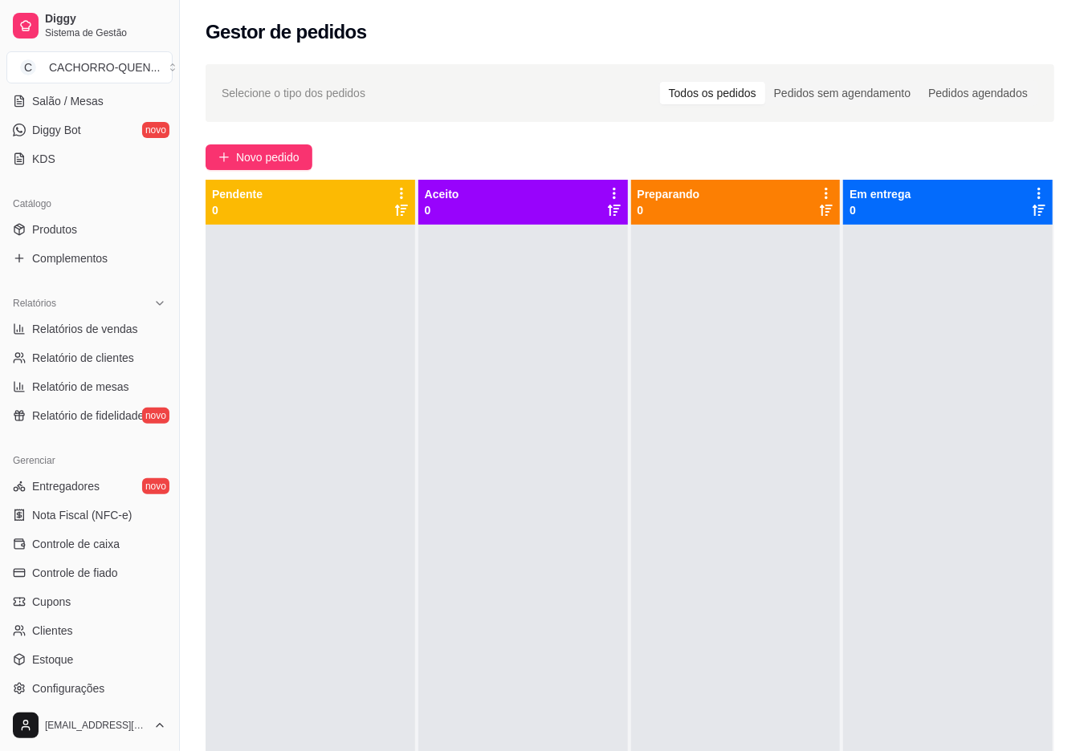
scroll to position [323, 0]
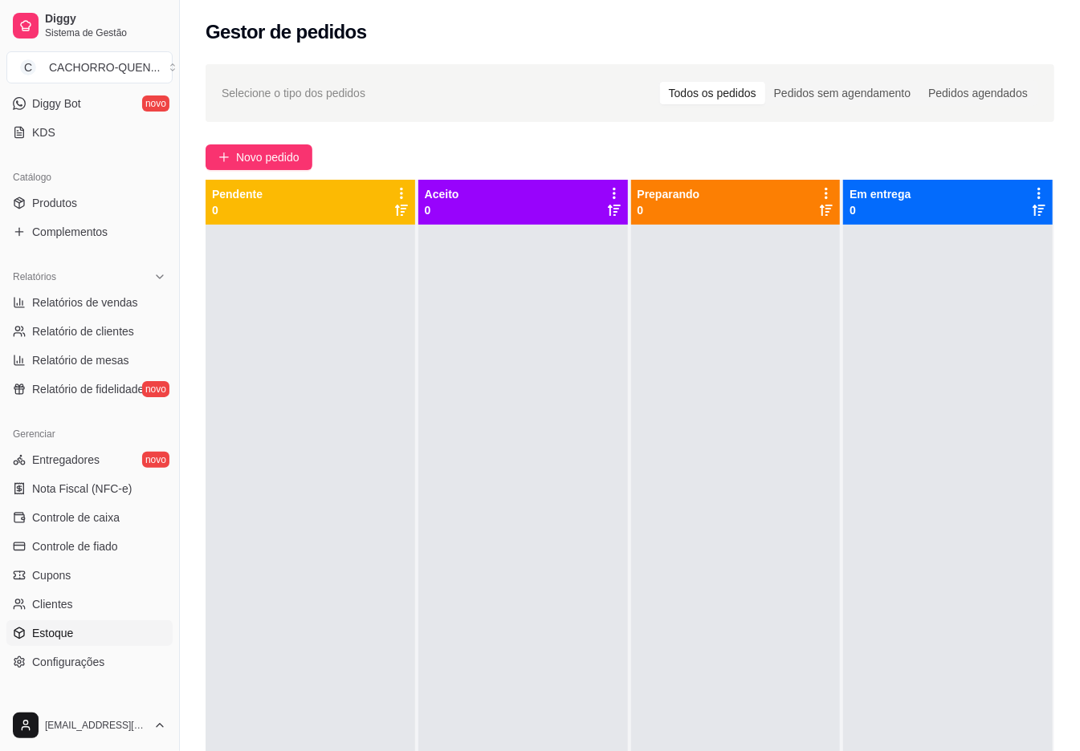
click at [79, 633] on link "Estoque" at bounding box center [89, 633] width 166 height 26
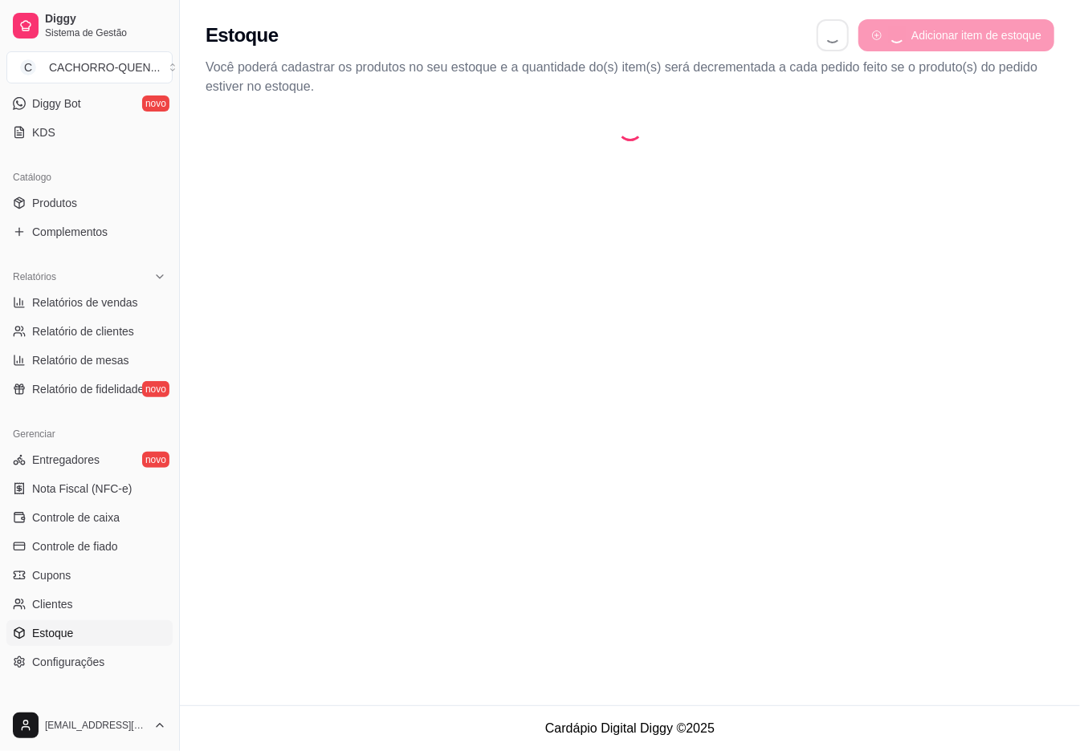
select select "QUANTITY_ORDER"
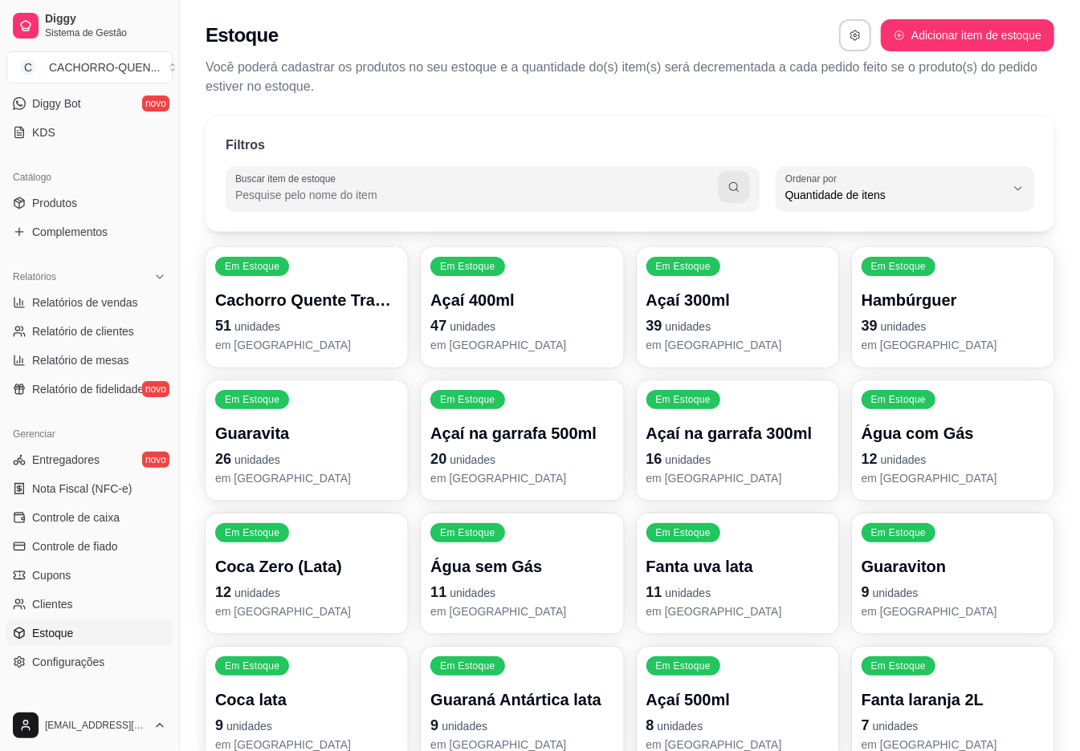
scroll to position [14, 0]
click at [937, 196] on span "Quantidade de itens" at bounding box center [895, 195] width 220 height 16
click at [827, 235] on span "Ordem alfabética" at bounding box center [897, 233] width 208 height 15
type input "ALPHABETICAL_ORDER"
select select "ALPHABETICAL_ORDER"
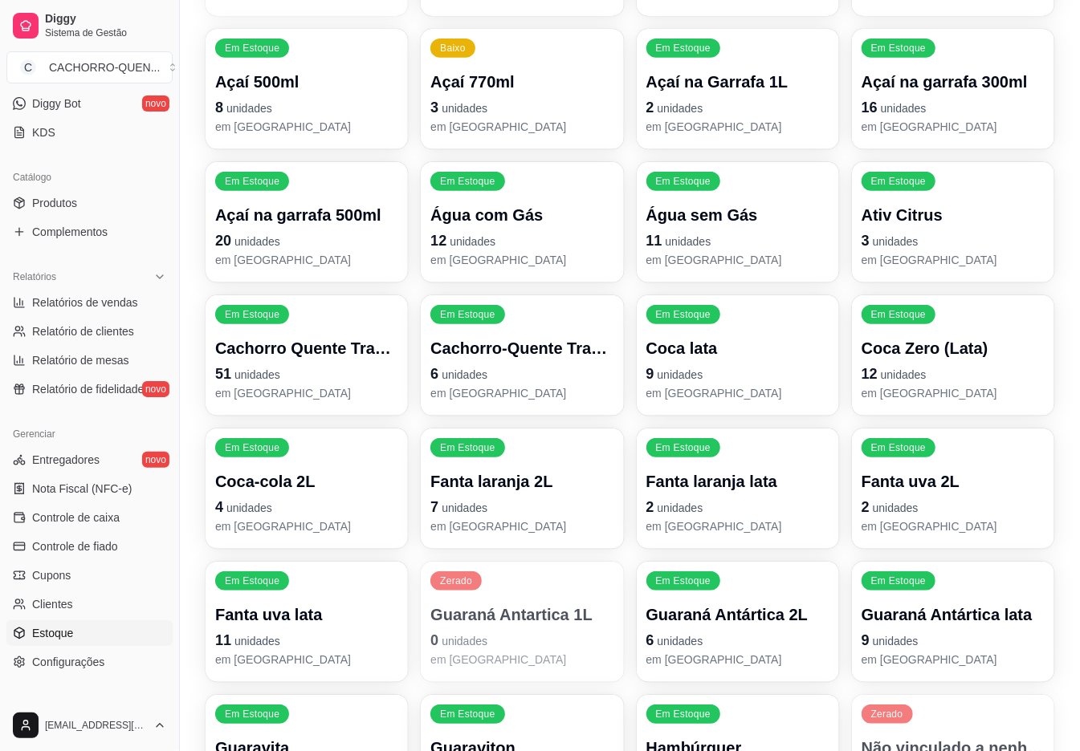
scroll to position [482, 0]
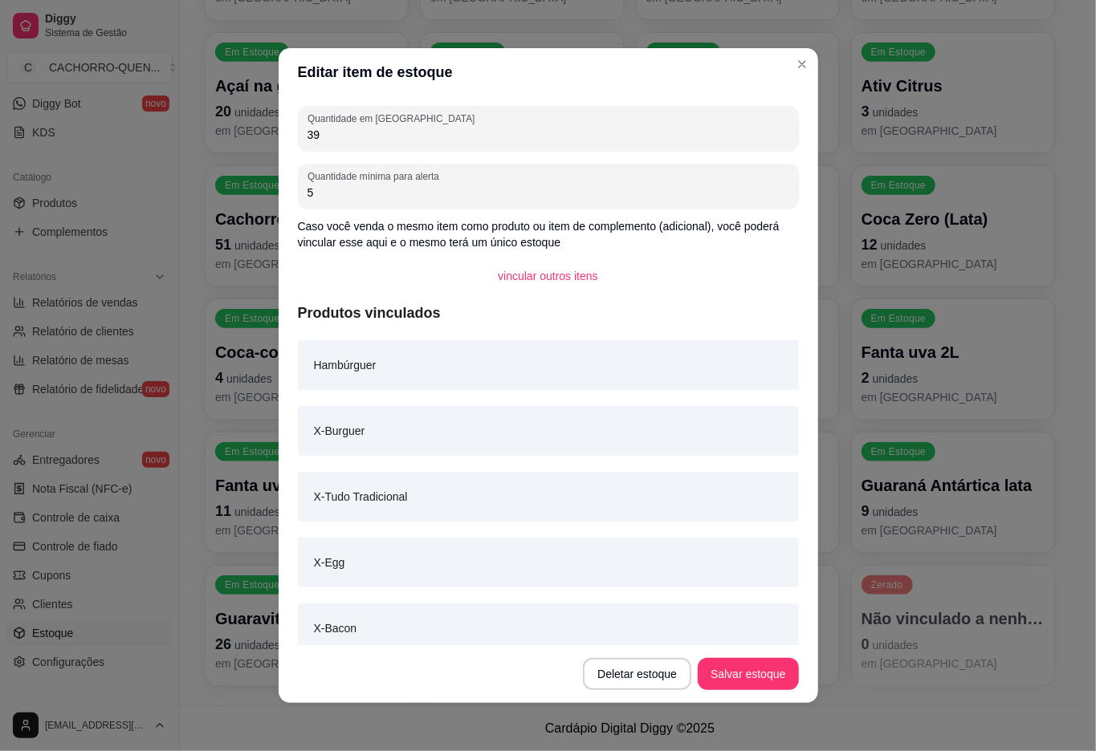
click at [506, 141] on input "39" at bounding box center [548, 135] width 482 height 16
type input "3"
type input "79"
click at [727, 665] on button "Salvar estoque" at bounding box center [748, 674] width 98 height 31
click at [862, 729] on footer "Cardápio Digital Diggy © 2025" at bounding box center [630, 728] width 900 height 46
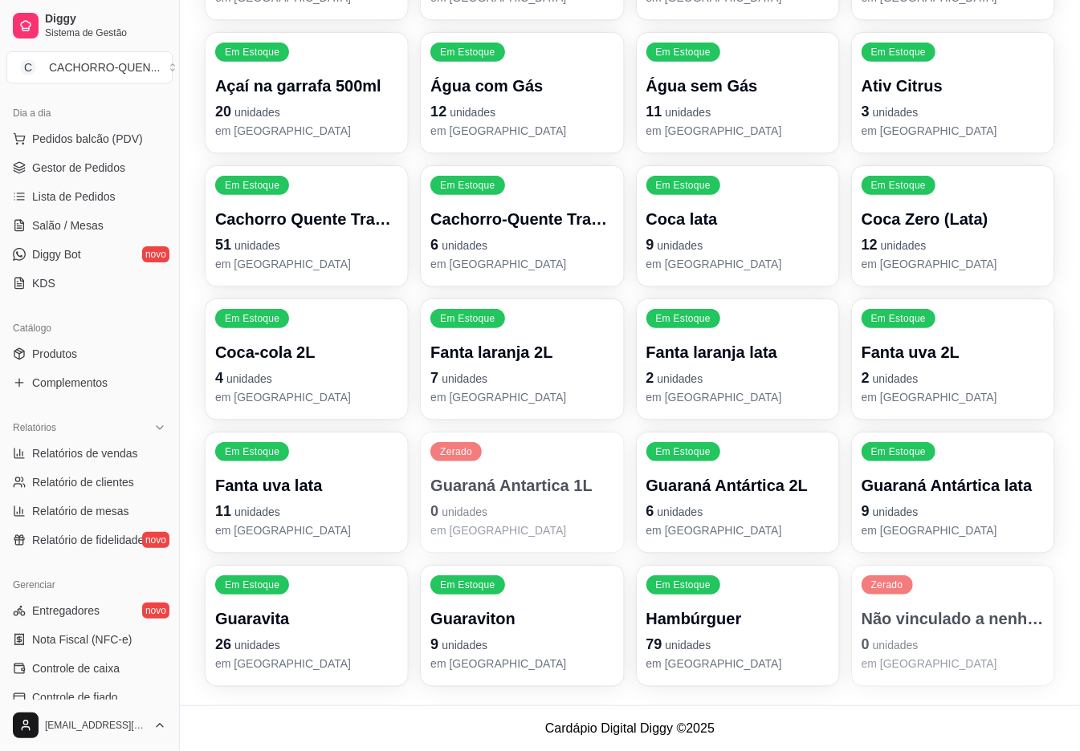
scroll to position [0, 0]
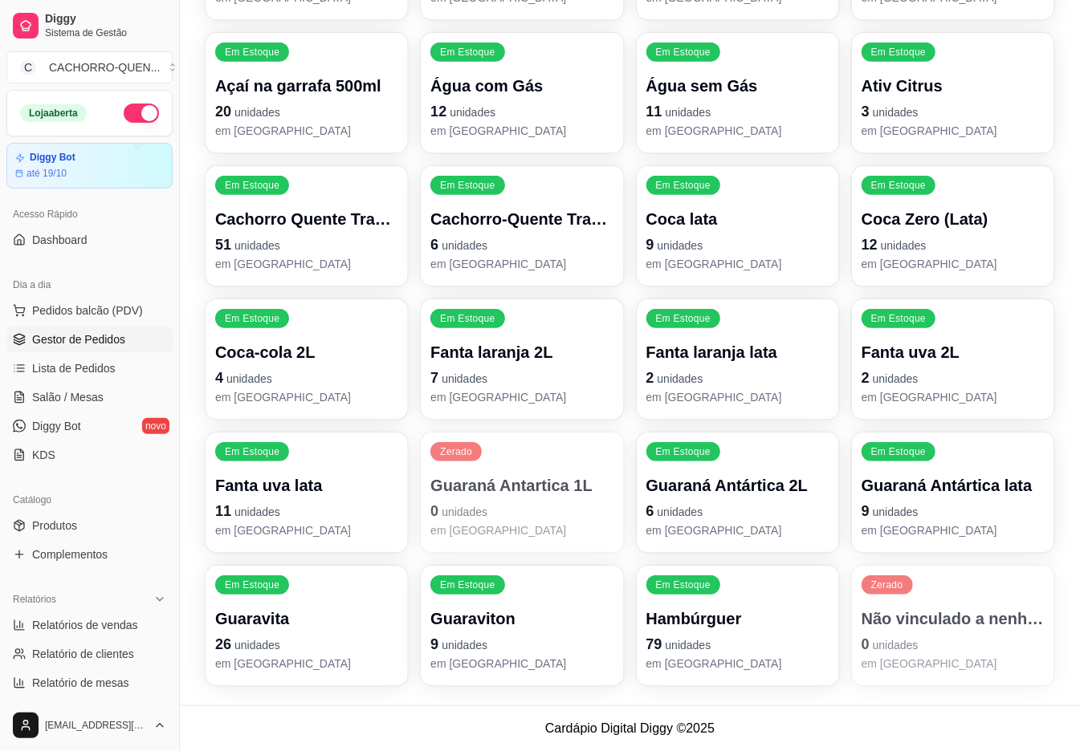
click at [108, 339] on span "Gestor de Pedidos" at bounding box center [78, 339] width 93 height 16
